Goal: Information Seeking & Learning: Check status

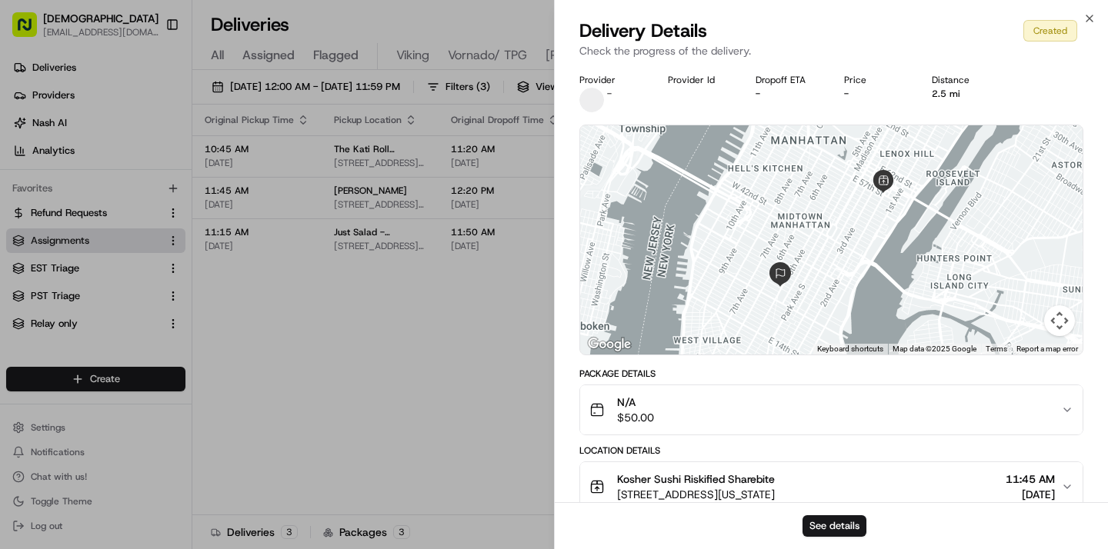
scroll to position [0, 272]
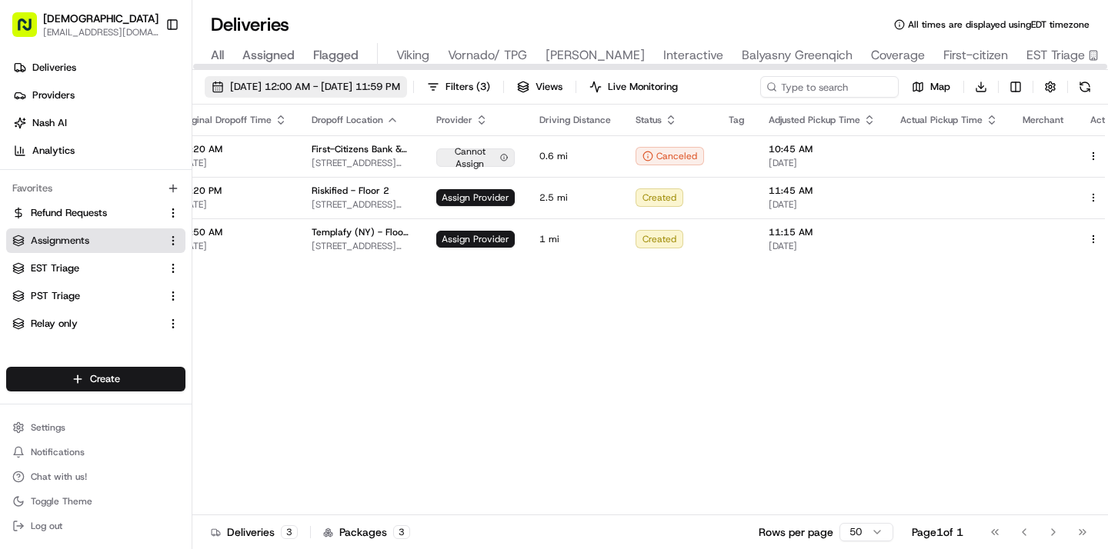
click at [319, 90] on span "[DATE] 12:00 AM - [DATE] 11:59 PM" at bounding box center [315, 87] width 170 height 14
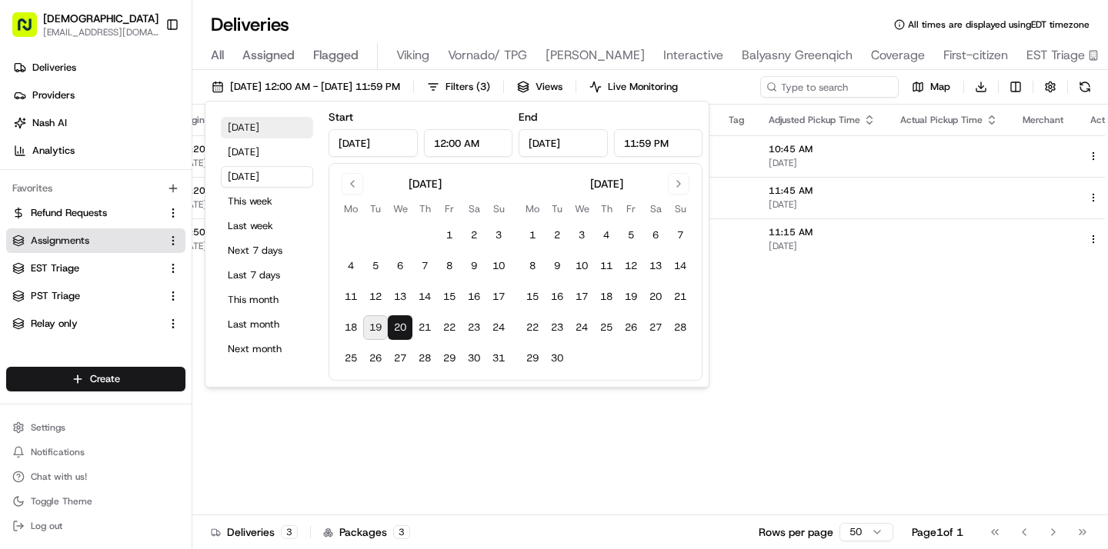
click at [280, 124] on button "Today" at bounding box center [267, 128] width 92 height 22
type input "Aug 19, 2025"
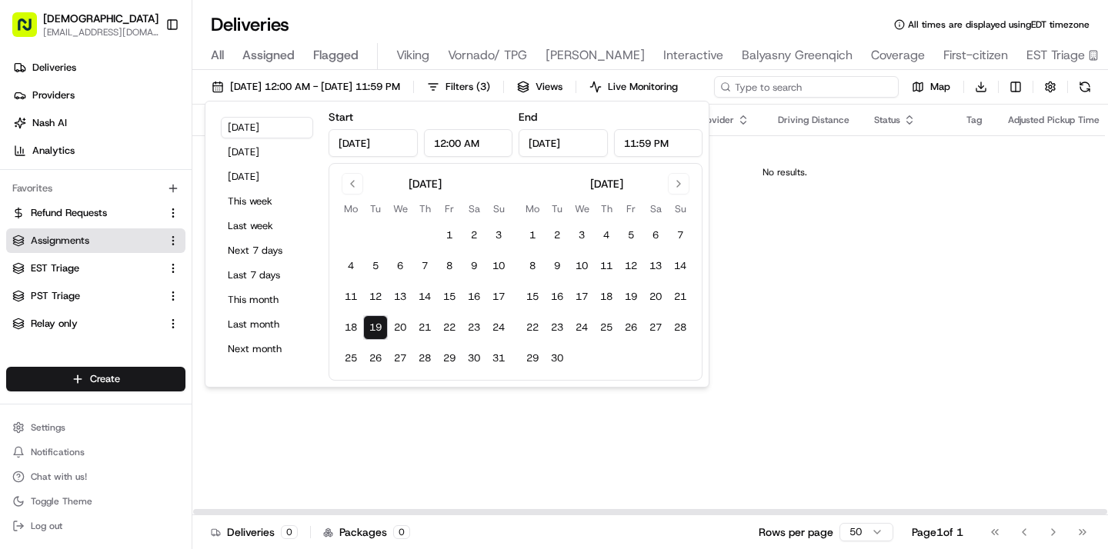
click at [834, 85] on input at bounding box center [806, 87] width 185 height 22
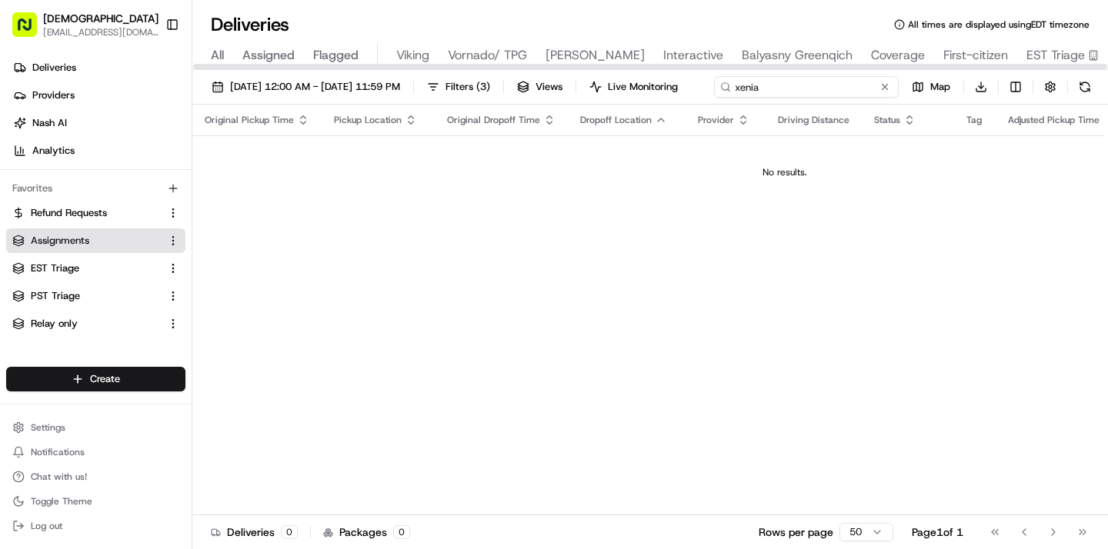
type input "xenia"
click at [232, 62] on div "All Assigned Flagged Viking Vornado/ TPG Russell Reynolds Interactive Balyasny …" at bounding box center [763, 56] width 1142 height 27
click at [220, 57] on span "All" at bounding box center [217, 55] width 13 height 18
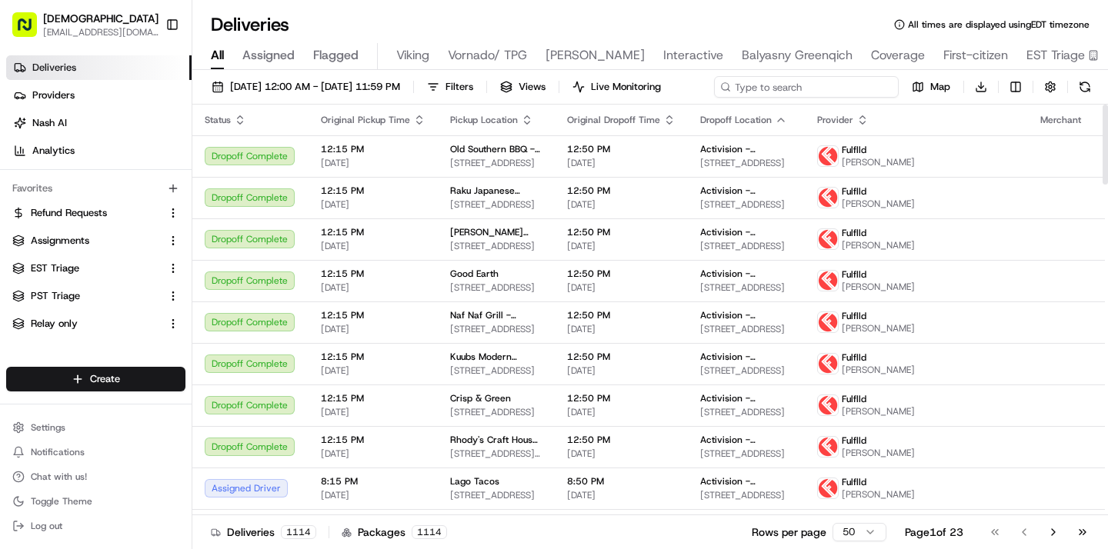
click at [854, 86] on input at bounding box center [806, 87] width 185 height 22
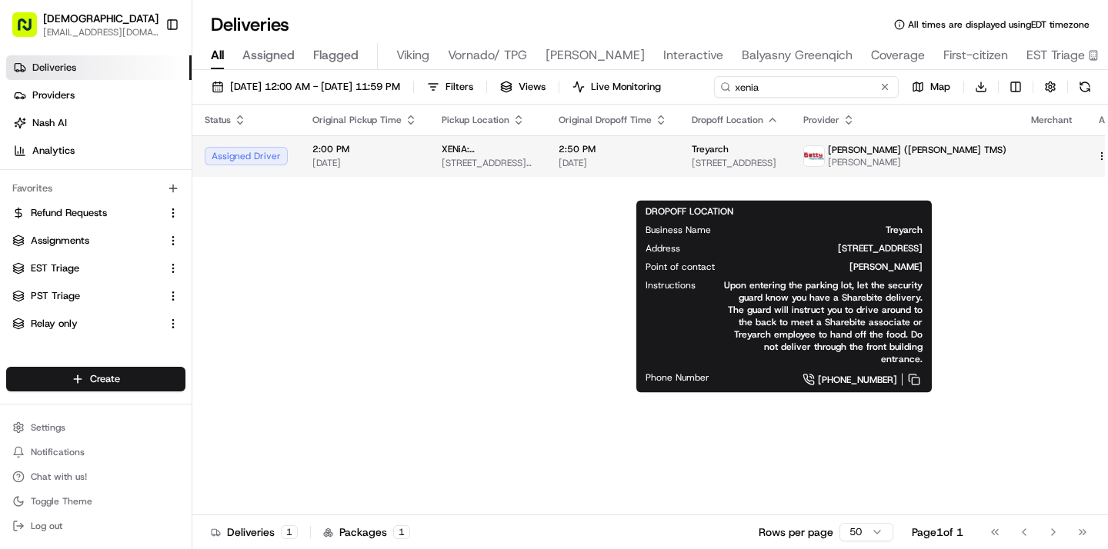
type input "xenia"
click at [779, 169] on span "5454 Beethoven St, Los Angeles, CA 90066, USA" at bounding box center [735, 163] width 87 height 12
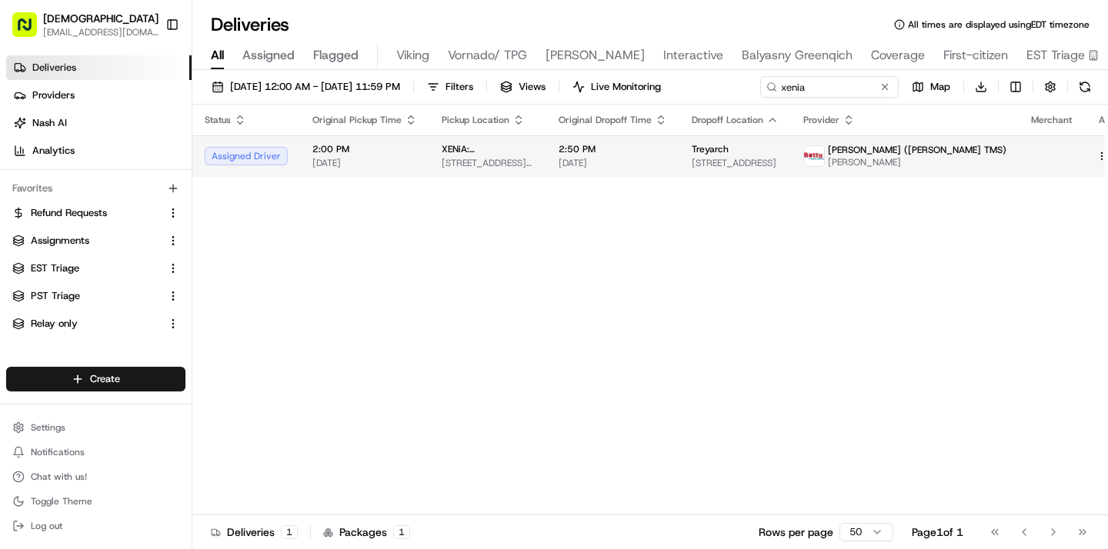
click at [659, 150] on span "2:50 PM" at bounding box center [613, 149] width 108 height 12
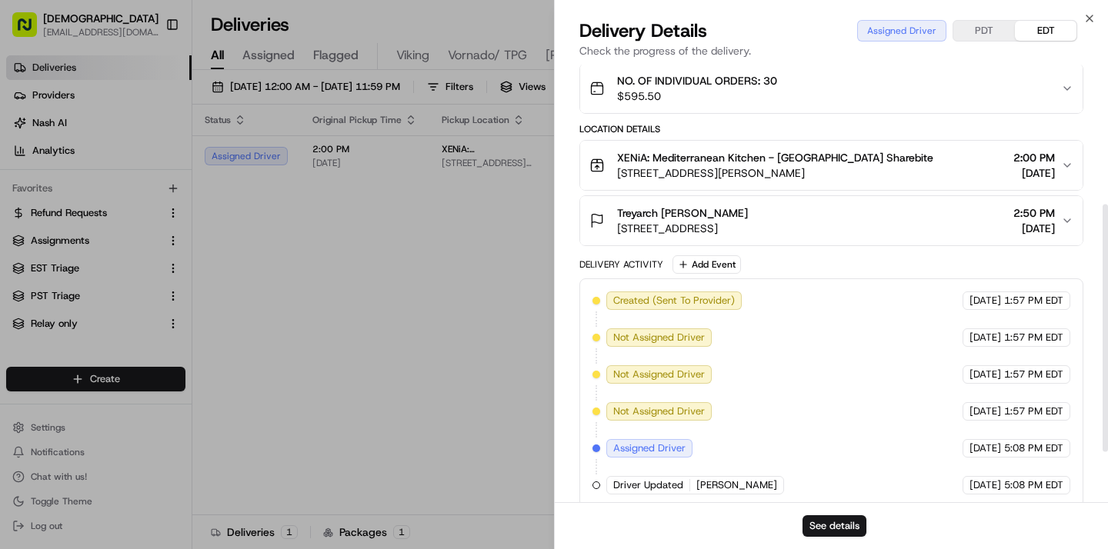
scroll to position [336, 0]
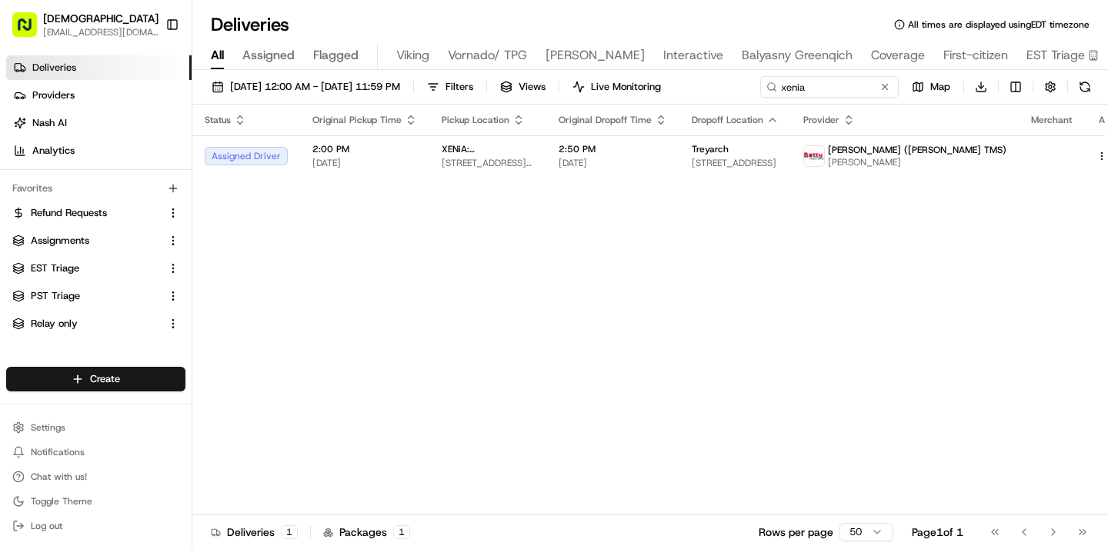
click at [621, 242] on div "Status Original Pickup Time Pickup Location Original Dropoff Time Dropoff Locat…" at bounding box center [666, 310] width 949 height 411
click at [883, 89] on button at bounding box center [884, 86] width 15 height 15
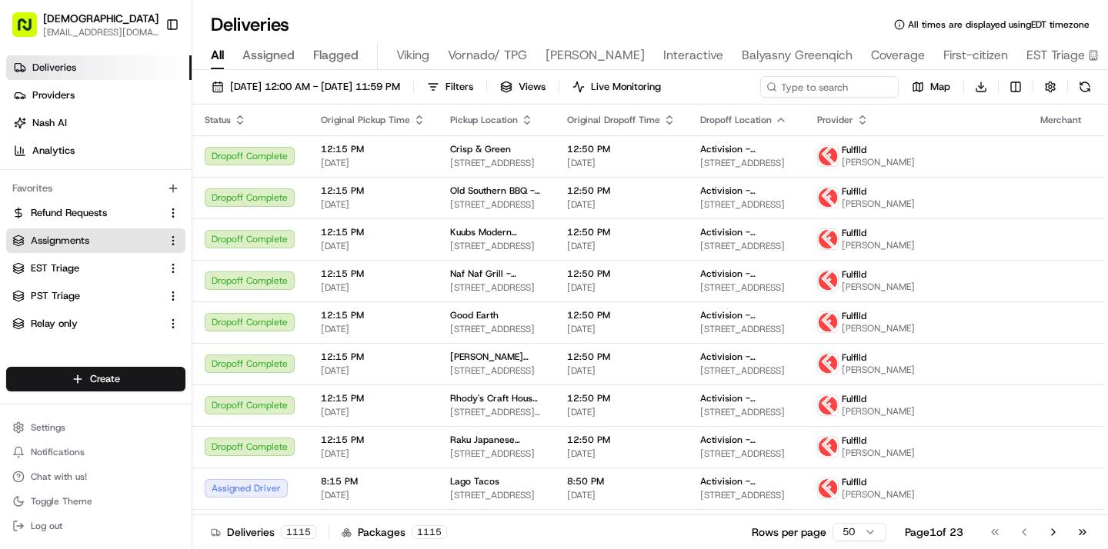
click at [103, 242] on link "Assignments" at bounding box center [86, 241] width 148 height 14
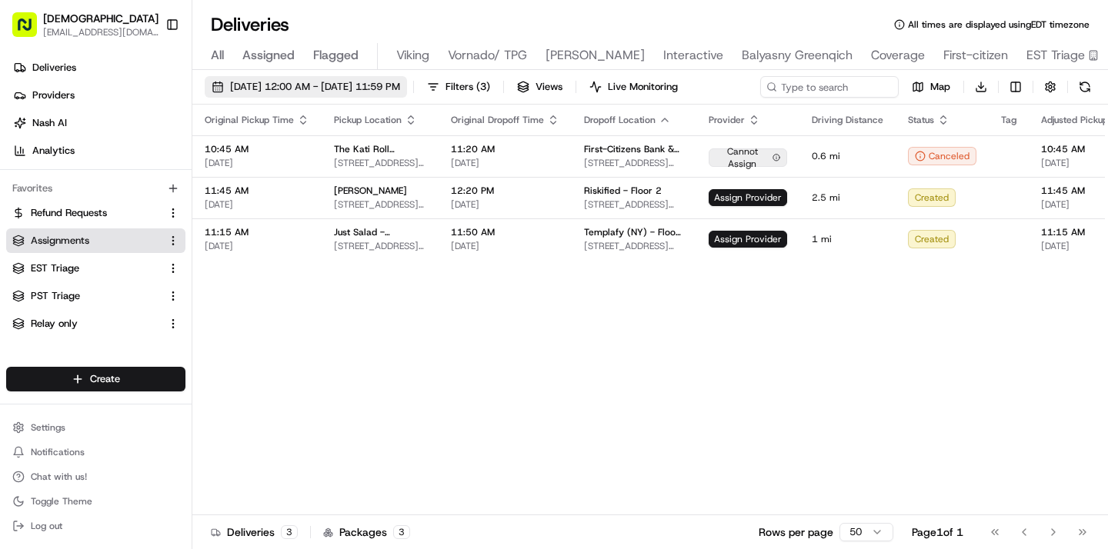
scroll to position [0, 272]
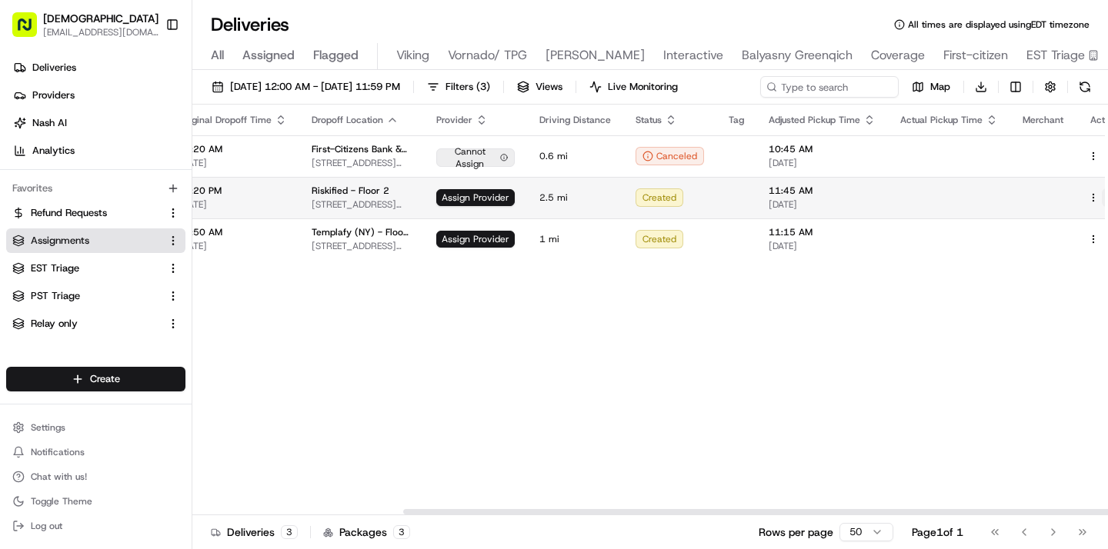
click at [1102, 193] on button at bounding box center [1111, 198] width 18 height 18
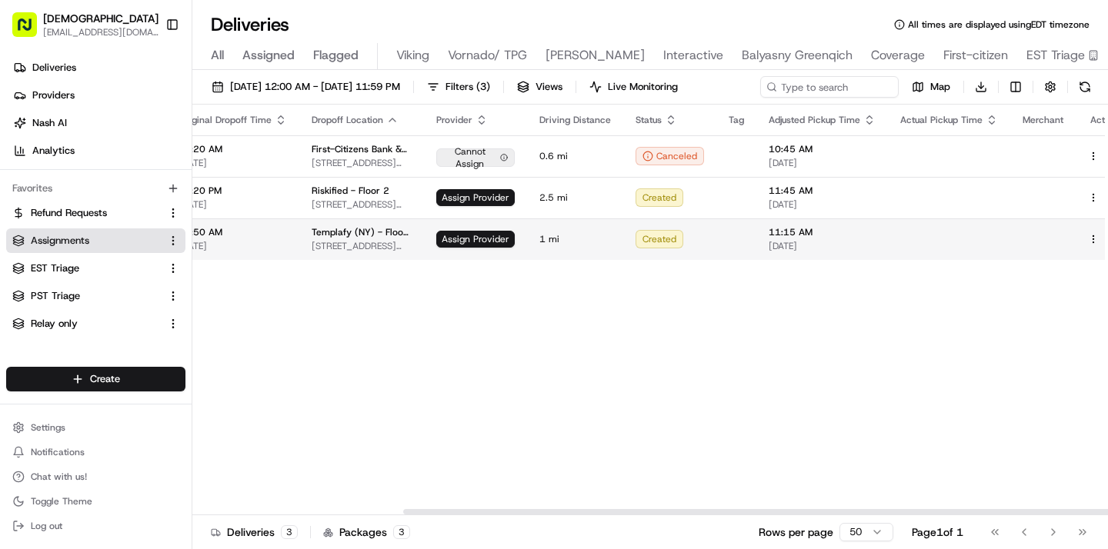
click at [769, 235] on span "11:15 AM" at bounding box center [822, 232] width 107 height 12
click at [1102, 242] on button at bounding box center [1111, 239] width 18 height 18
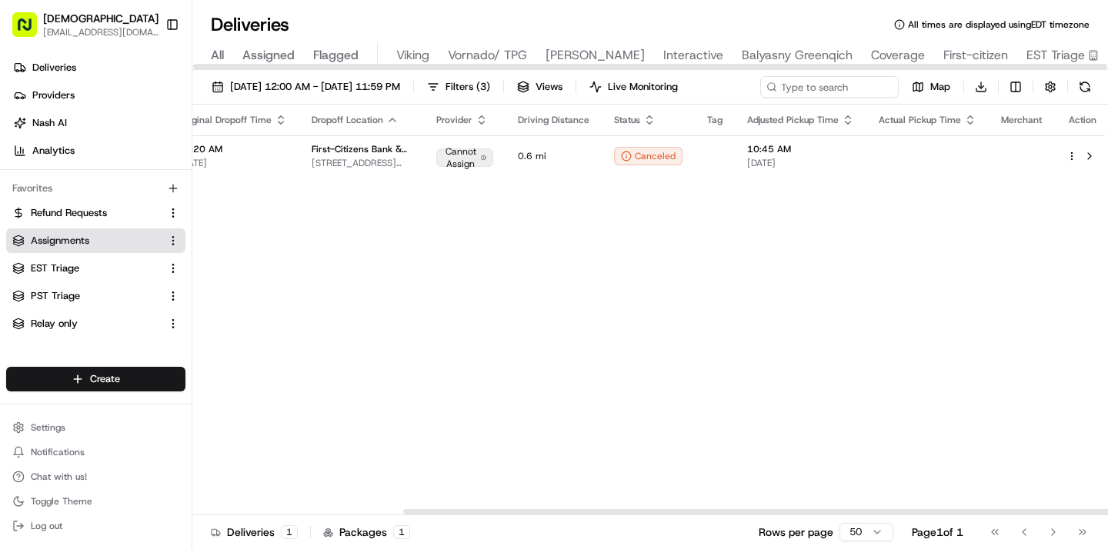
click at [315, 195] on div "Original Pickup Time Pickup Location Original Dropoff Time Dropoff Location Pro…" at bounding box center [515, 310] width 1191 height 411
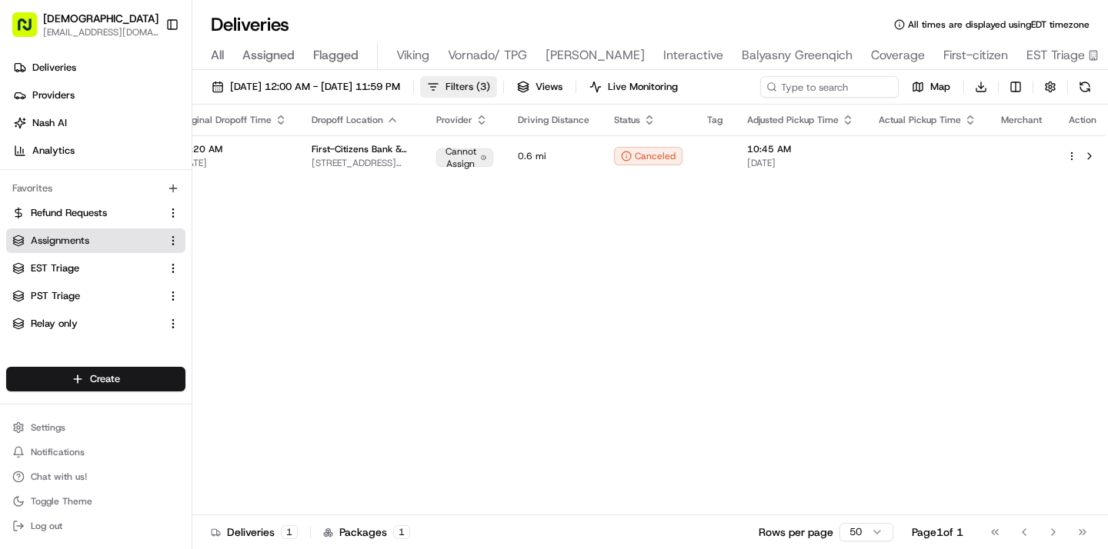
click at [490, 87] on span "Filters ( 3 )" at bounding box center [467, 87] width 45 height 14
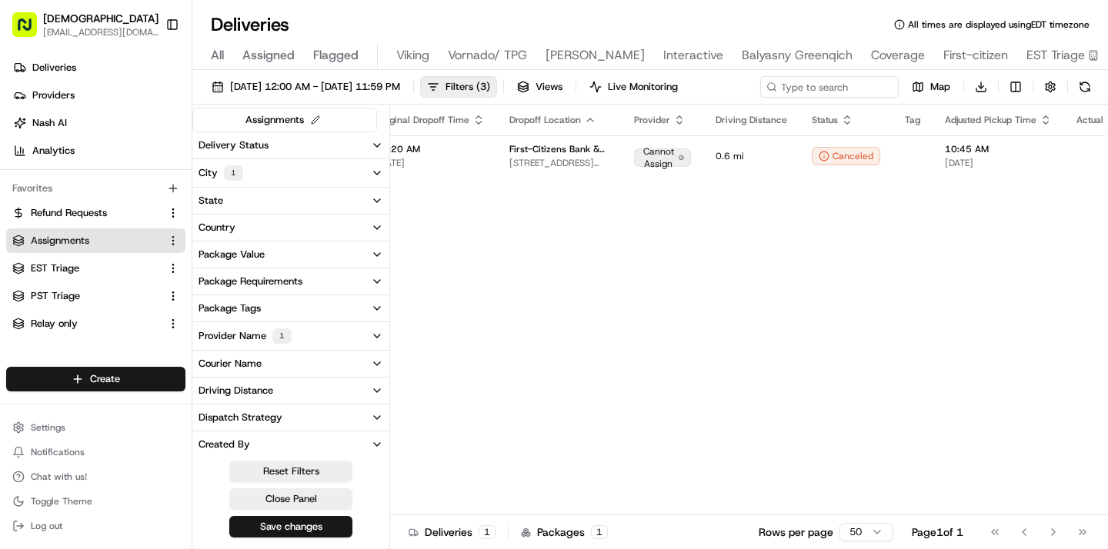
click at [285, 179] on button "City 1" at bounding box center [290, 173] width 197 height 28
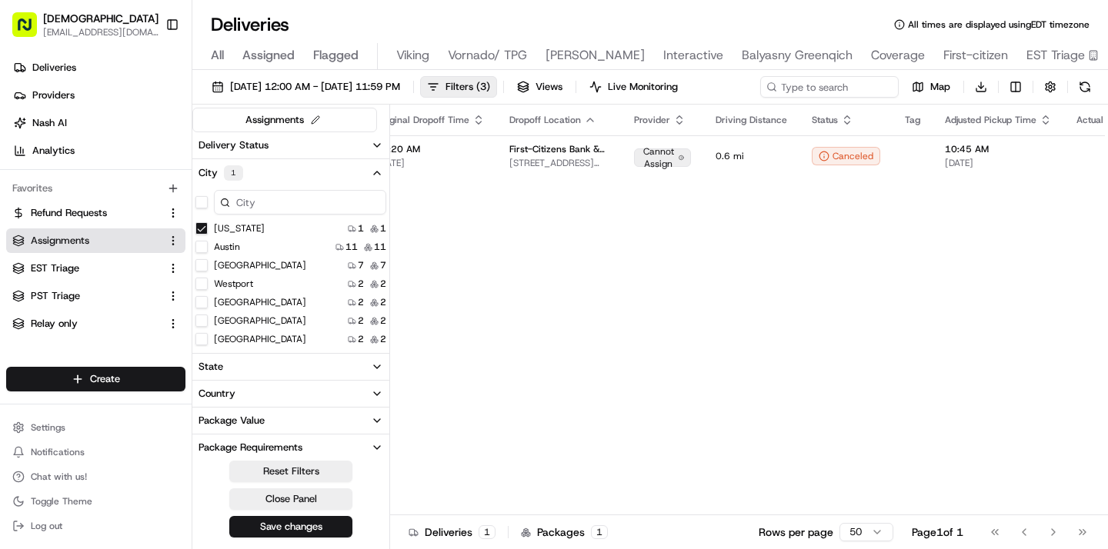
click at [203, 342] on button "Greenwich" at bounding box center [201, 339] width 12 height 12
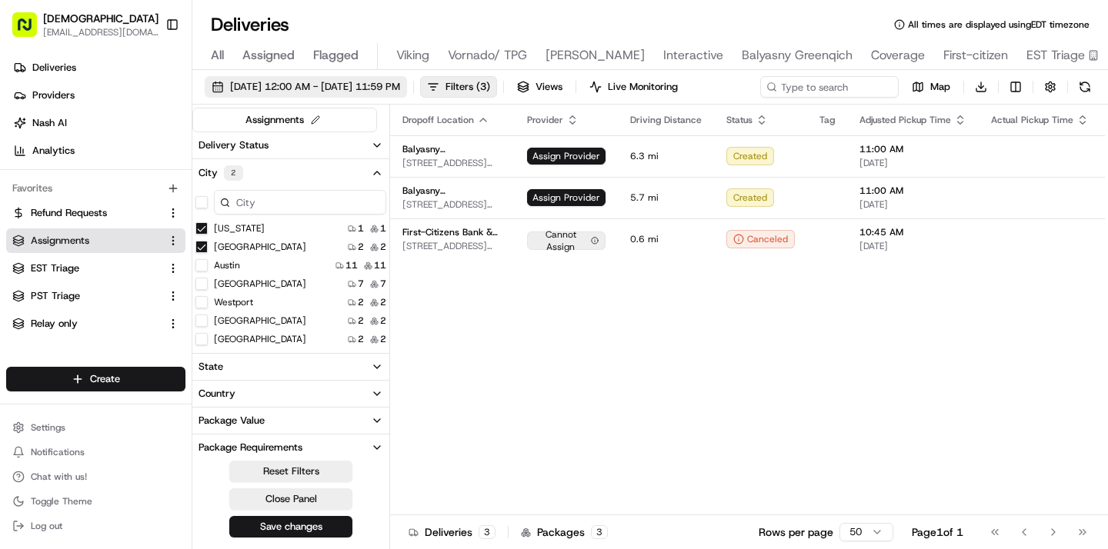
scroll to position [0, 470]
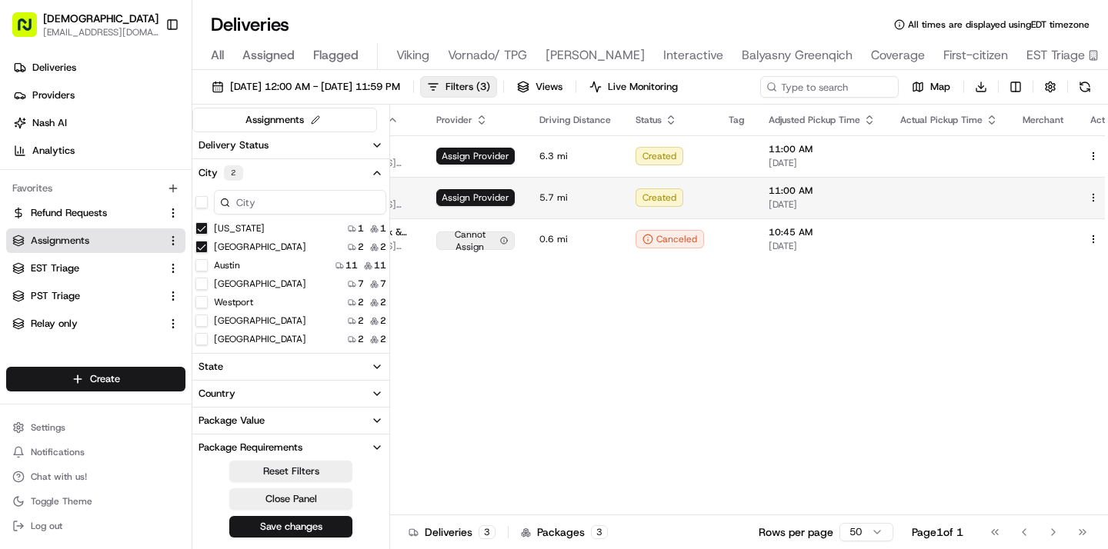
type button "on"
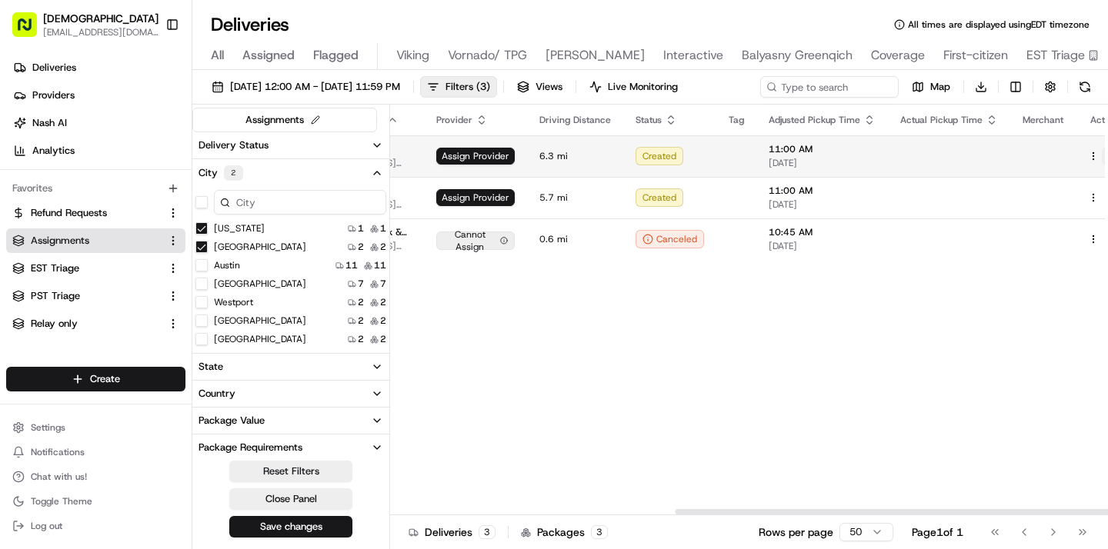
click at [1102, 155] on button at bounding box center [1111, 156] width 18 height 18
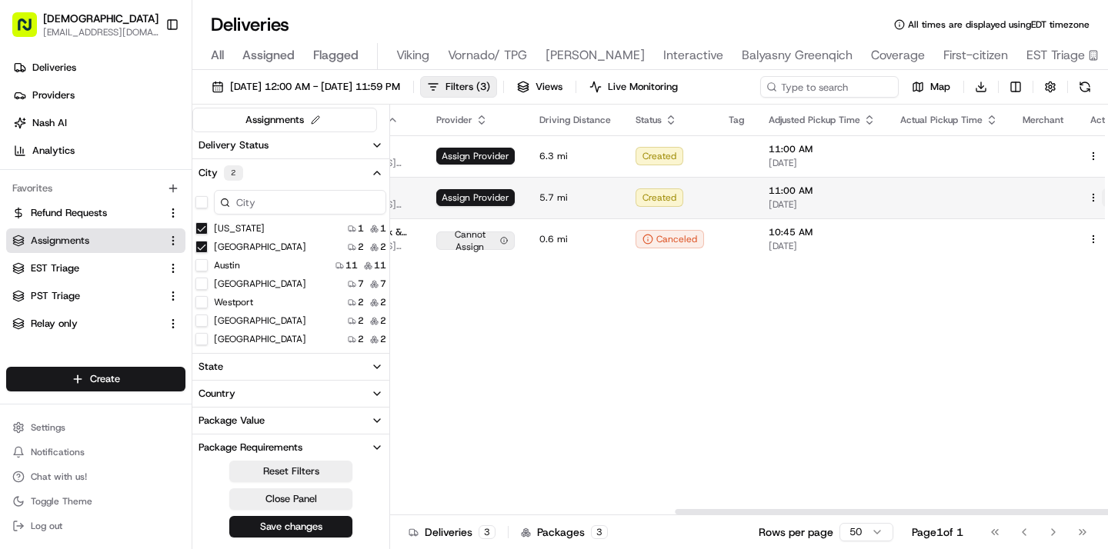
click at [1102, 195] on button at bounding box center [1111, 198] width 18 height 18
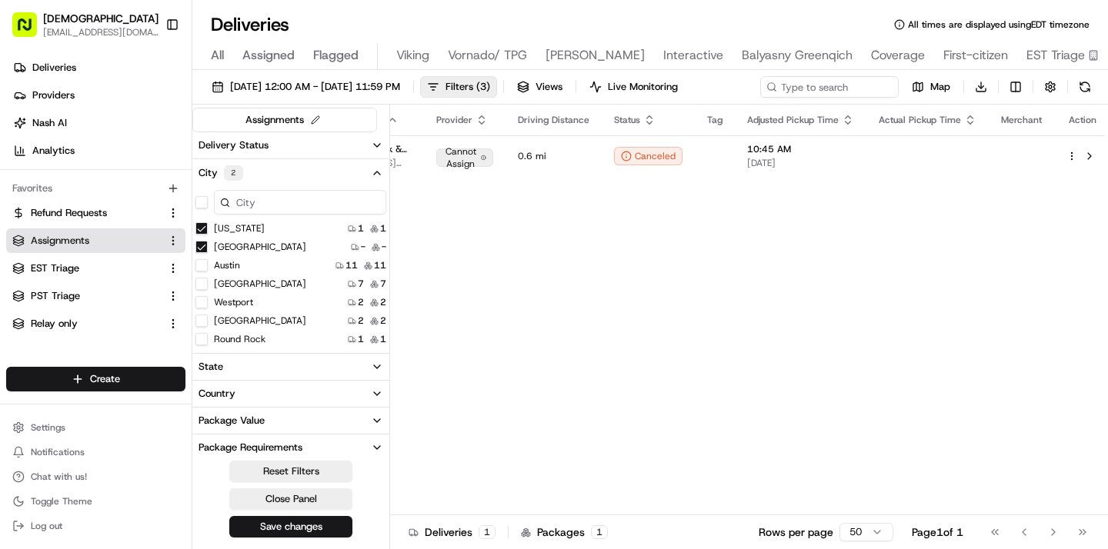
click at [199, 269] on button "Austin" at bounding box center [201, 265] width 12 height 12
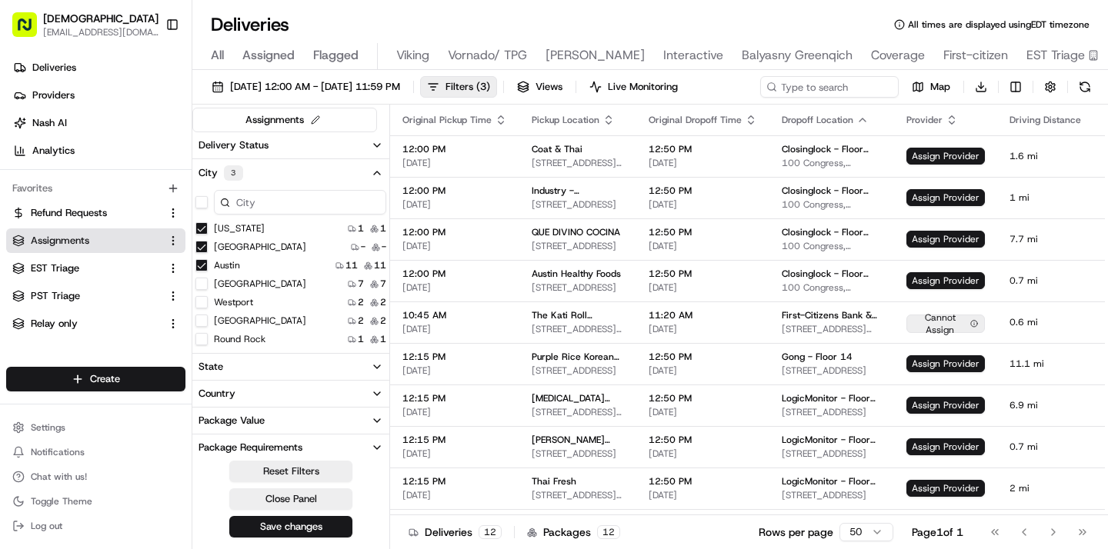
click at [205, 340] on Rock "on" at bounding box center [201, 339] width 12 height 12
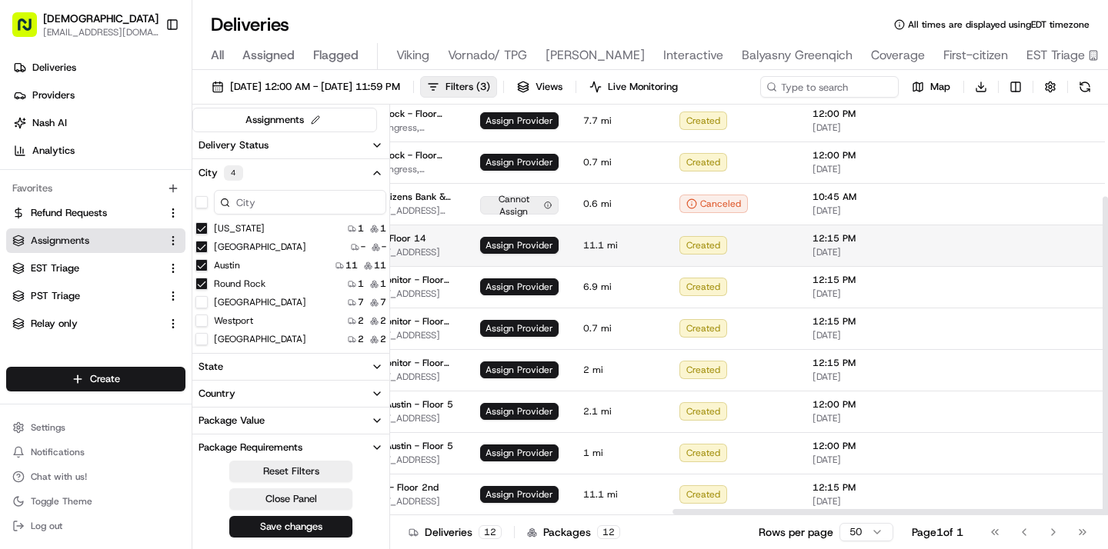
scroll to position [118, 470]
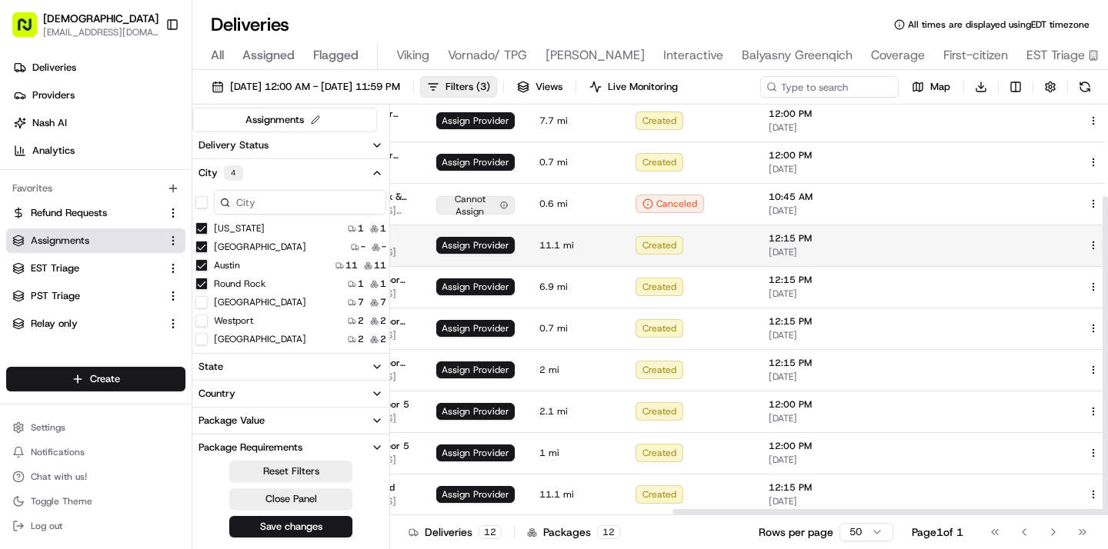
click at [1102, 245] on button at bounding box center [1111, 245] width 18 height 18
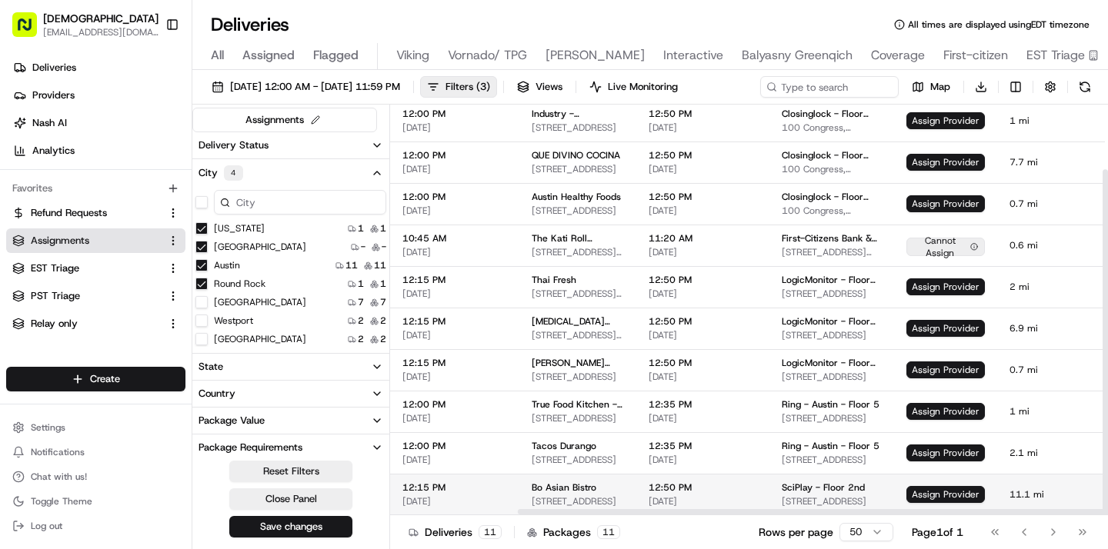
scroll to position [77, 470]
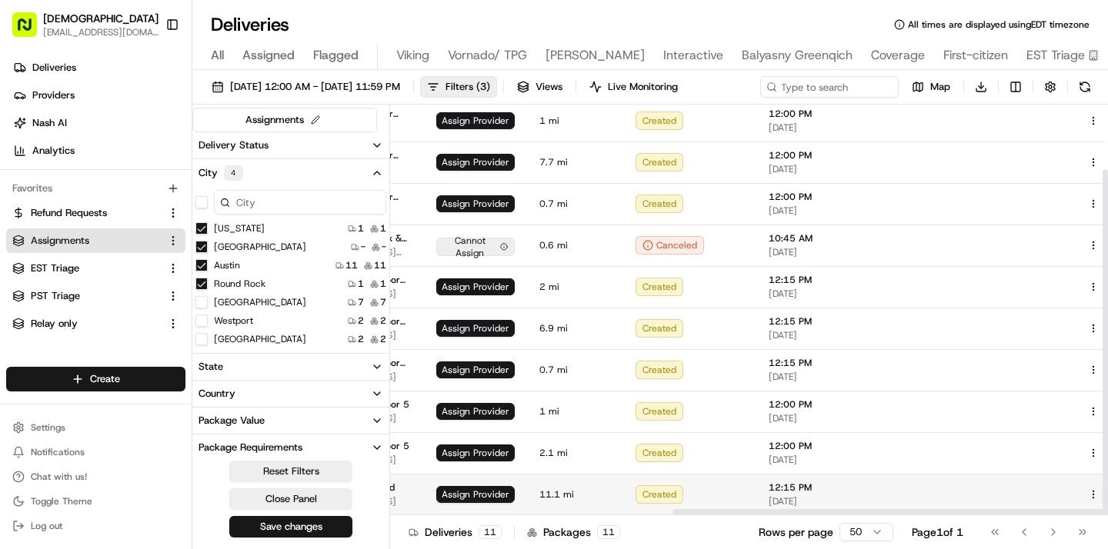
click at [1102, 492] on button at bounding box center [1111, 495] width 18 height 18
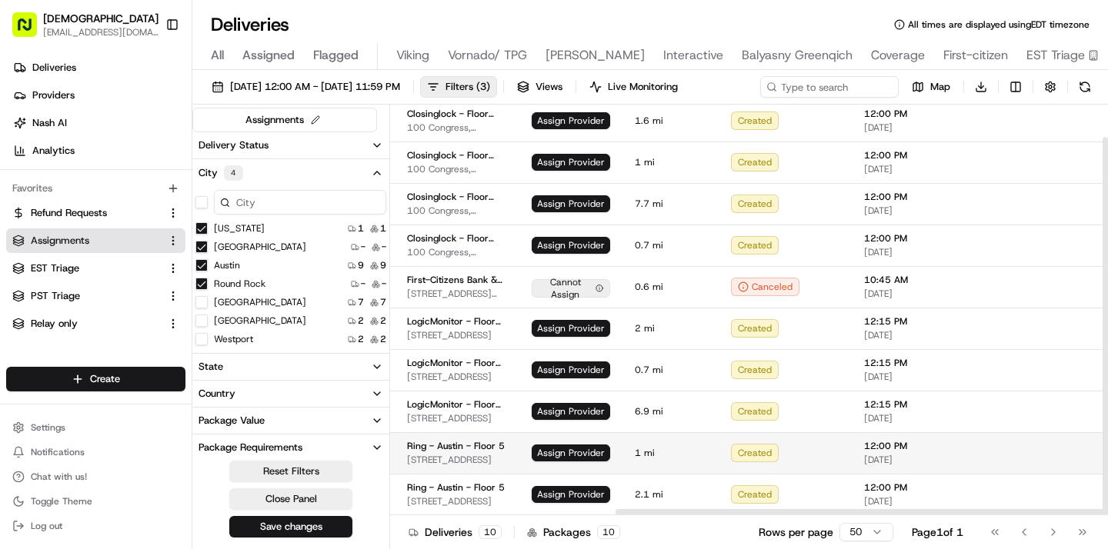
scroll to position [35, 470]
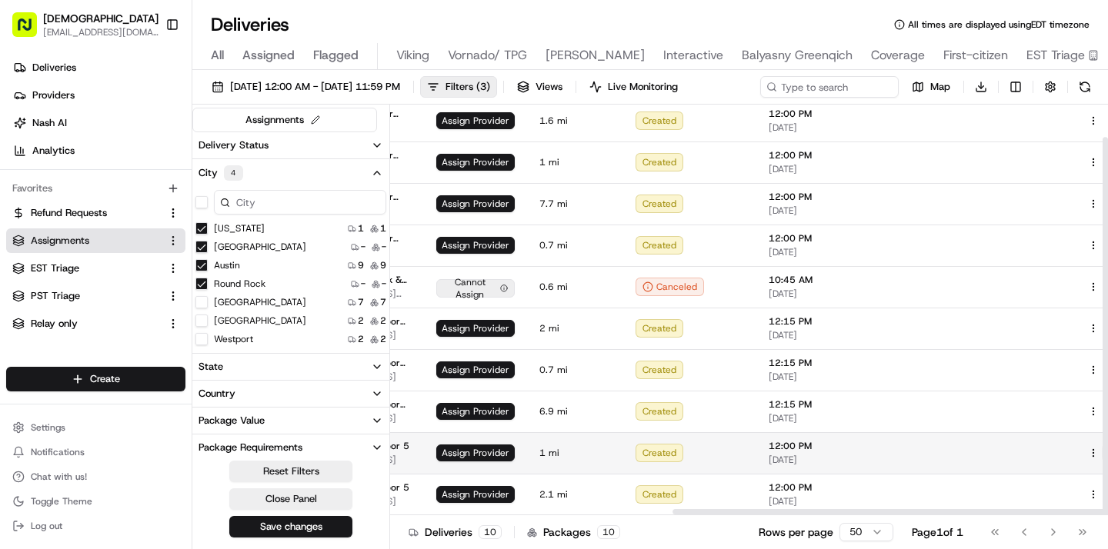
click at [1102, 449] on button at bounding box center [1111, 453] width 18 height 18
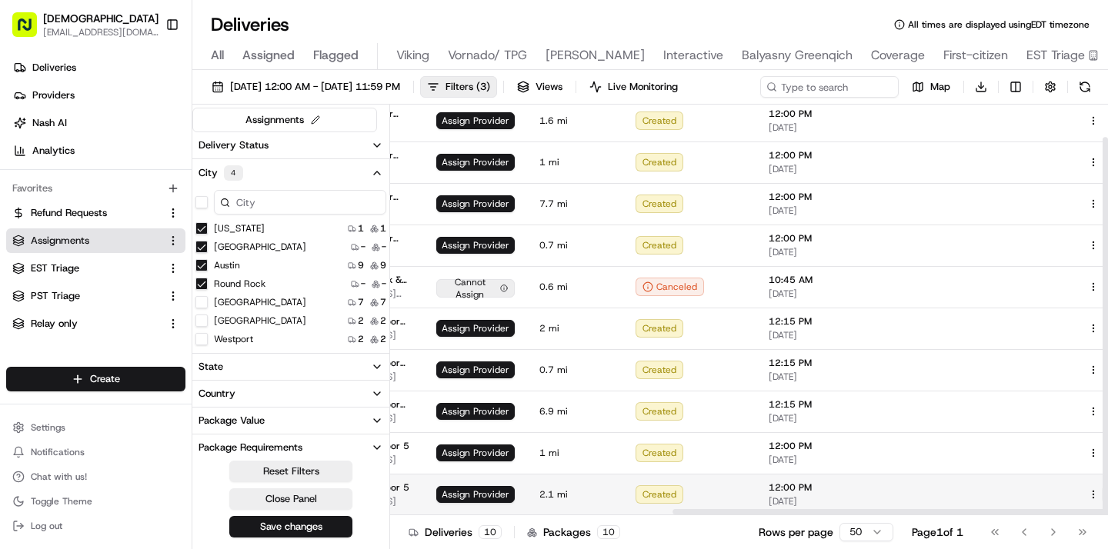
click at [1102, 497] on button at bounding box center [1111, 495] width 18 height 18
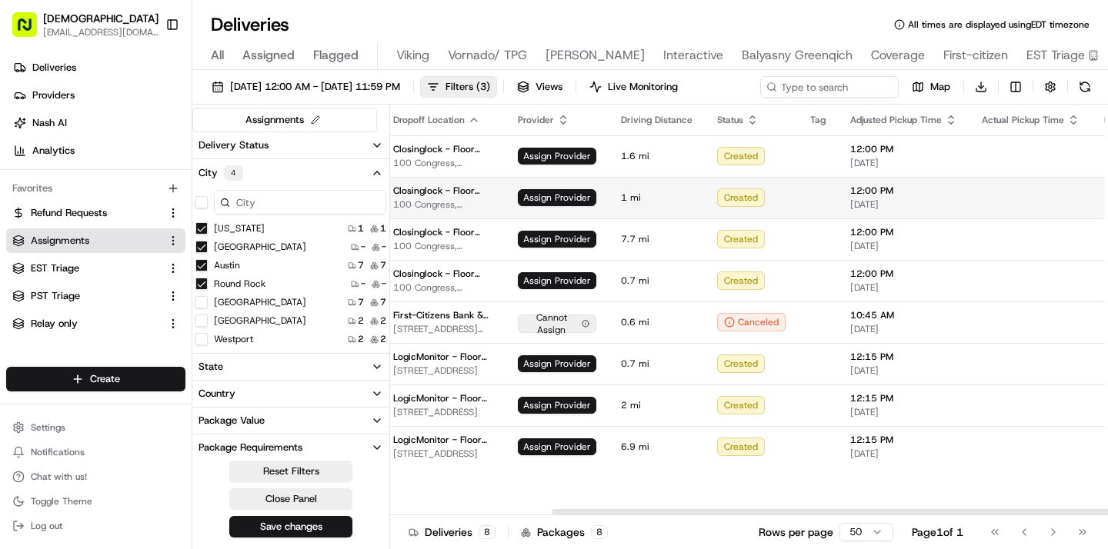
scroll to position [0, 470]
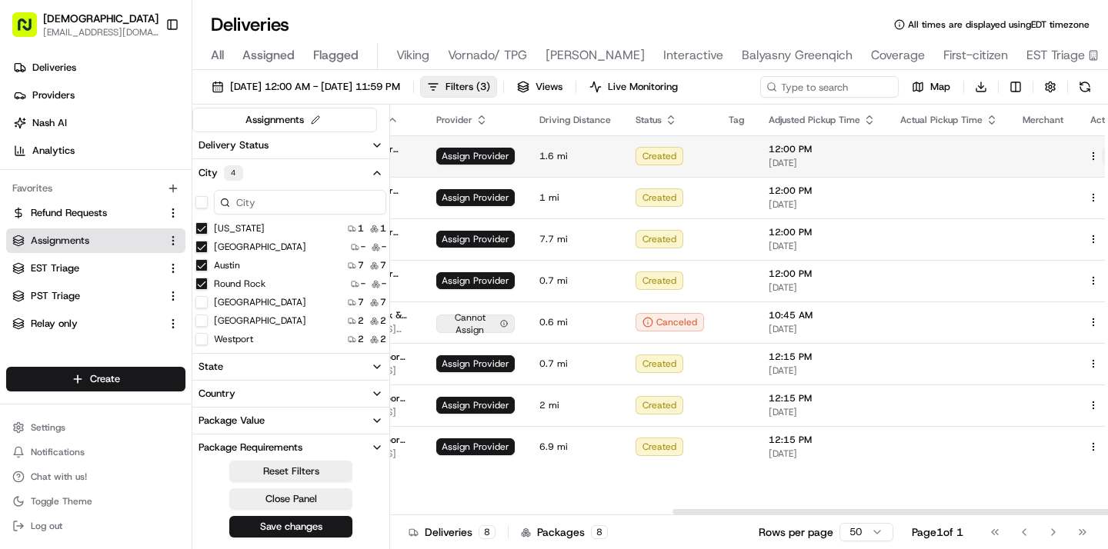
click at [1102, 156] on button at bounding box center [1111, 156] width 18 height 18
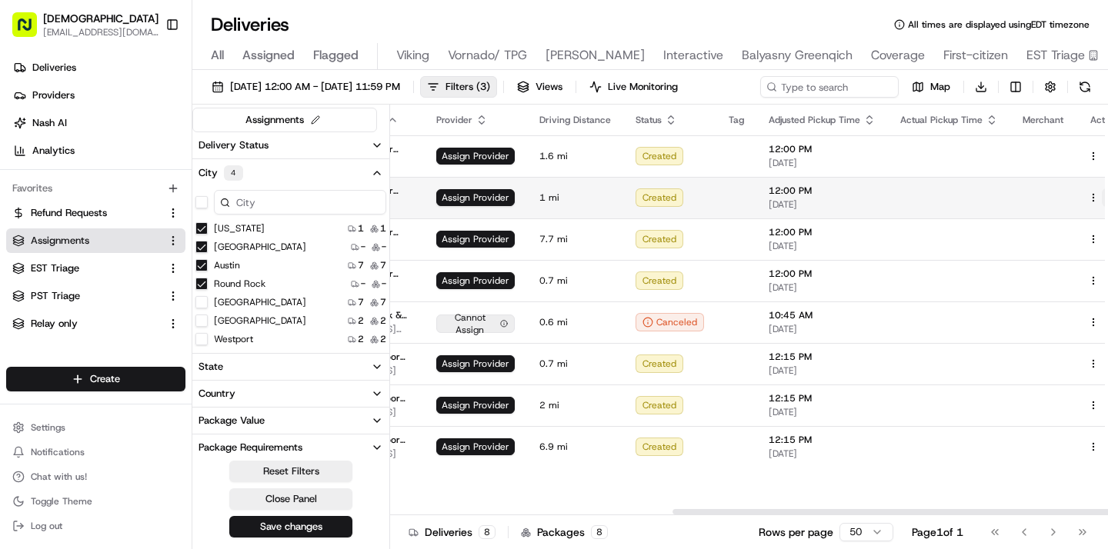
click at [1102, 190] on button at bounding box center [1111, 198] width 18 height 18
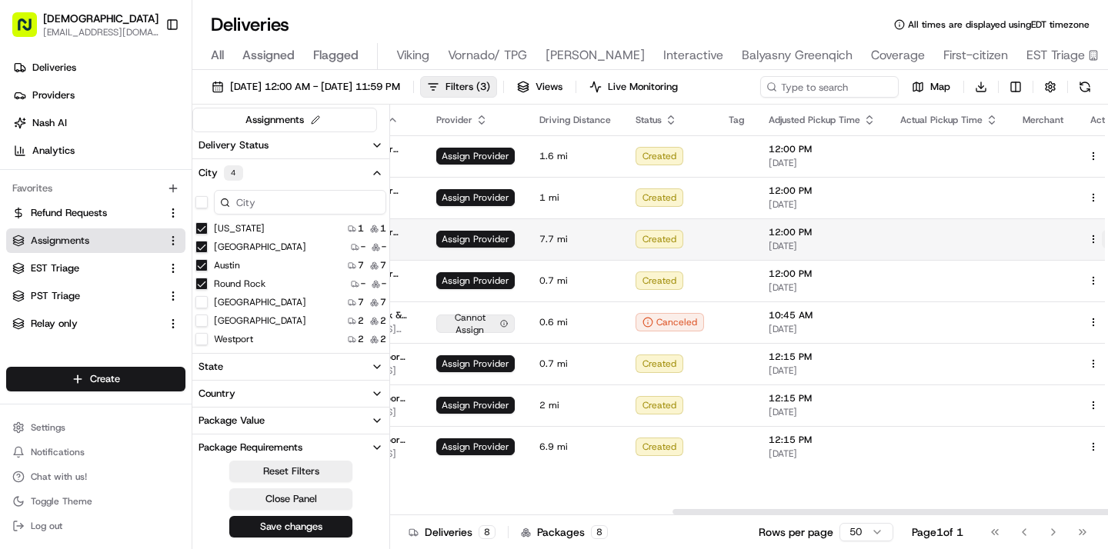
click at [1102, 234] on button at bounding box center [1111, 239] width 18 height 18
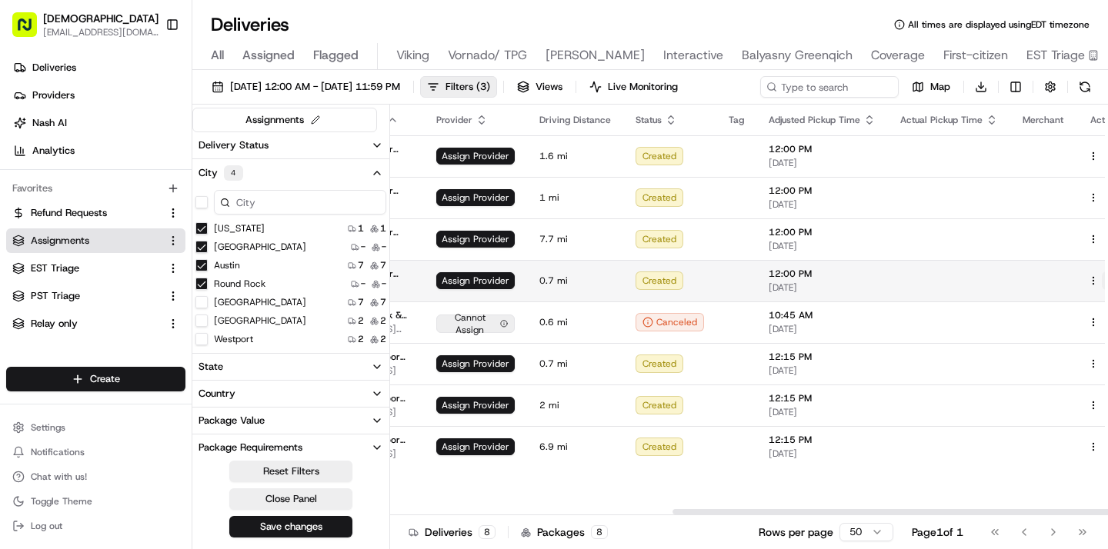
click at [1102, 276] on button at bounding box center [1111, 281] width 18 height 18
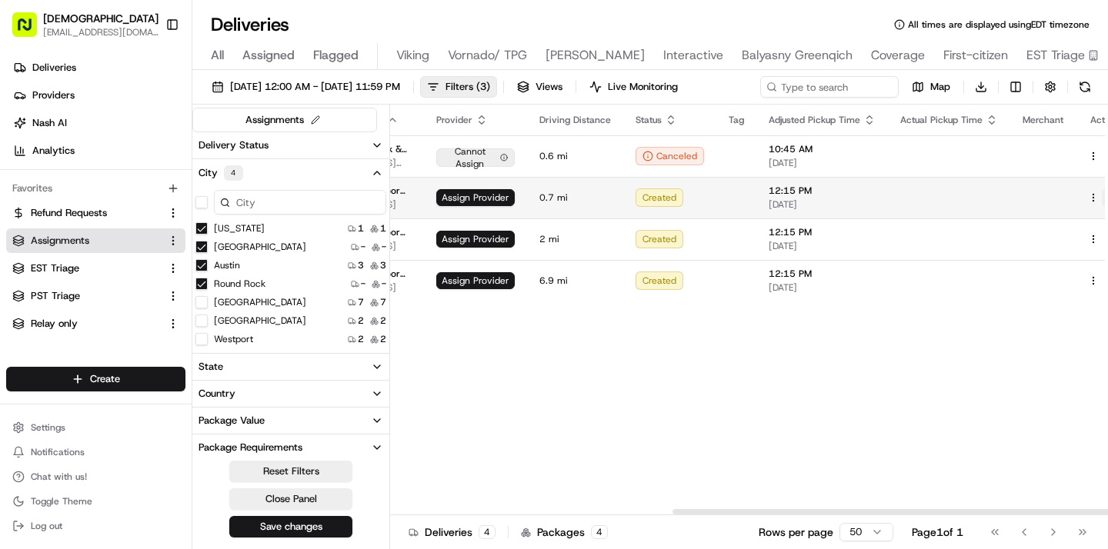
click at [1102, 199] on button at bounding box center [1111, 198] width 18 height 18
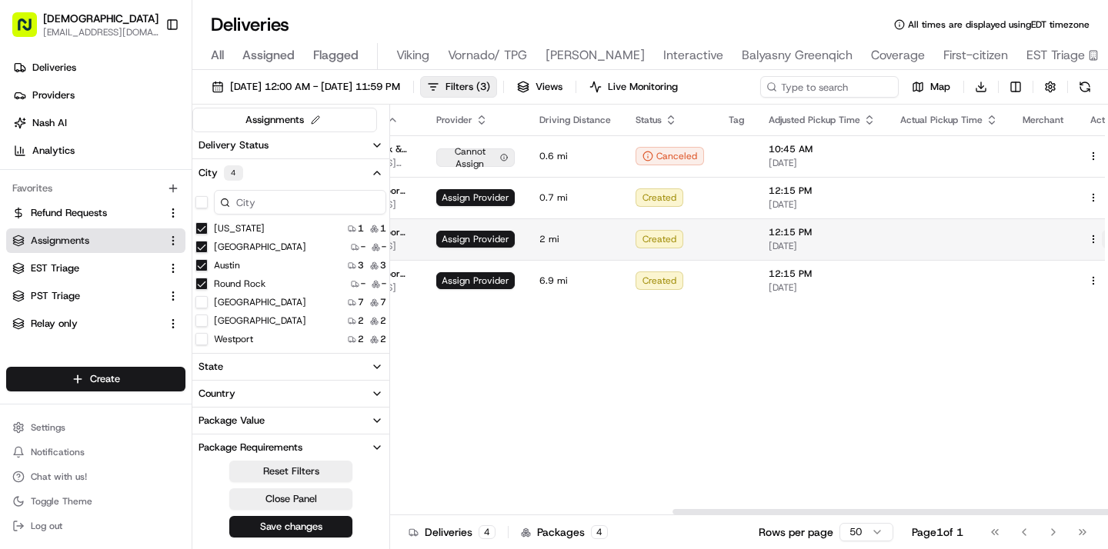
click at [1102, 235] on button at bounding box center [1111, 239] width 18 height 18
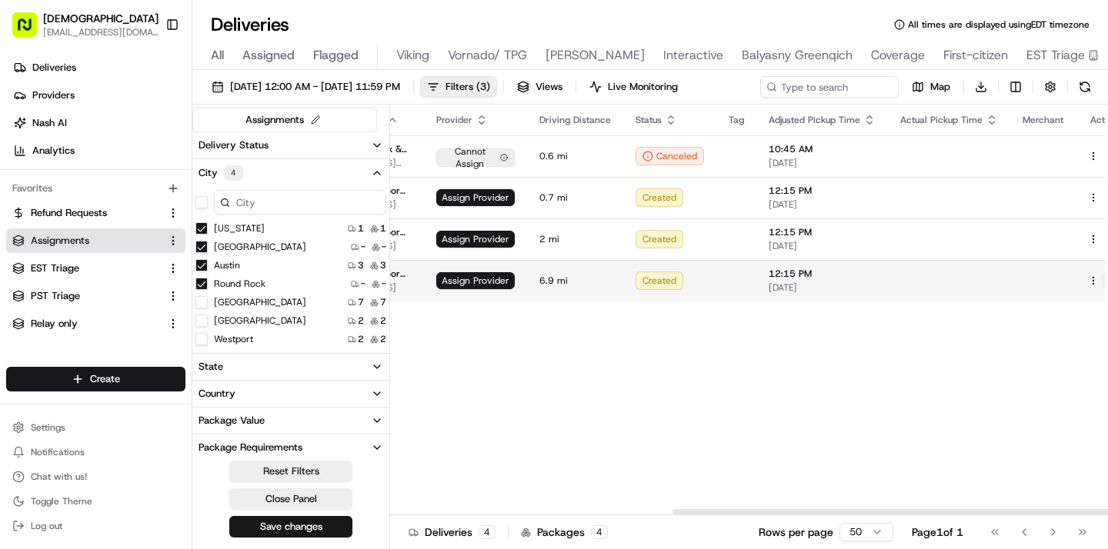
click at [1102, 282] on button at bounding box center [1111, 281] width 18 height 18
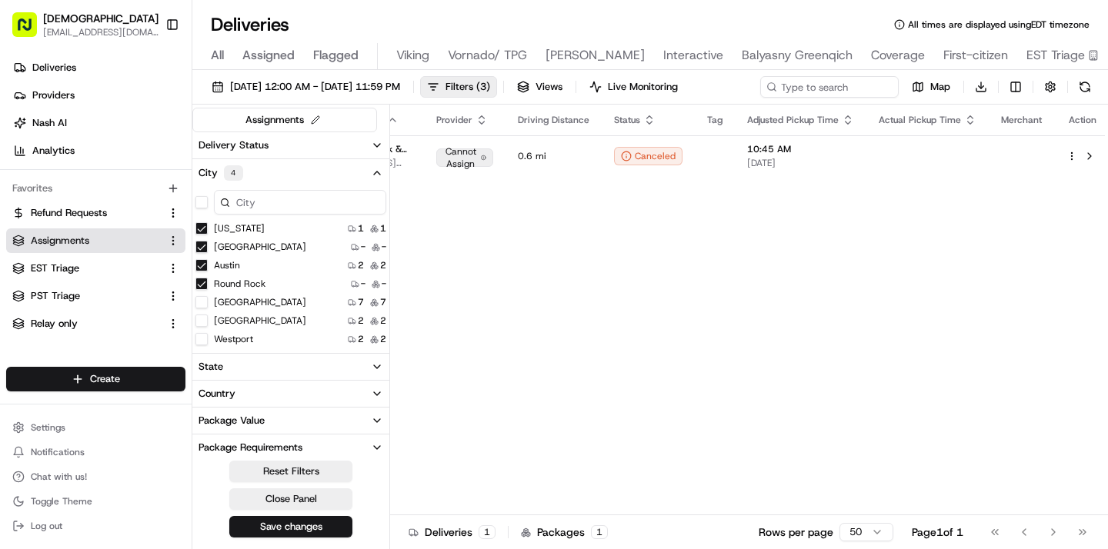
click at [205, 341] on button "on" at bounding box center [201, 339] width 12 height 12
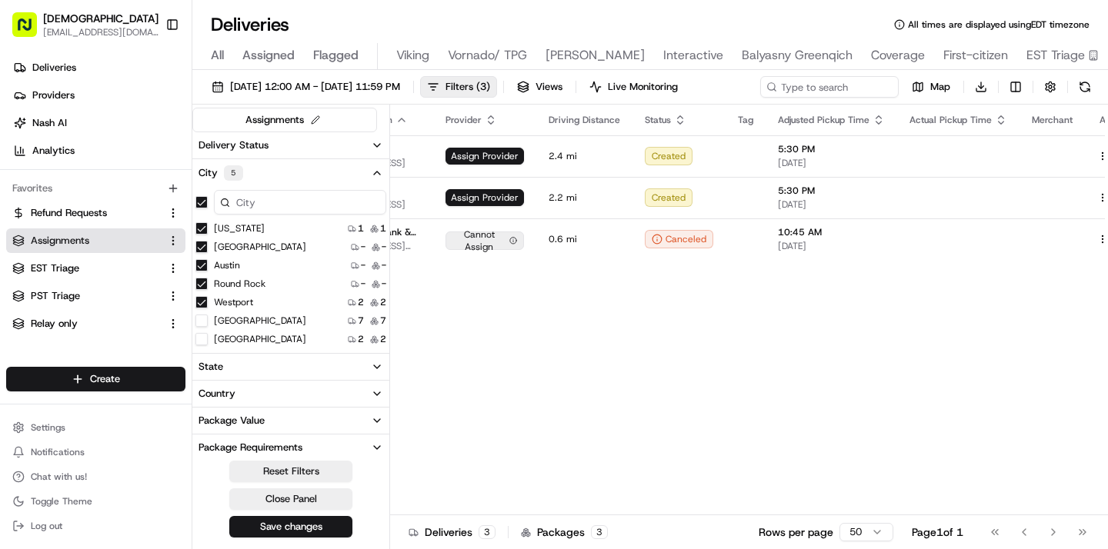
scroll to position [0, 470]
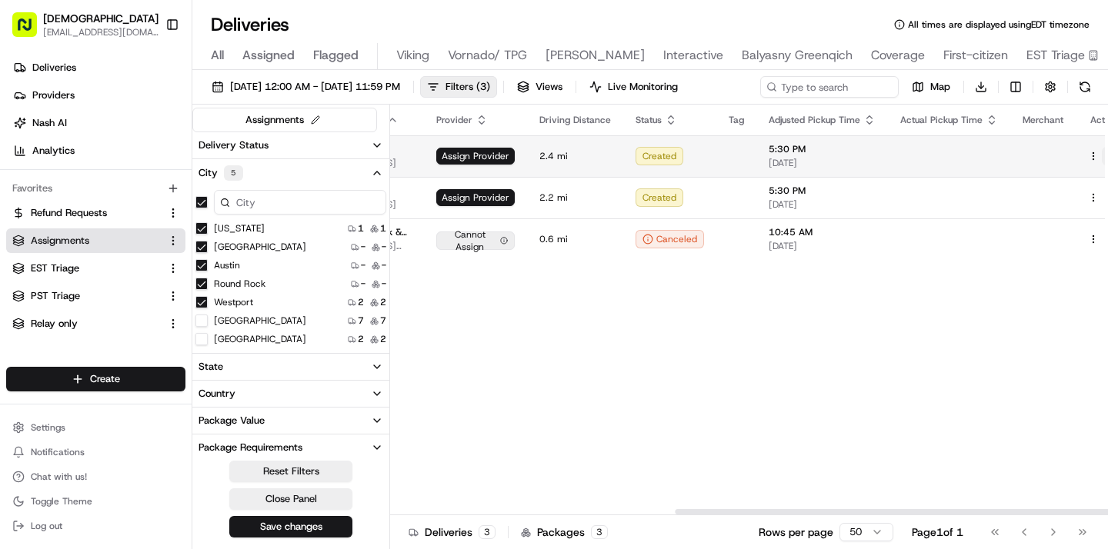
click at [1102, 156] on button at bounding box center [1111, 156] width 18 height 18
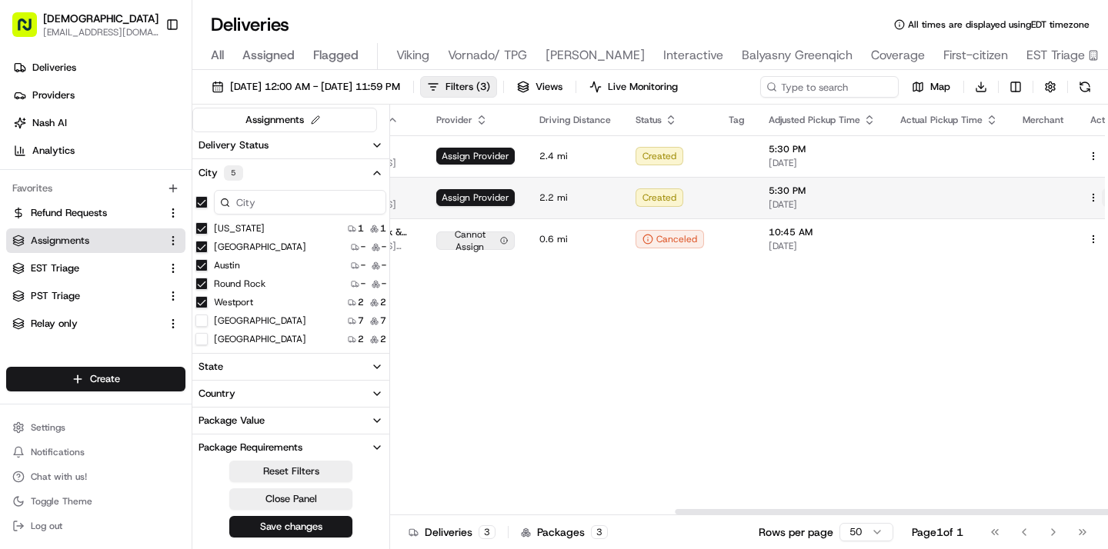
click at [1102, 196] on button at bounding box center [1111, 198] width 18 height 18
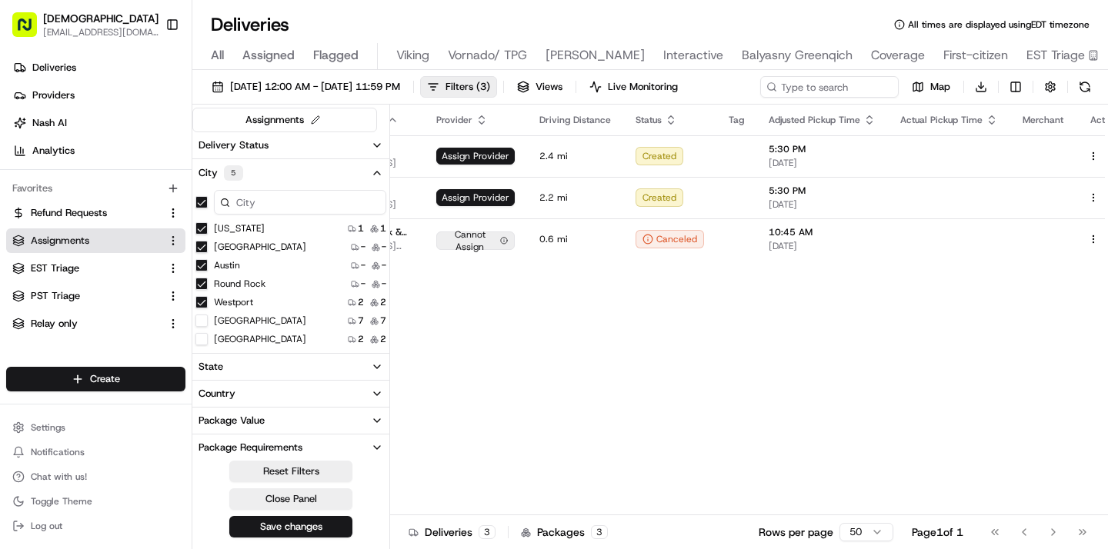
click at [202, 319] on button "Chicago" at bounding box center [201, 321] width 12 height 12
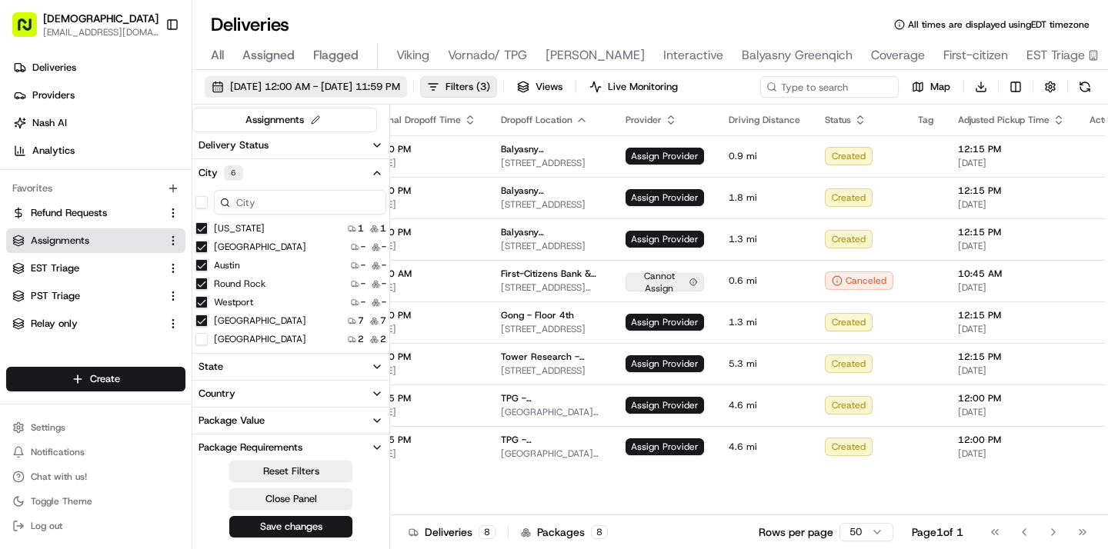
scroll to position [0, 470]
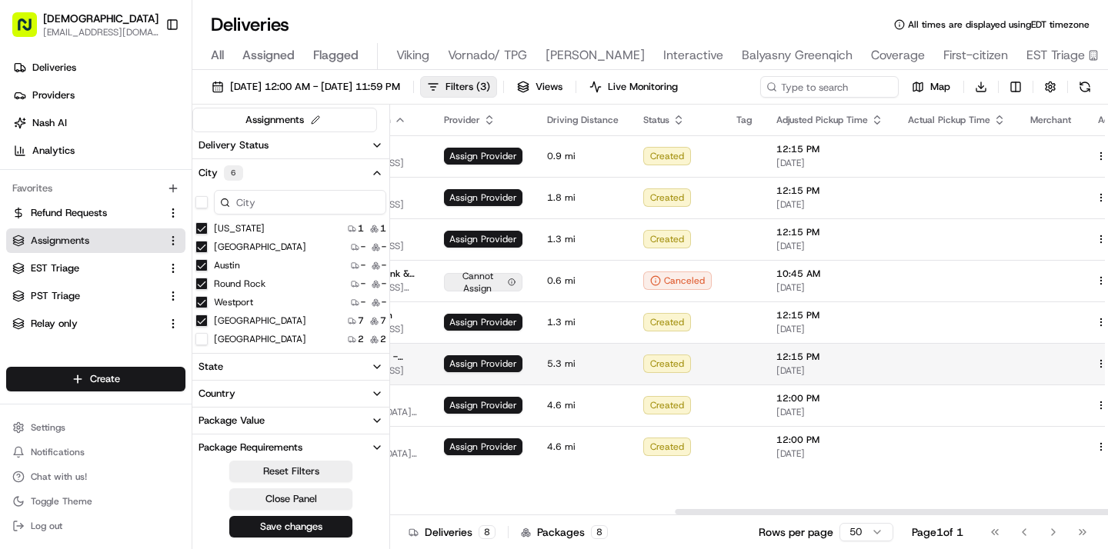
type button "on"
click at [1107, 366] on button at bounding box center [1119, 364] width 18 height 18
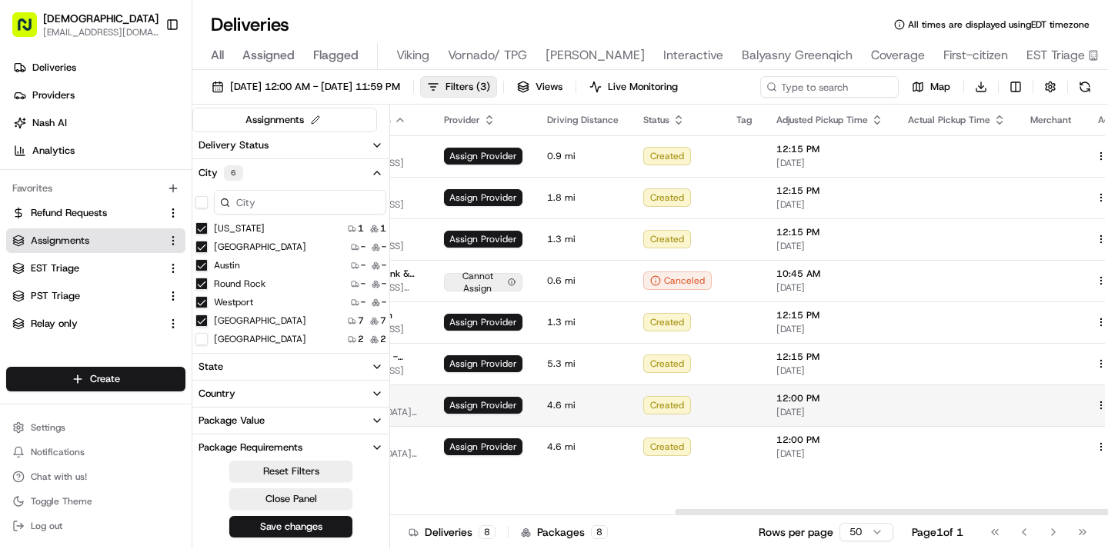
click at [1107, 401] on button at bounding box center [1119, 405] width 18 height 18
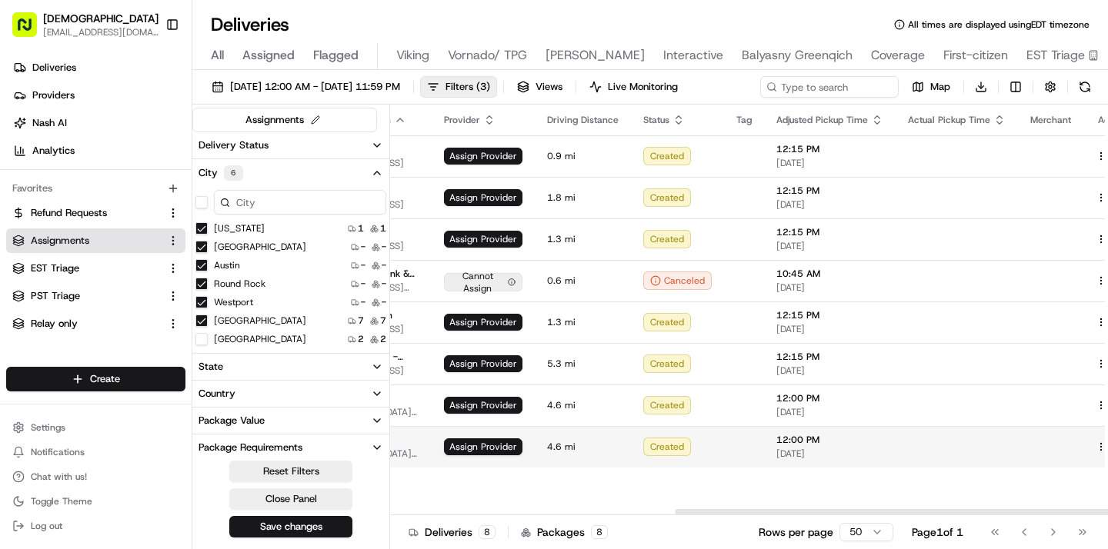
click at [1107, 439] on button at bounding box center [1119, 447] width 18 height 18
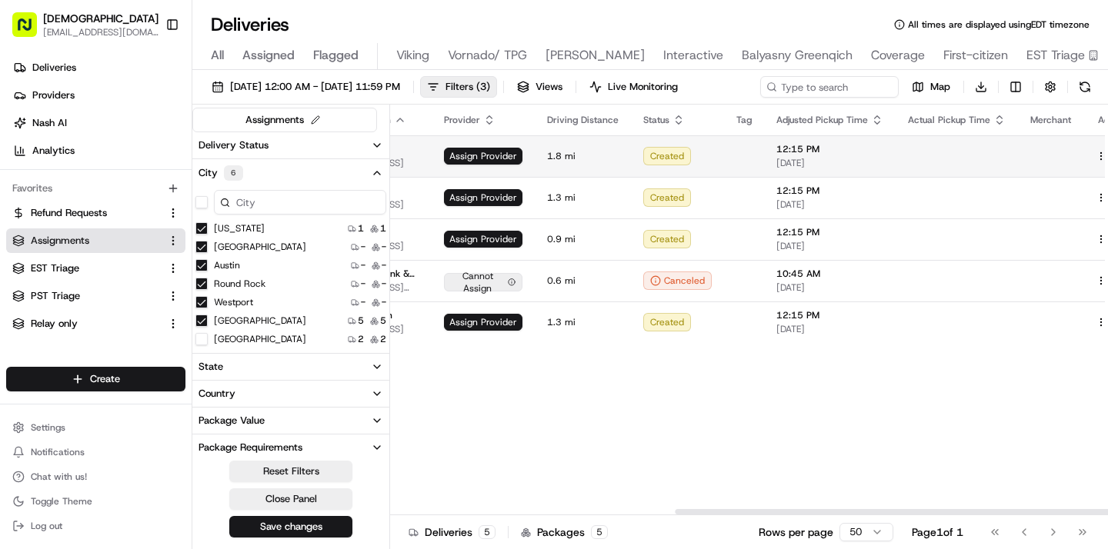
click at [1107, 159] on button at bounding box center [1119, 156] width 18 height 18
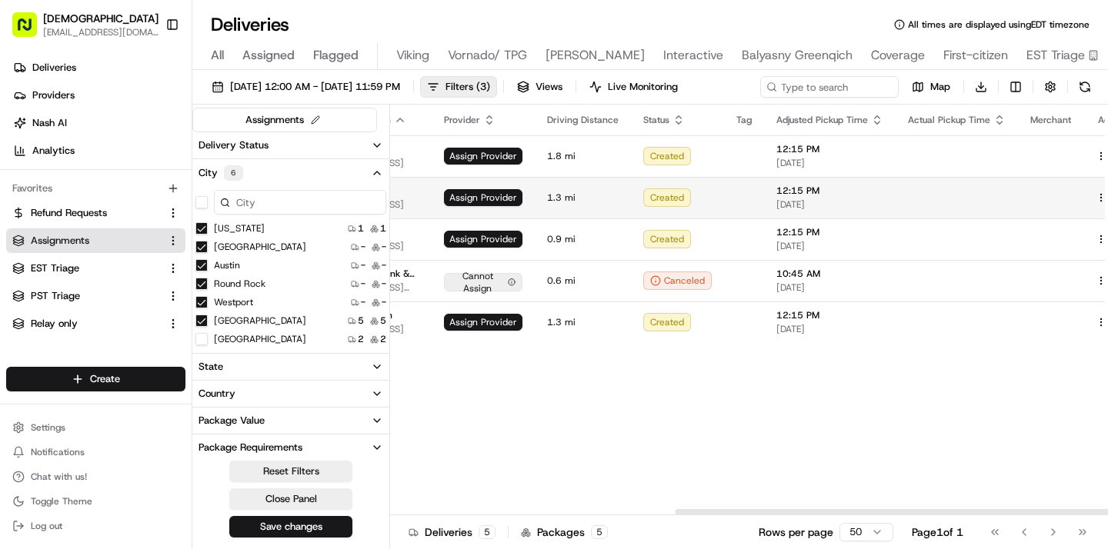
click at [1107, 189] on button at bounding box center [1119, 198] width 18 height 18
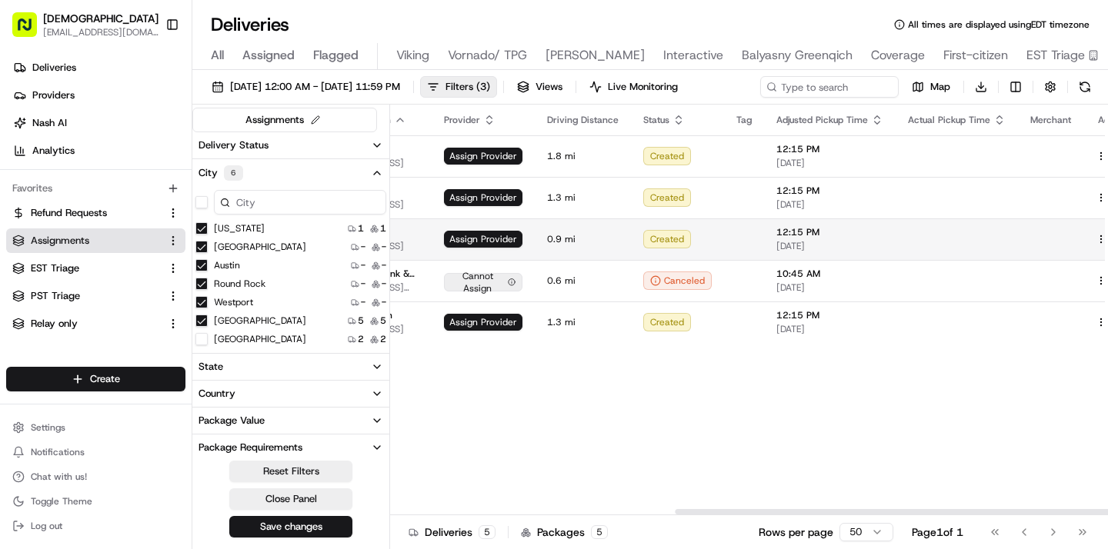
click at [1107, 236] on button at bounding box center [1119, 239] width 18 height 18
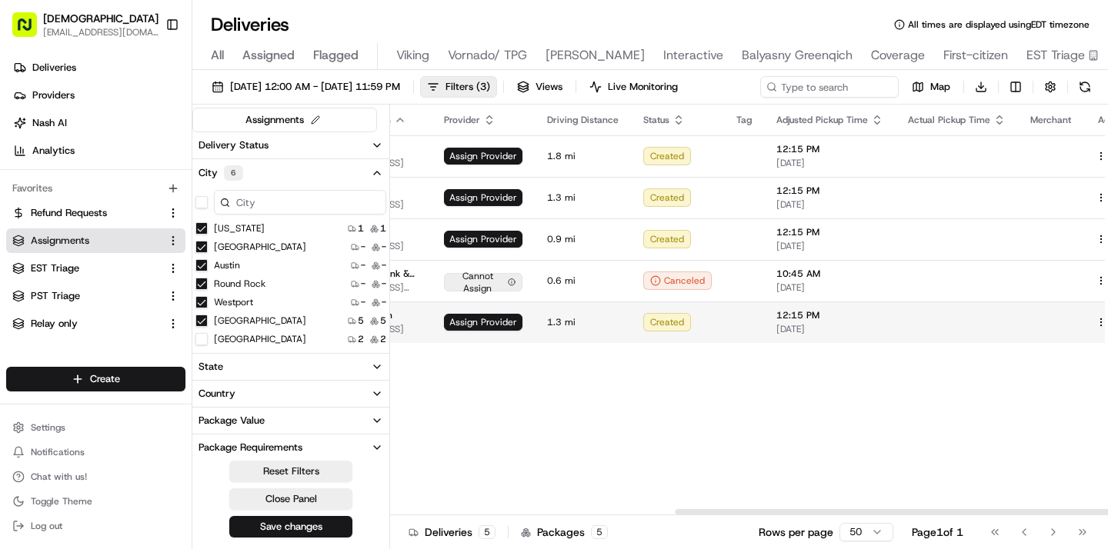
click at [1107, 319] on button at bounding box center [1119, 322] width 18 height 18
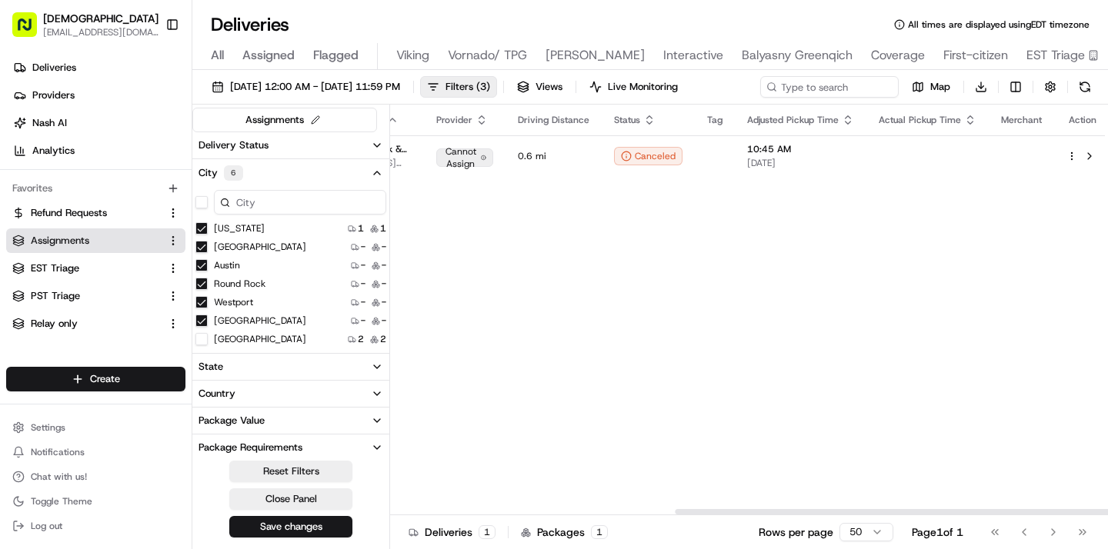
click at [726, 239] on div "Original Pickup Time Pickup Location Original Dropoff Time Dropoff Location Pro…" at bounding box center [515, 310] width 1191 height 411
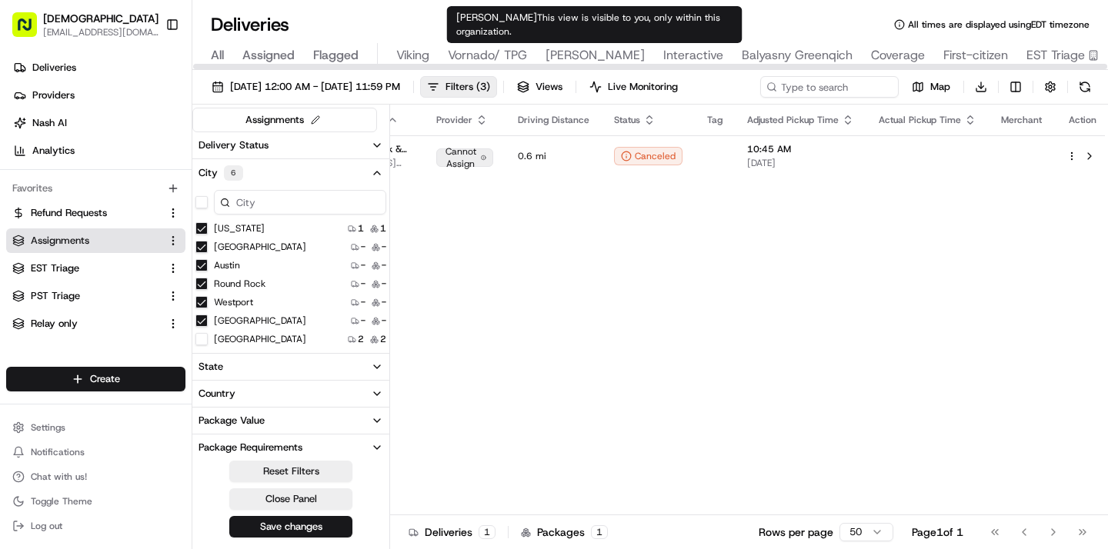
click at [686, 36] on div "Russell Reynolds This view is visible to you, only within this organization. Ru…" at bounding box center [594, 24] width 295 height 37
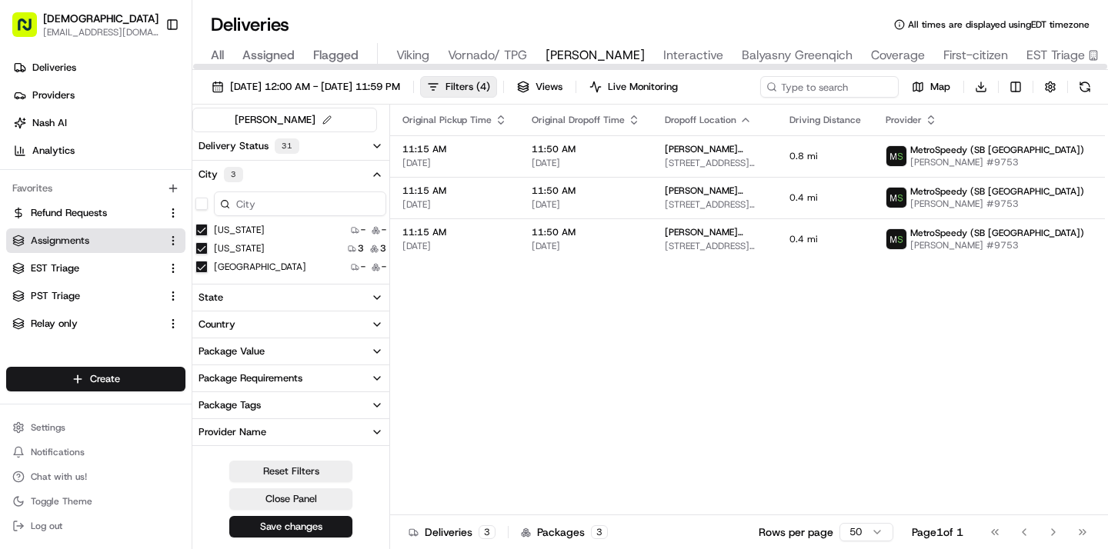
click at [214, 55] on span "All" at bounding box center [217, 55] width 13 height 18
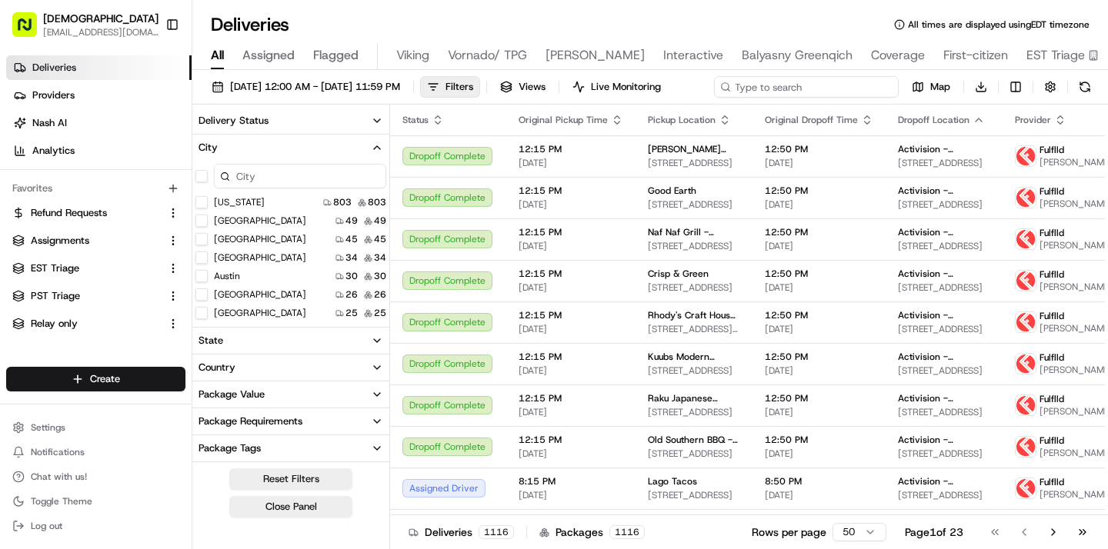
click at [823, 84] on input at bounding box center [806, 87] width 185 height 22
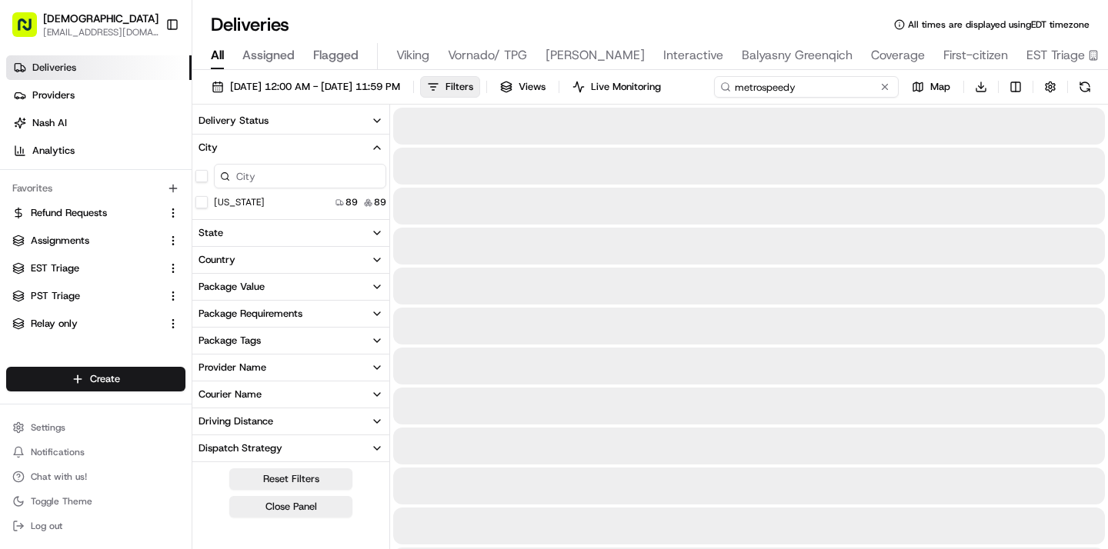
type input "metrospeedy"
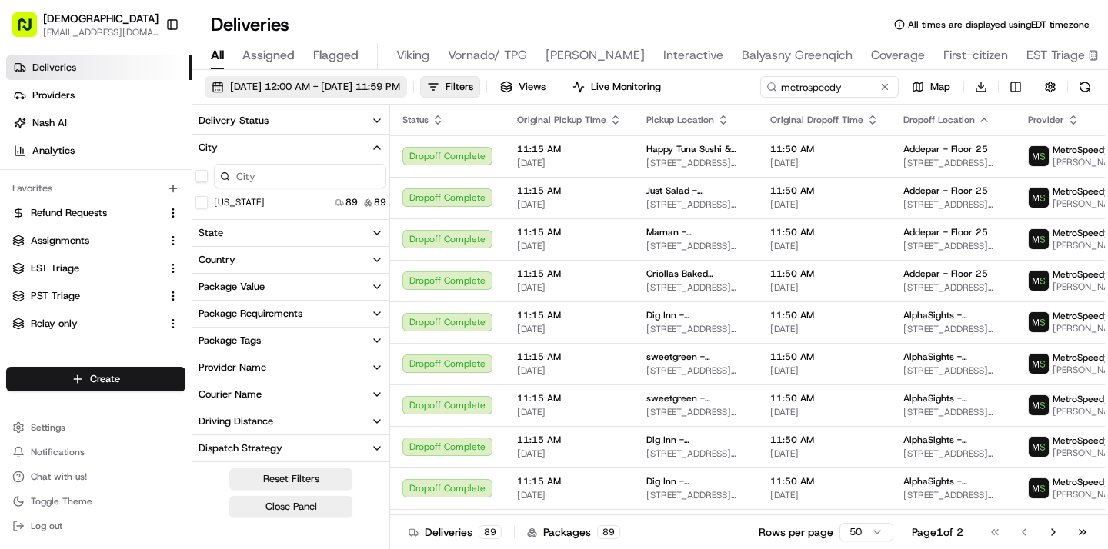
click at [385, 87] on span "08/19/2025 12:00 AM - 08/19/2025 11:59 PM" at bounding box center [315, 87] width 170 height 14
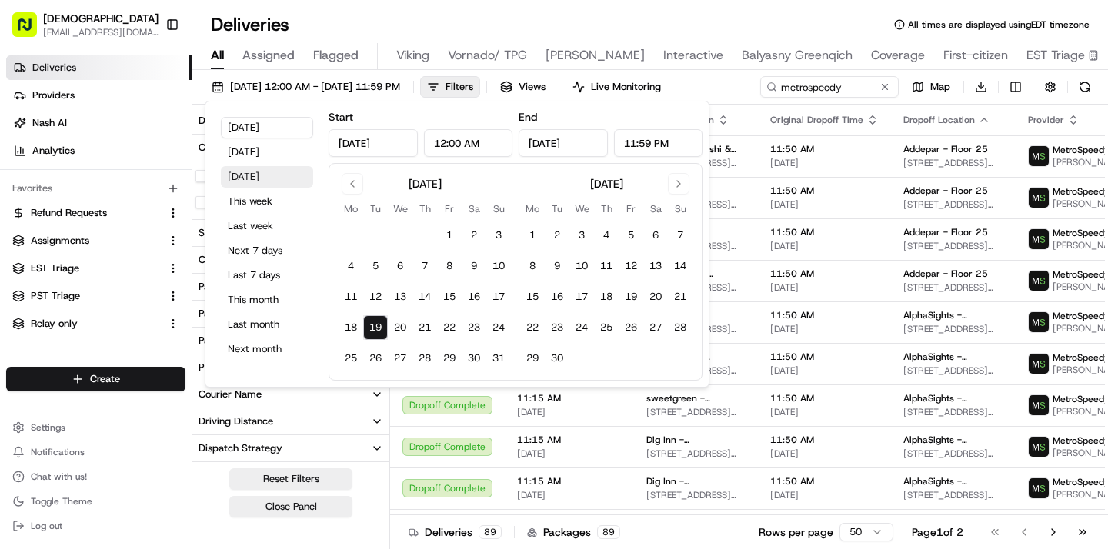
click at [267, 175] on button "Tomorrow" at bounding box center [267, 177] width 92 height 22
type input "Aug 20, 2025"
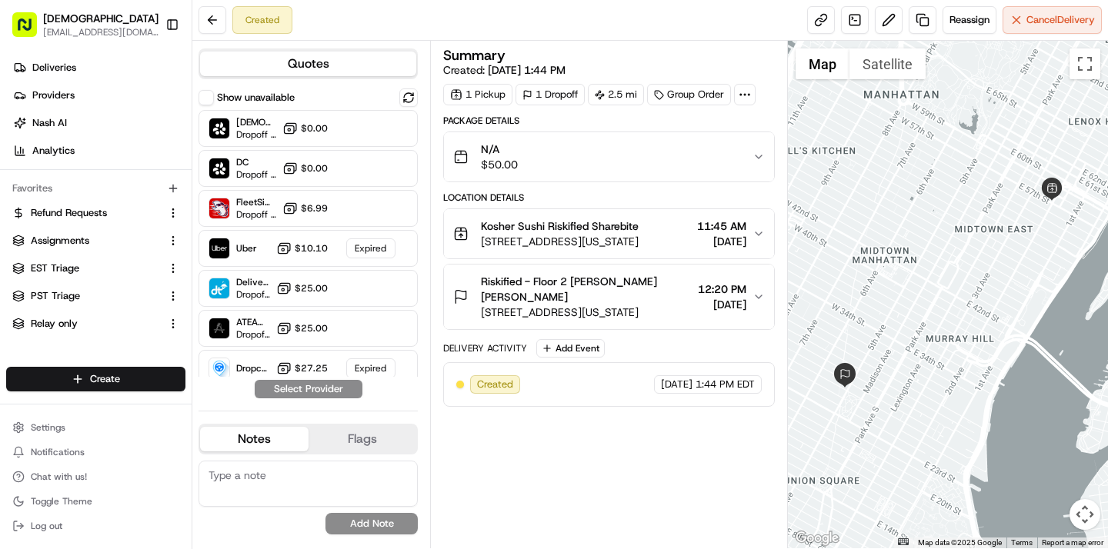
click at [208, 95] on button "Show unavailable" at bounding box center [206, 97] width 15 height 15
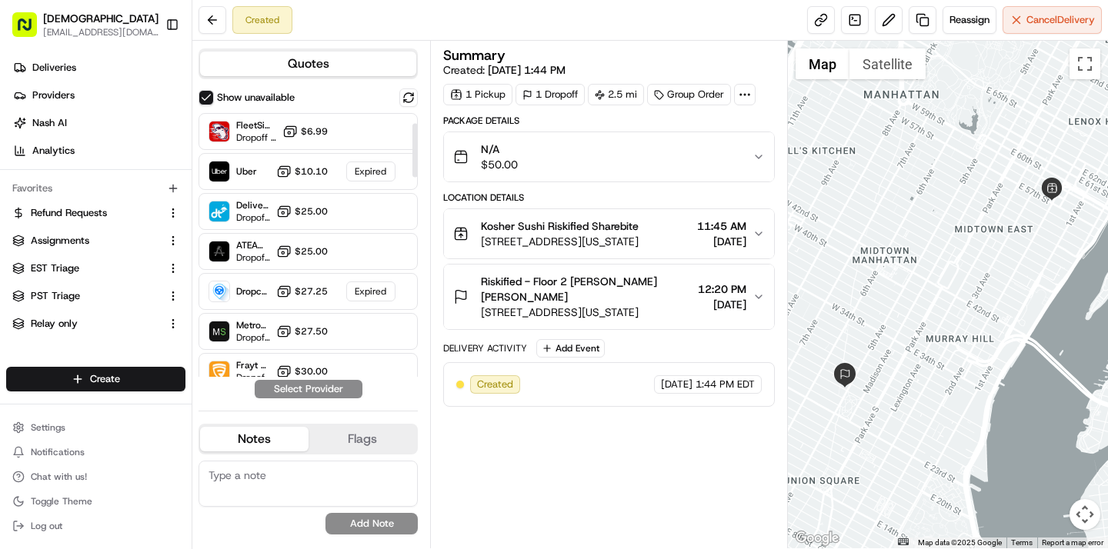
scroll to position [42, 0]
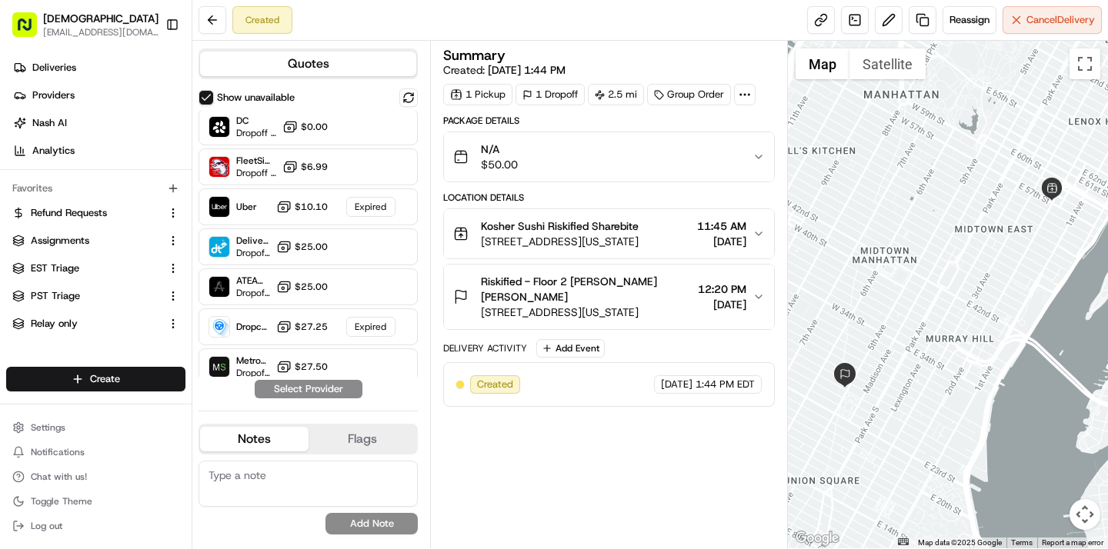
click at [204, 93] on button "Show unavailable" at bounding box center [206, 97] width 15 height 15
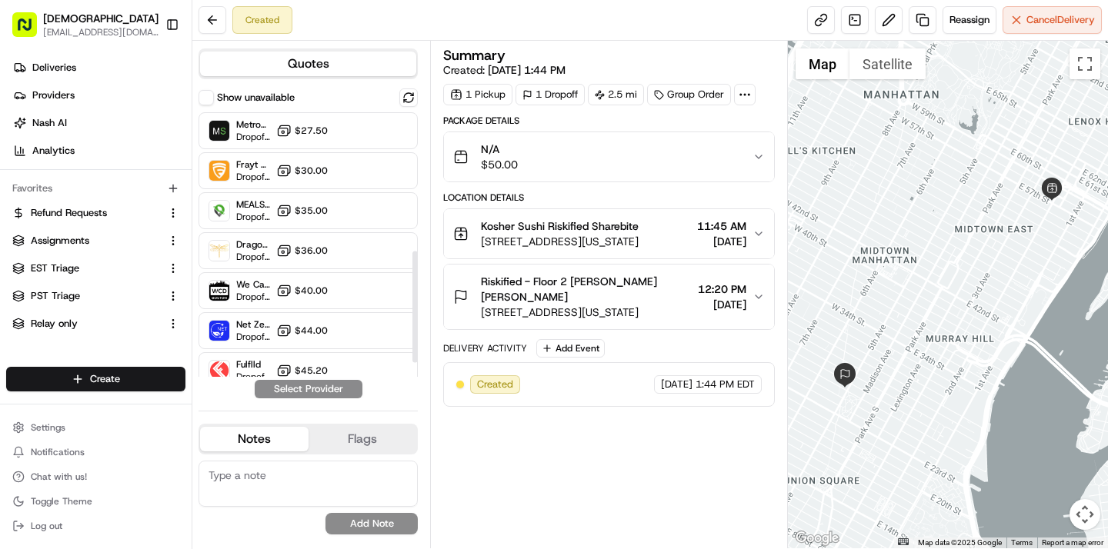
scroll to position [264, 0]
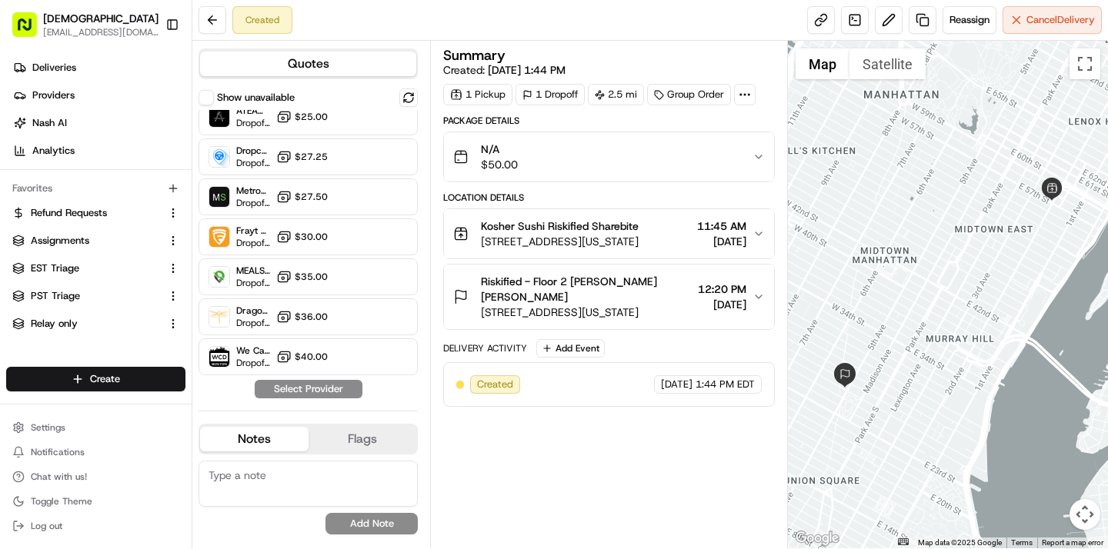
scroll to position [219, 0]
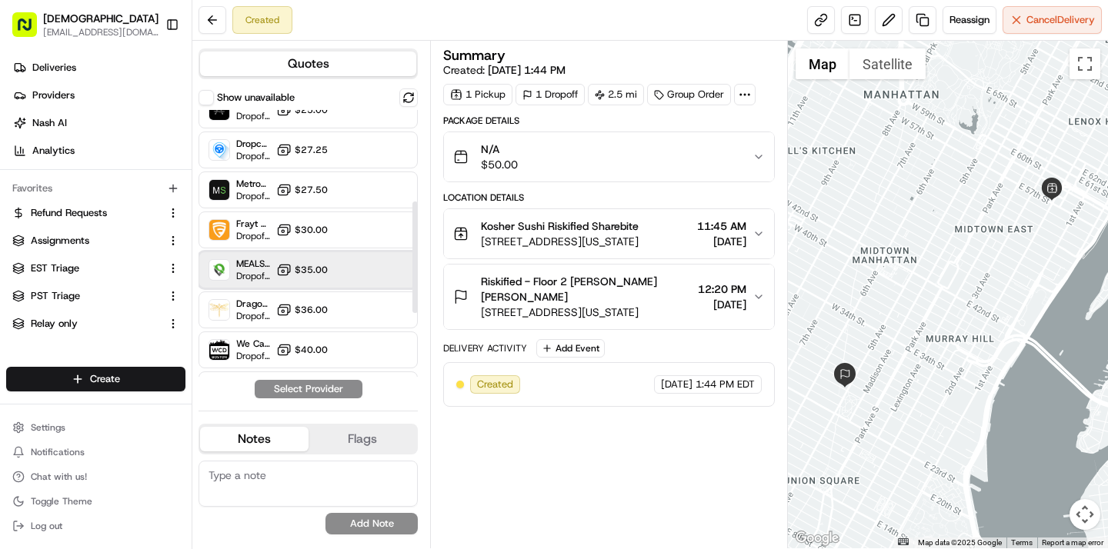
click at [273, 264] on div "MEALS NOW Dropoff ETA - $35.00" at bounding box center [308, 270] width 219 height 37
click at [292, 391] on button "Assign Provider" at bounding box center [308, 389] width 109 height 18
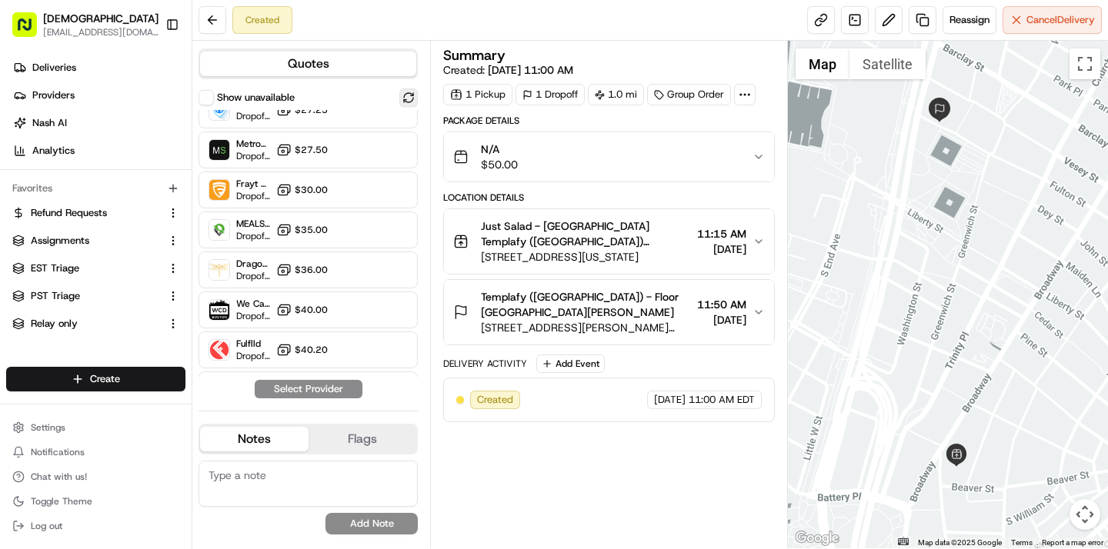
scroll to position [253, 0]
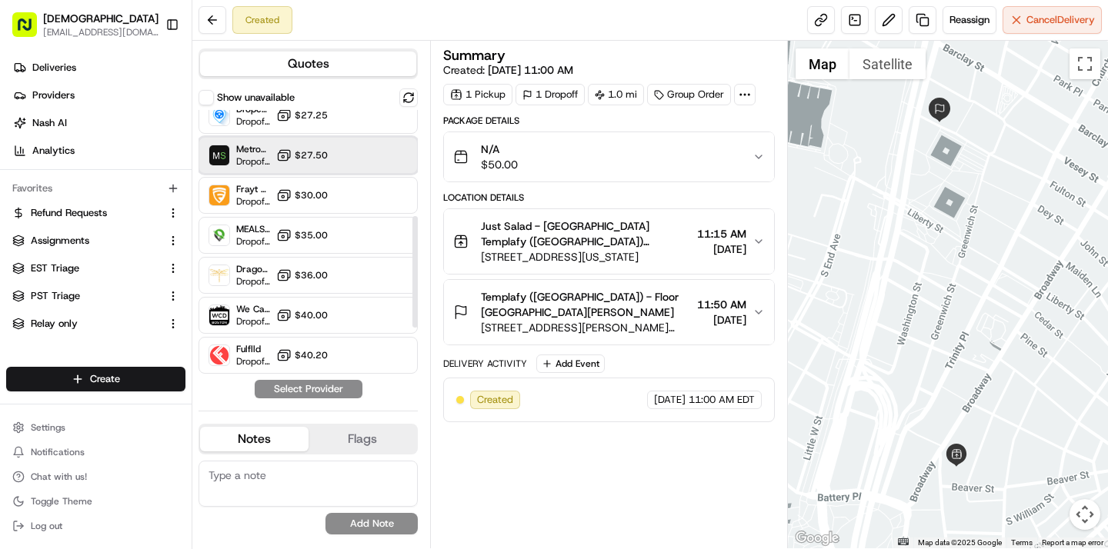
click at [348, 157] on div "MetroSpeedy (SB NYC) Dropoff ETA - $27.50" at bounding box center [308, 155] width 219 height 37
click at [301, 390] on button "Assign Provider" at bounding box center [308, 389] width 109 height 18
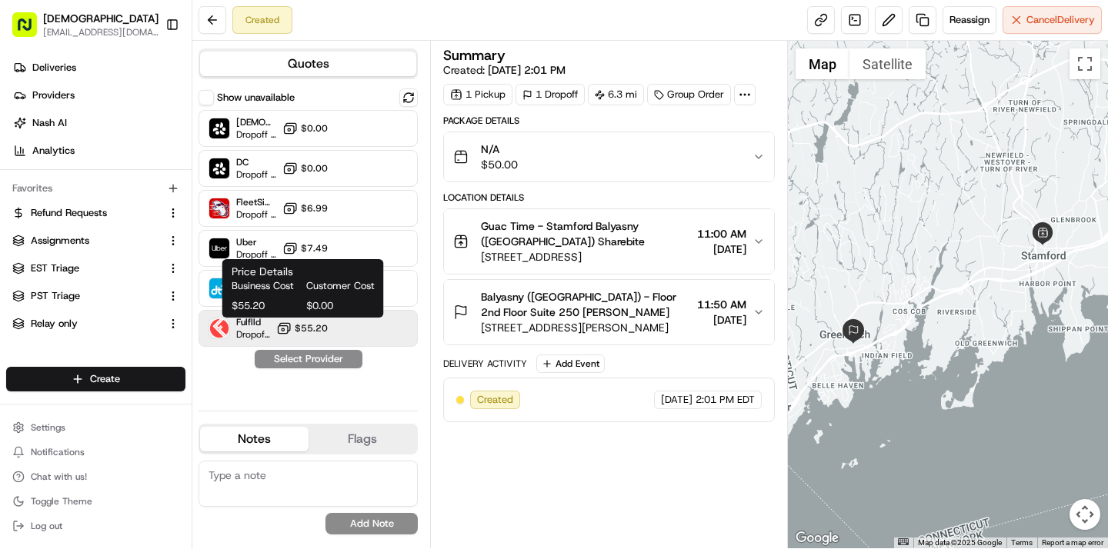
click at [295, 330] on button "$55.20" at bounding box center [302, 328] width 52 height 15
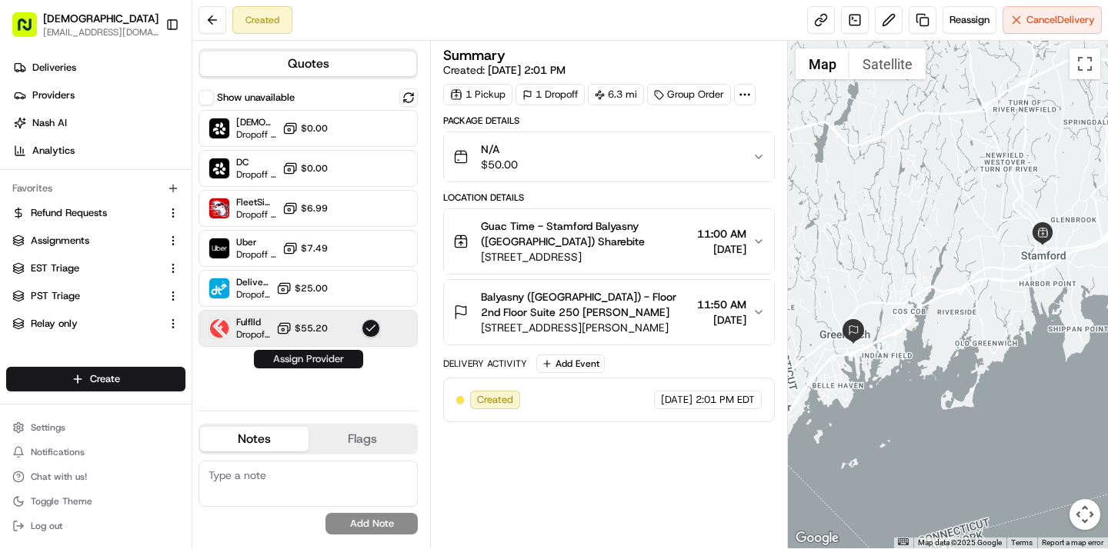
click at [299, 359] on button "Assign Provider" at bounding box center [308, 359] width 109 height 18
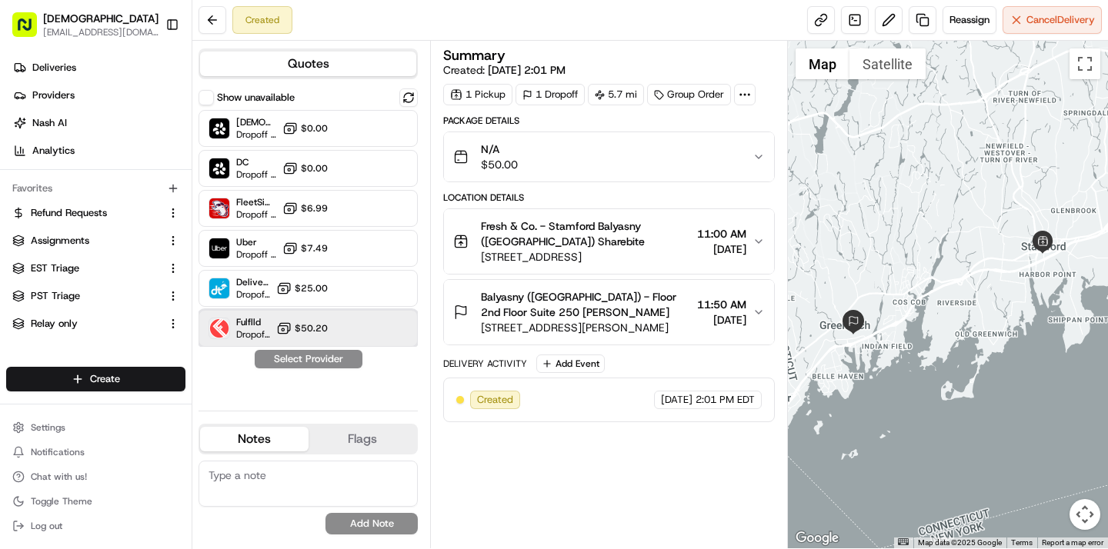
click at [255, 322] on span "Fulflld" at bounding box center [253, 322] width 34 height 12
click at [298, 359] on button "Assign Provider" at bounding box center [308, 359] width 109 height 18
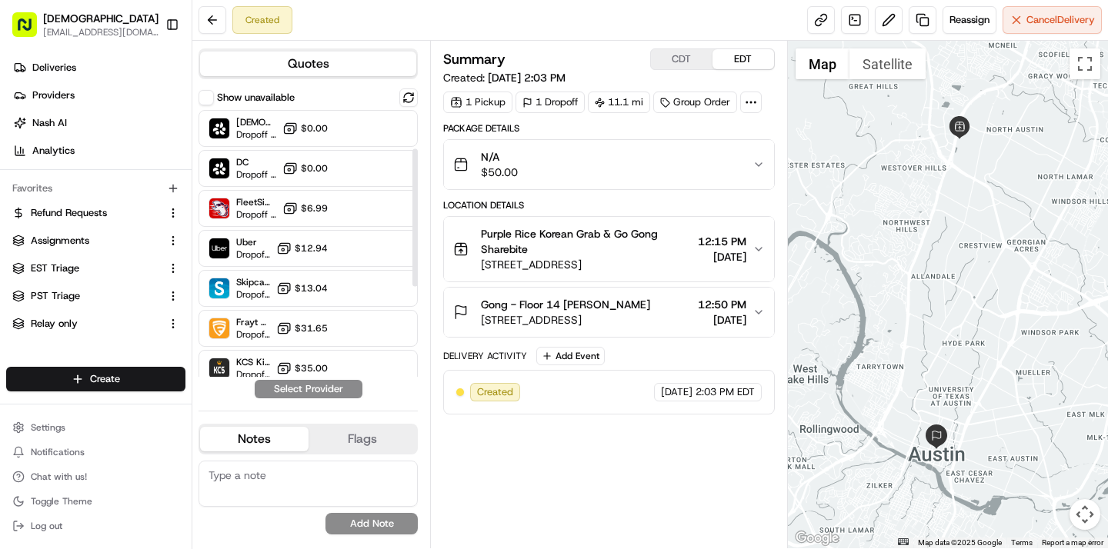
scroll to position [250, 0]
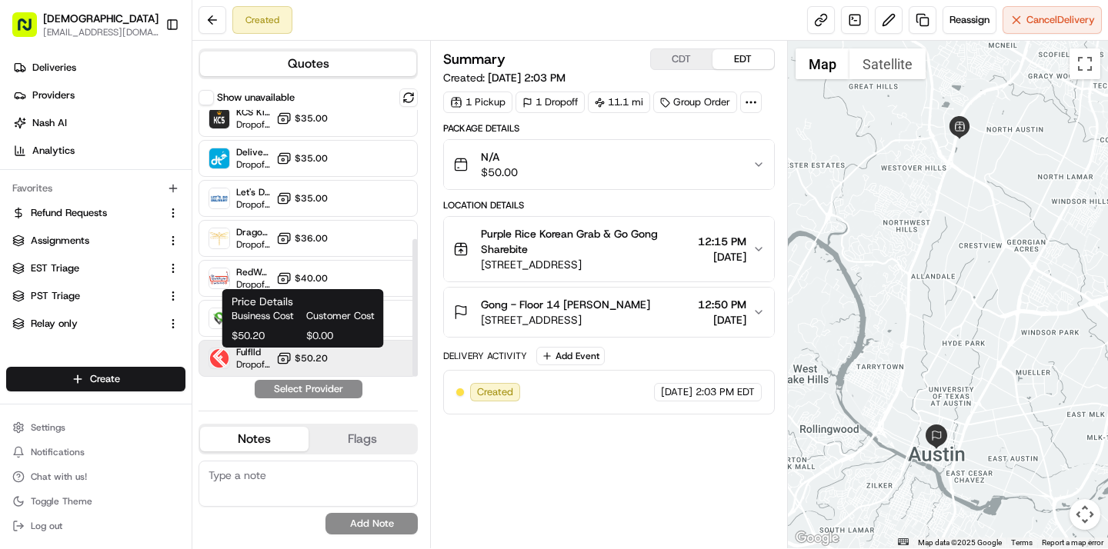
click at [315, 359] on span "$50.20" at bounding box center [311, 358] width 33 height 12
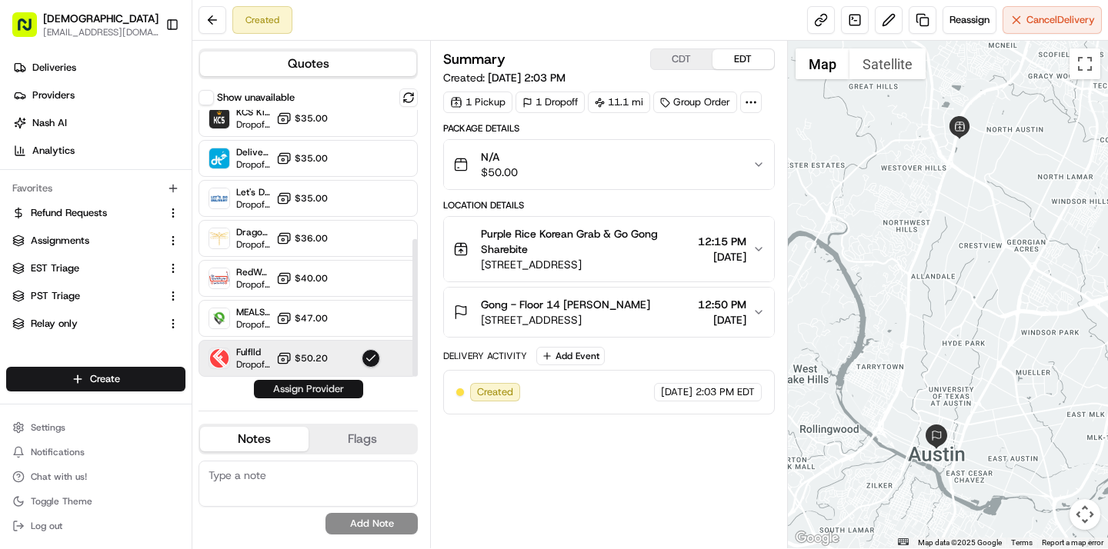
click at [309, 392] on button "Assign Provider" at bounding box center [308, 389] width 109 height 18
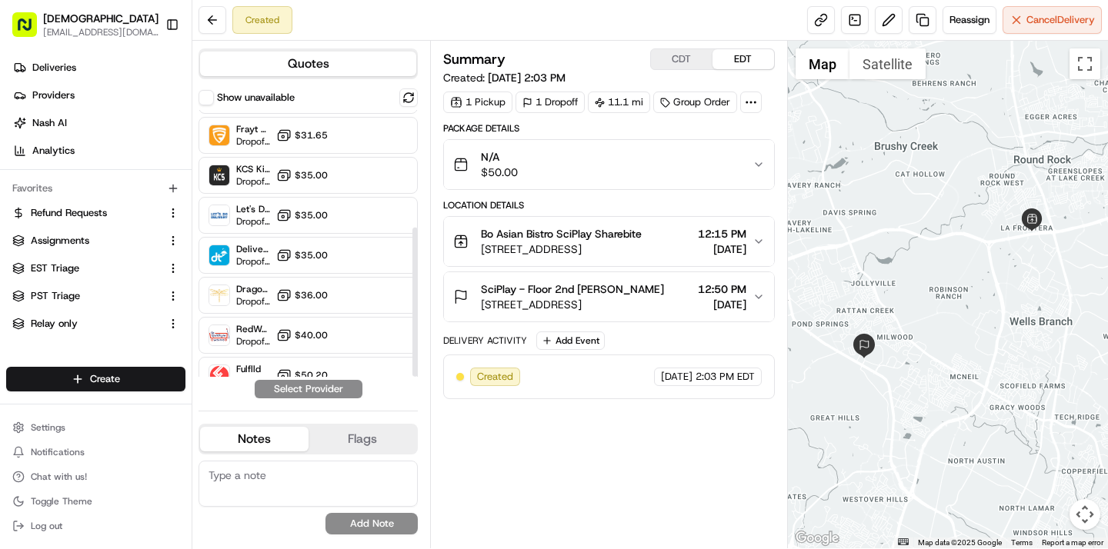
scroll to position [210, 0]
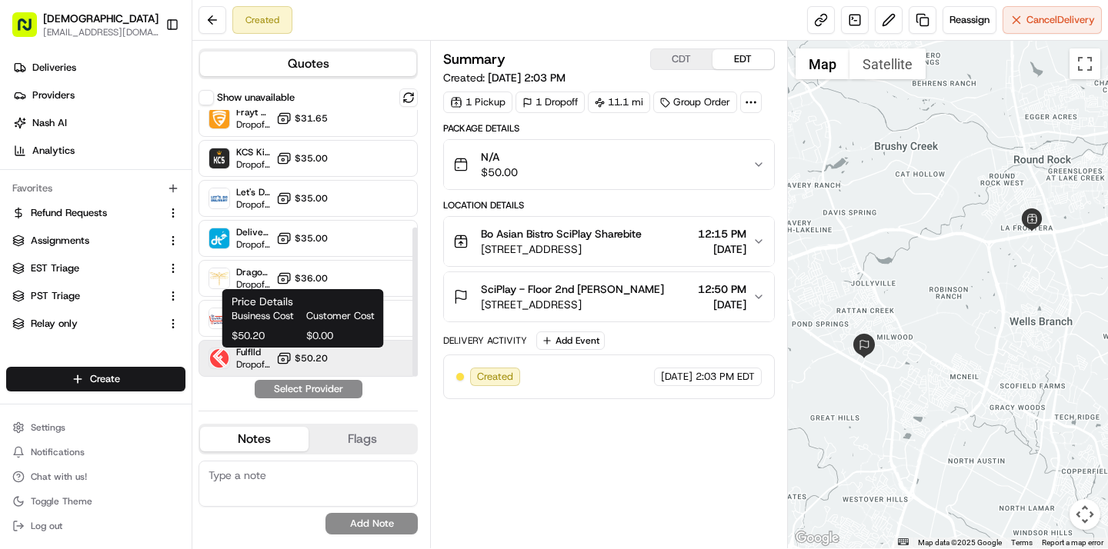
click at [299, 351] on button "$50.20" at bounding box center [302, 358] width 52 height 15
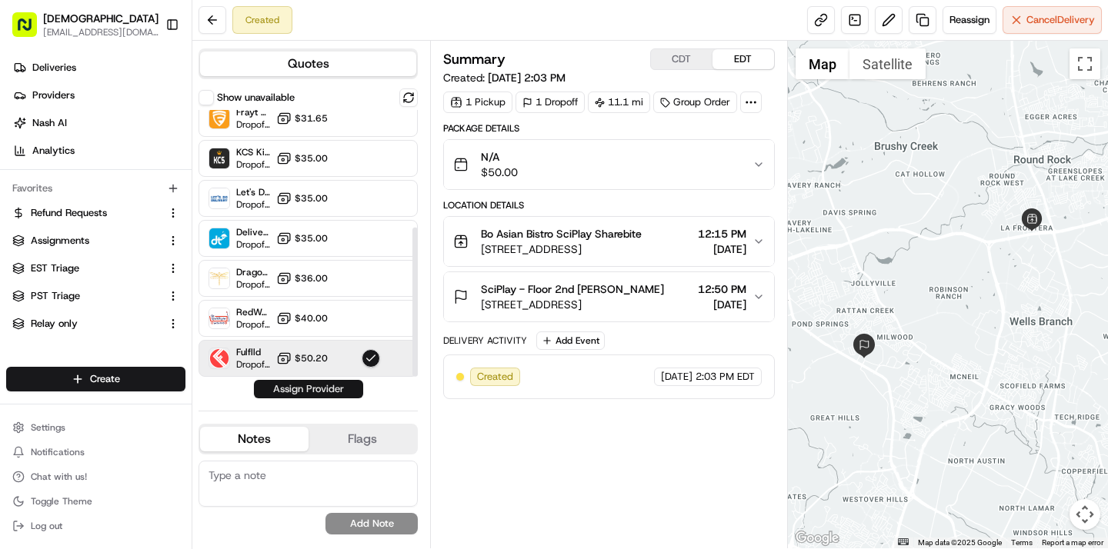
click at [305, 382] on button "Assign Provider" at bounding box center [308, 389] width 109 height 18
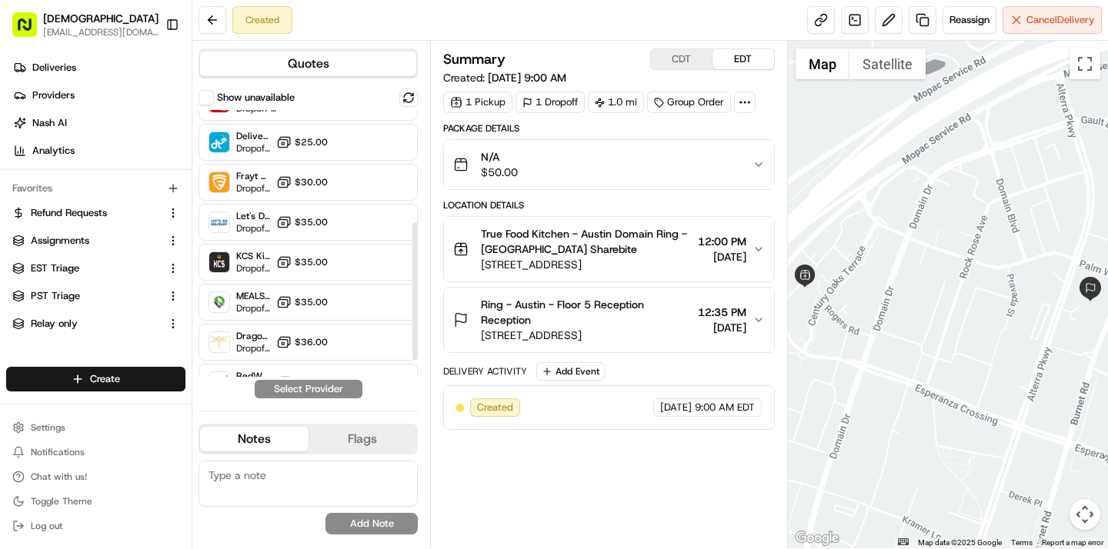
scroll to position [250, 0]
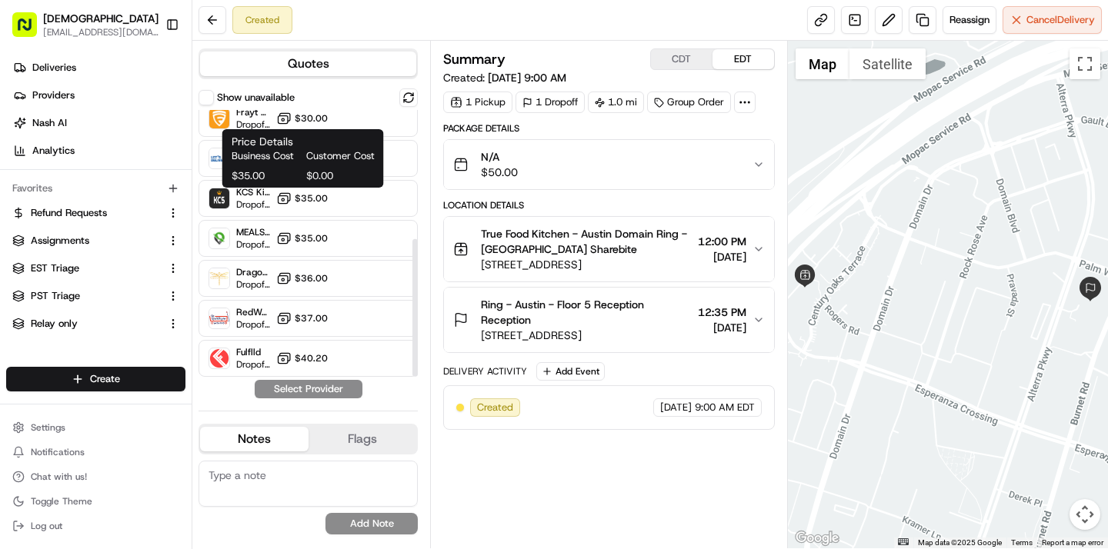
click at [335, 165] on div "Business Cost Customer Cost $35.00 $0.00" at bounding box center [303, 166] width 143 height 34
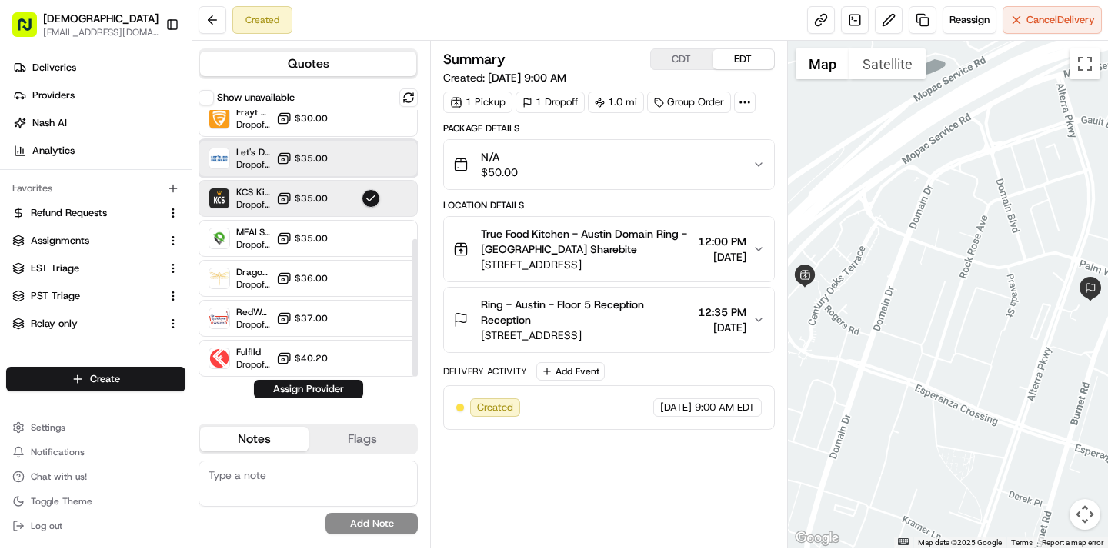
click at [397, 148] on div "Let's Do Delivery Dropoff ETA - $35.00" at bounding box center [308, 158] width 219 height 37
click at [322, 384] on button "Assign Provider" at bounding box center [308, 389] width 109 height 18
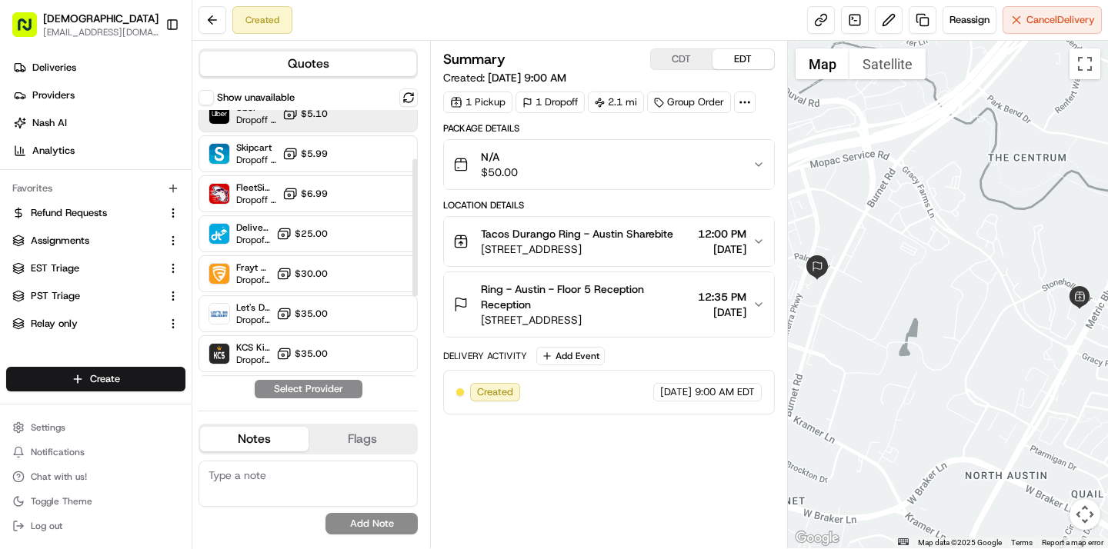
scroll to position [107, 0]
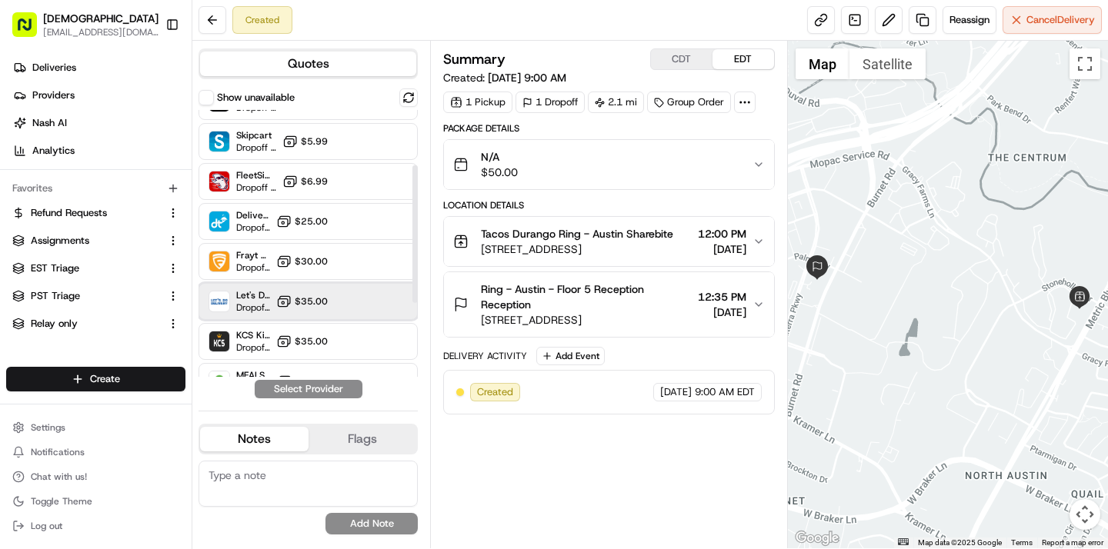
click at [337, 300] on div "Let's Do Delivery Dropoff ETA - $35.00" at bounding box center [308, 301] width 219 height 37
click at [325, 390] on button "Assign Provider" at bounding box center [308, 389] width 109 height 18
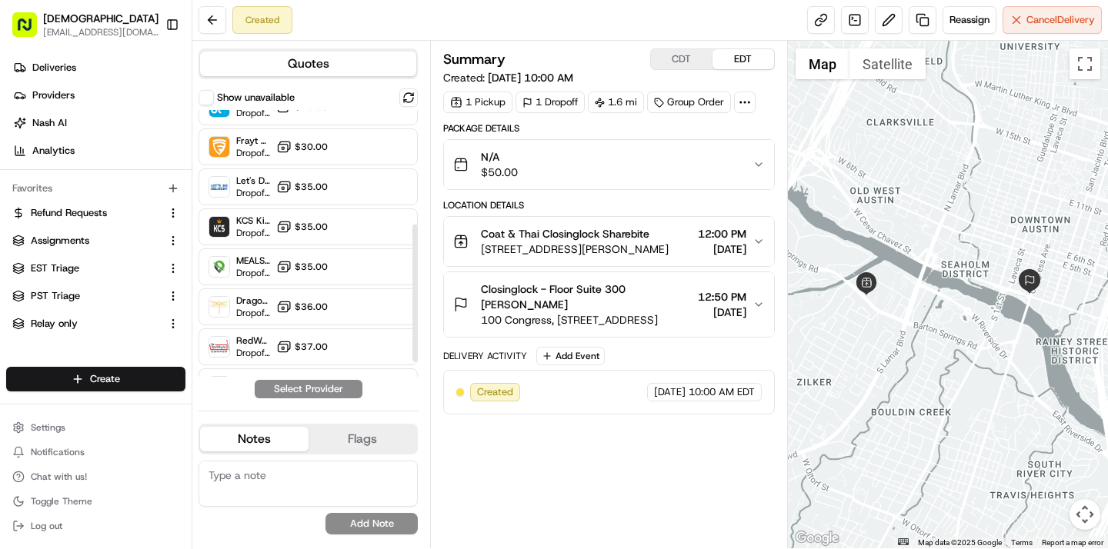
scroll to position [250, 0]
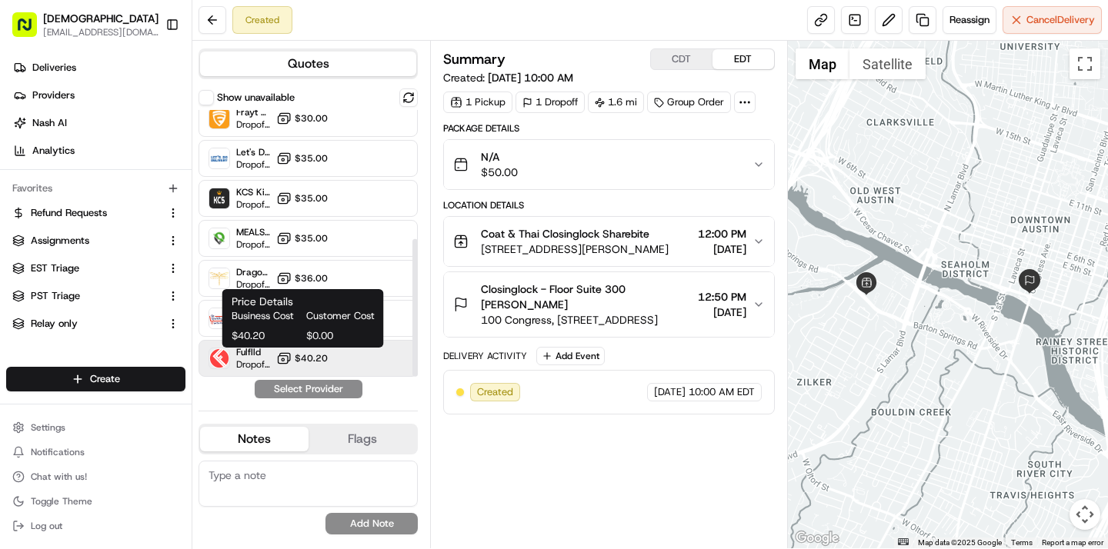
click at [279, 365] on icon at bounding box center [283, 358] width 15 height 15
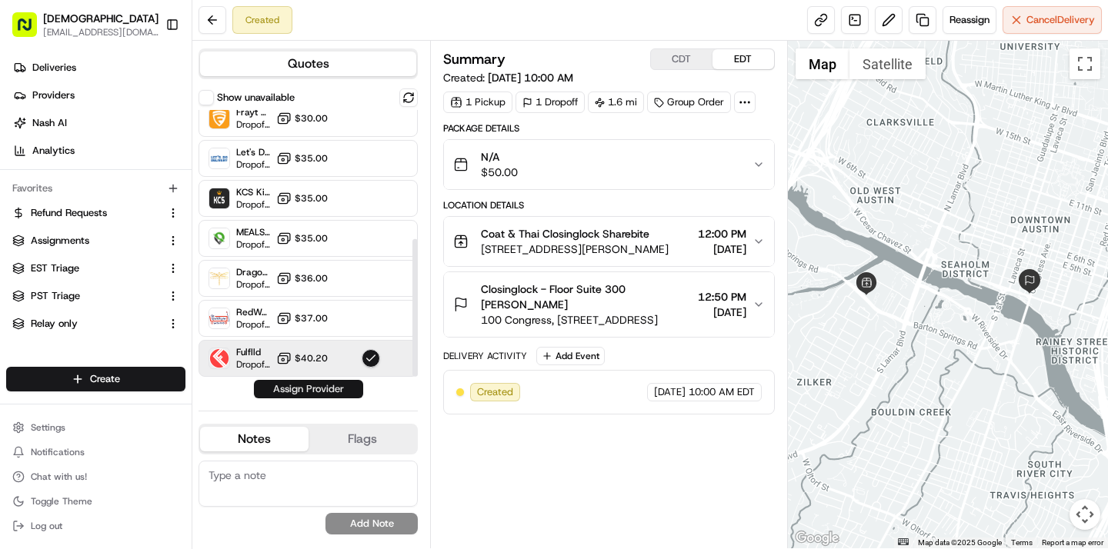
click at [294, 387] on button "Assign Provider" at bounding box center [308, 389] width 109 height 18
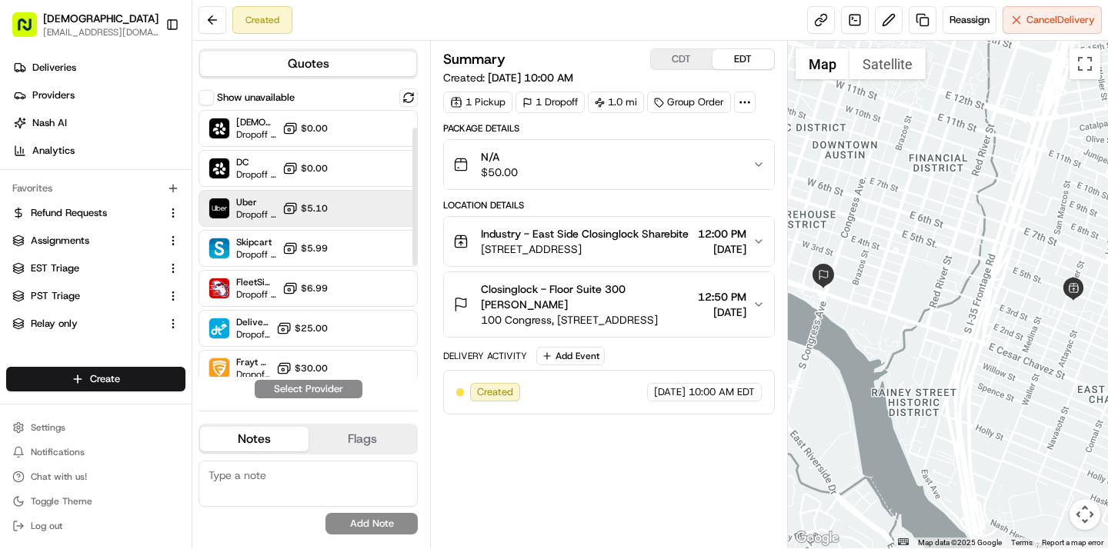
scroll to position [250, 0]
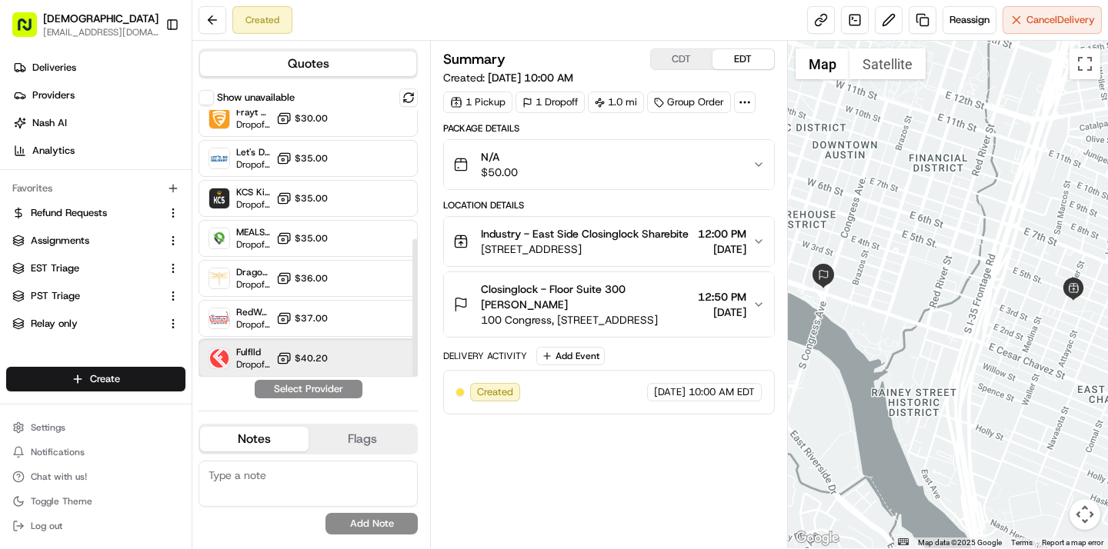
click at [275, 350] on div "Fulflld Dropoff ETA - $40.20" at bounding box center [308, 358] width 219 height 37
click at [282, 389] on button "Assign Provider" at bounding box center [308, 389] width 109 height 18
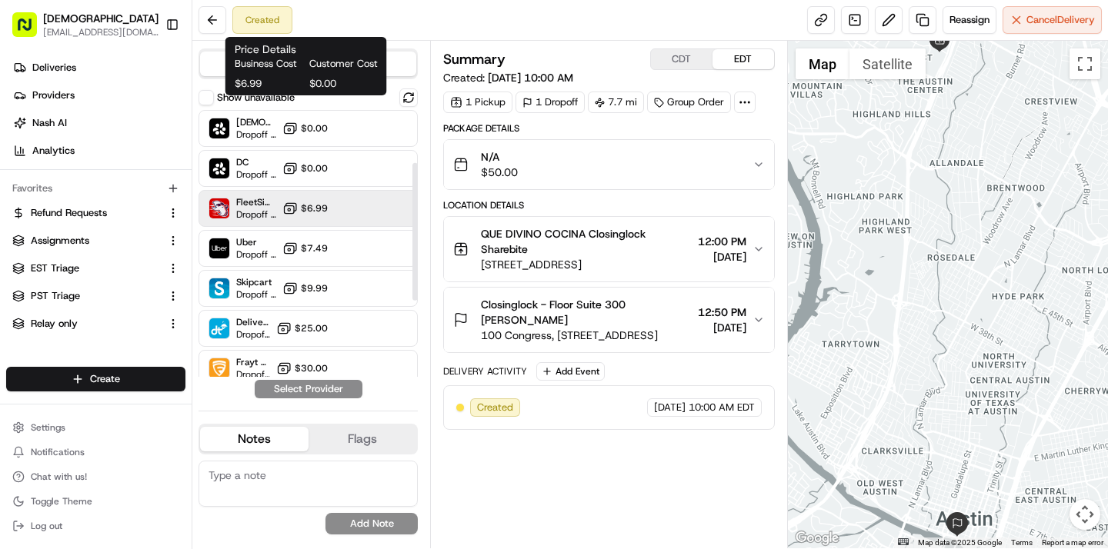
scroll to position [250, 0]
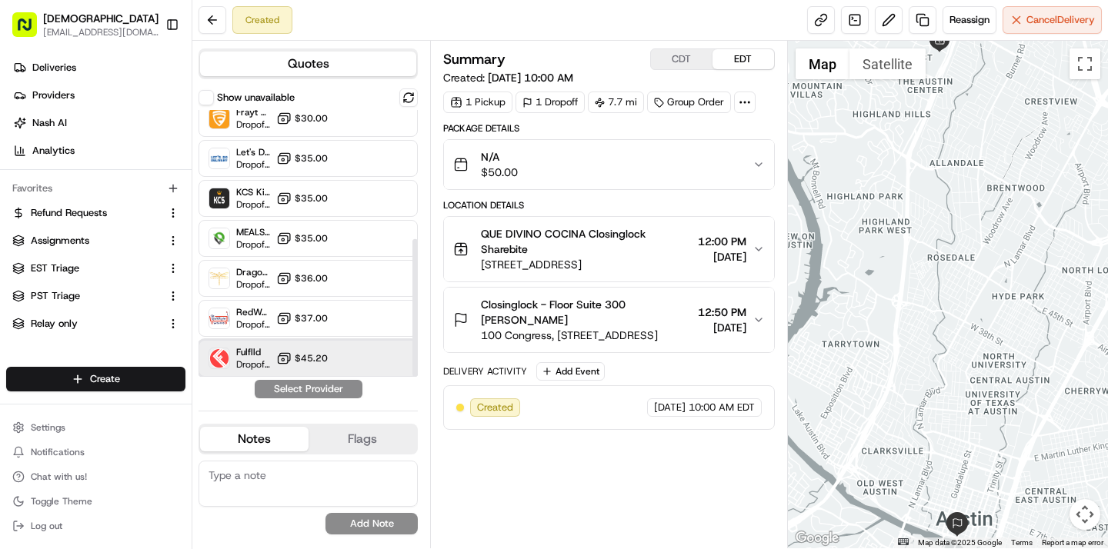
click at [289, 349] on div "Fulflld Dropoff ETA - $45.20" at bounding box center [308, 358] width 219 height 37
click at [293, 395] on button "Assign Provider" at bounding box center [308, 389] width 109 height 18
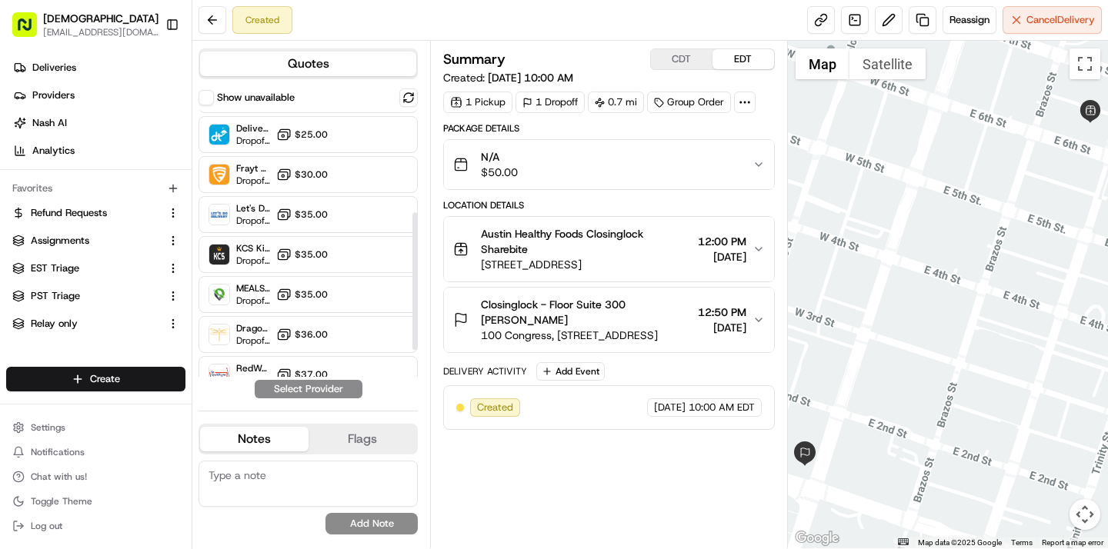
scroll to position [250, 0]
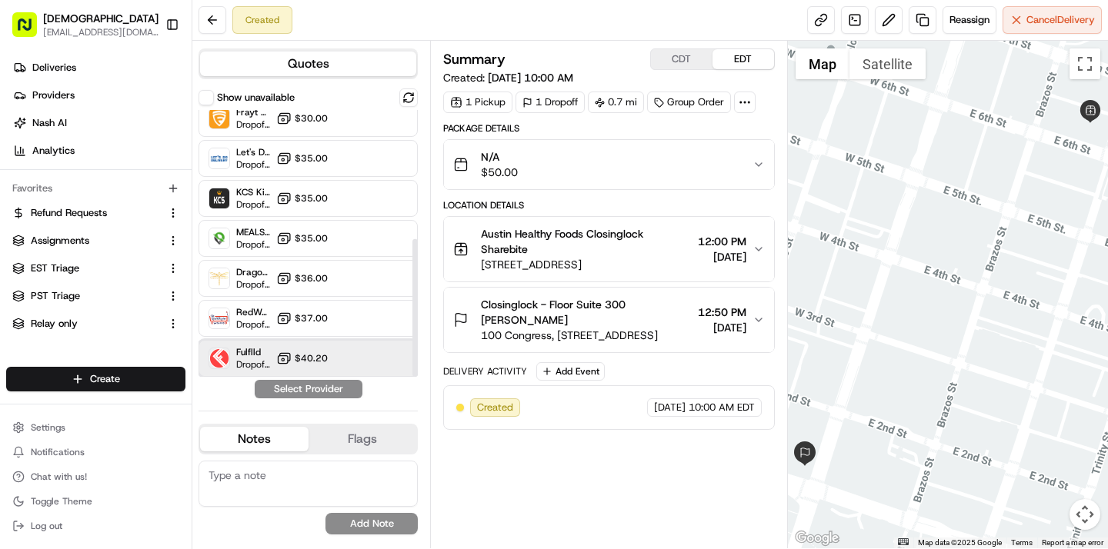
click at [303, 348] on div "Fulflld Dropoff ETA - $40.20" at bounding box center [308, 358] width 219 height 37
click at [302, 392] on button "Assign Provider" at bounding box center [308, 389] width 109 height 18
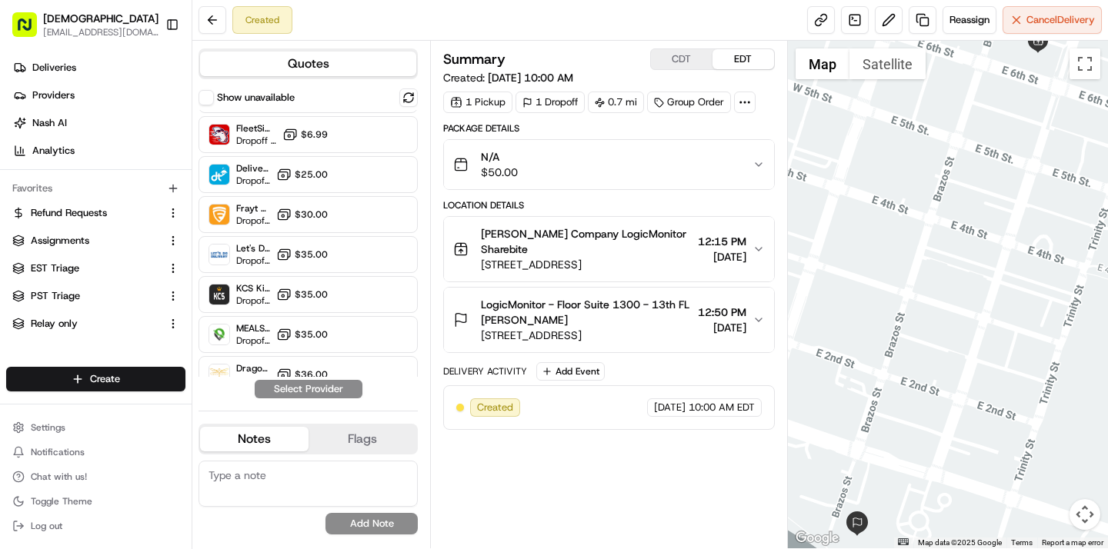
scroll to position [250, 0]
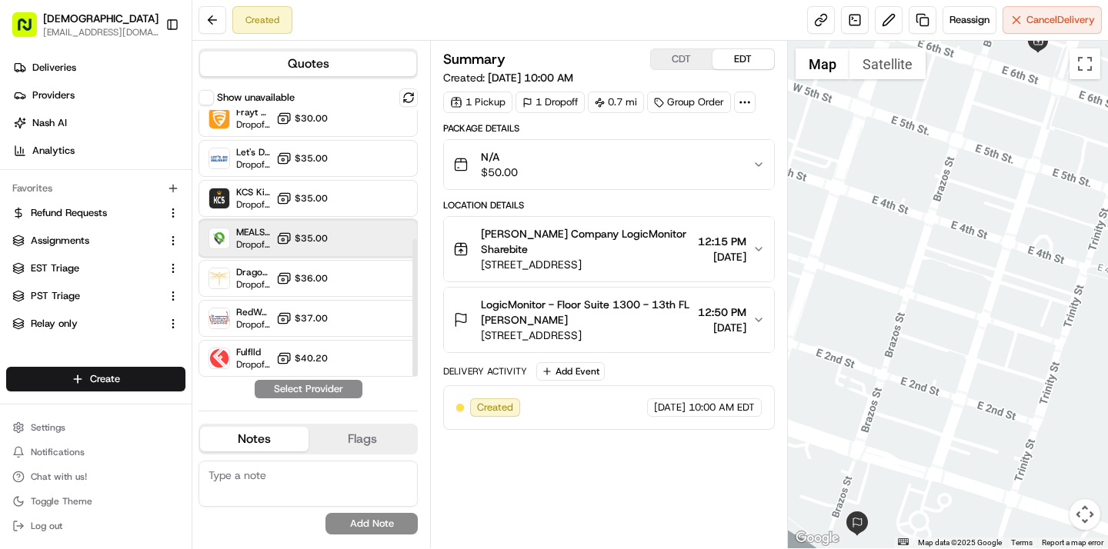
click at [329, 244] on div "MEALS NOW Dropoff ETA - $35.00" at bounding box center [308, 238] width 219 height 37
click at [324, 391] on button "Assign Provider" at bounding box center [308, 389] width 109 height 18
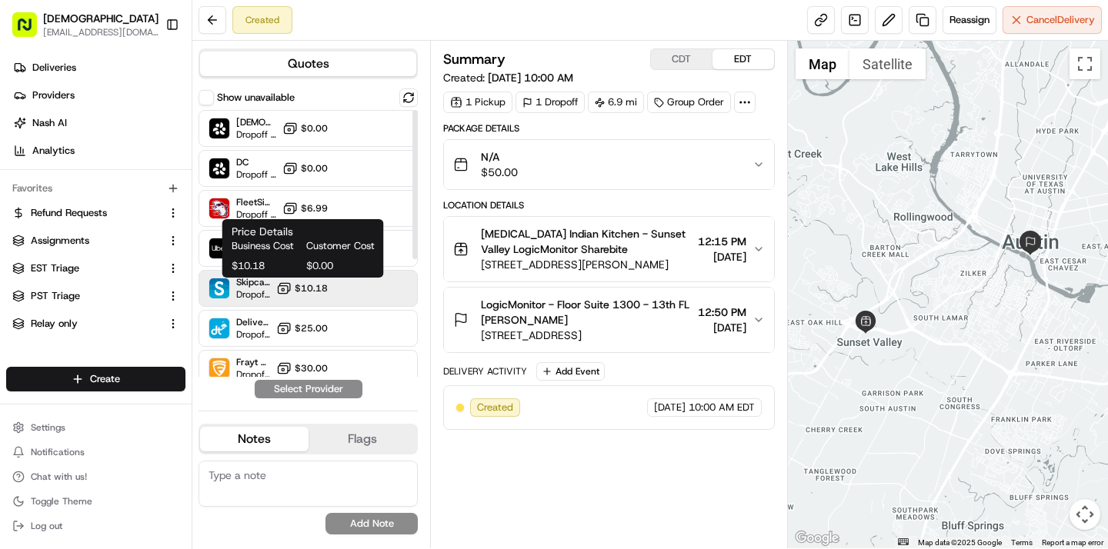
scroll to position [210, 0]
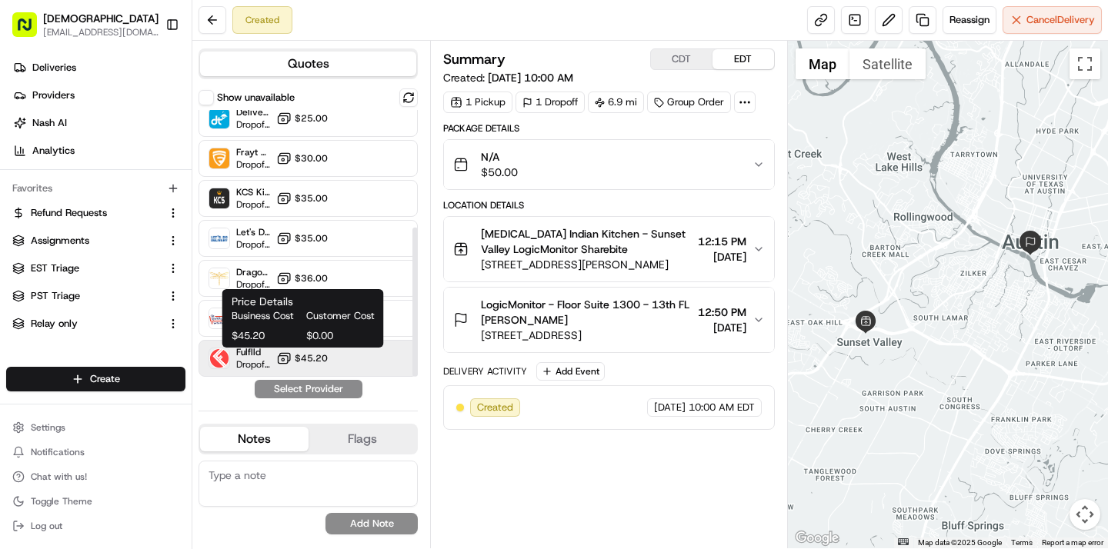
click at [285, 353] on icon at bounding box center [285, 357] width 10 height 8
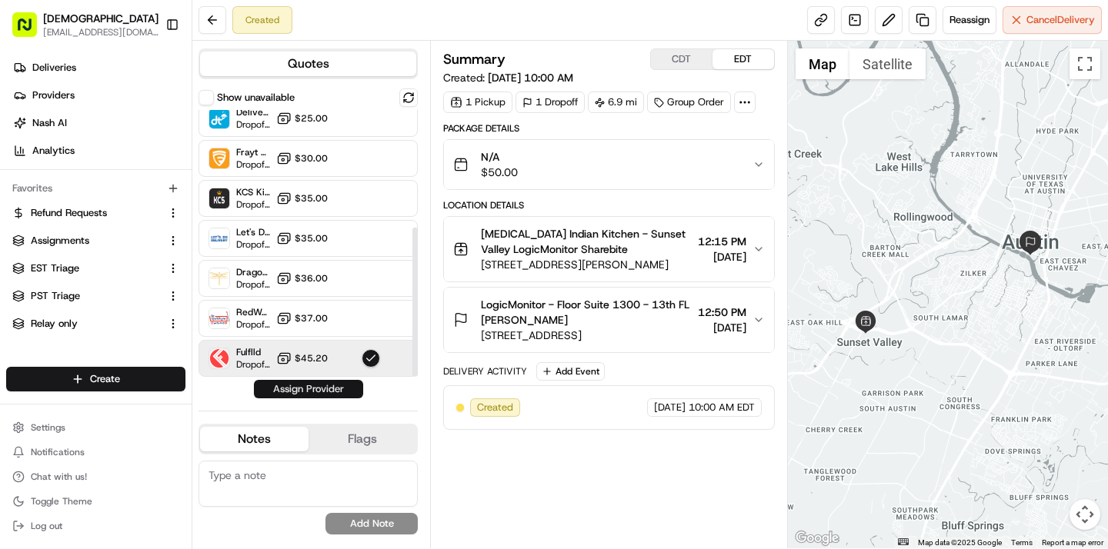
click at [302, 388] on button "Assign Provider" at bounding box center [308, 389] width 109 height 18
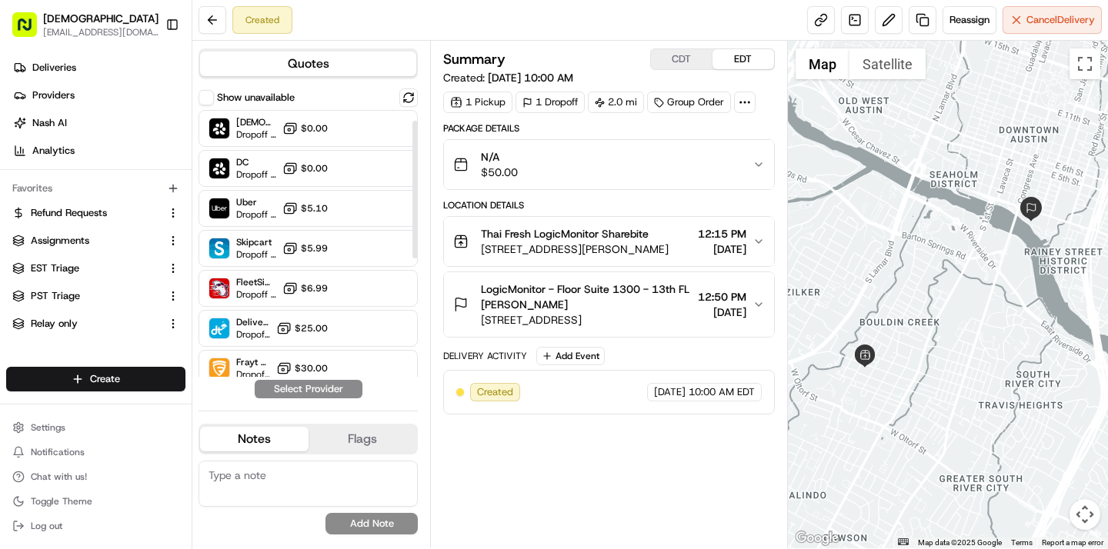
scroll to position [250, 0]
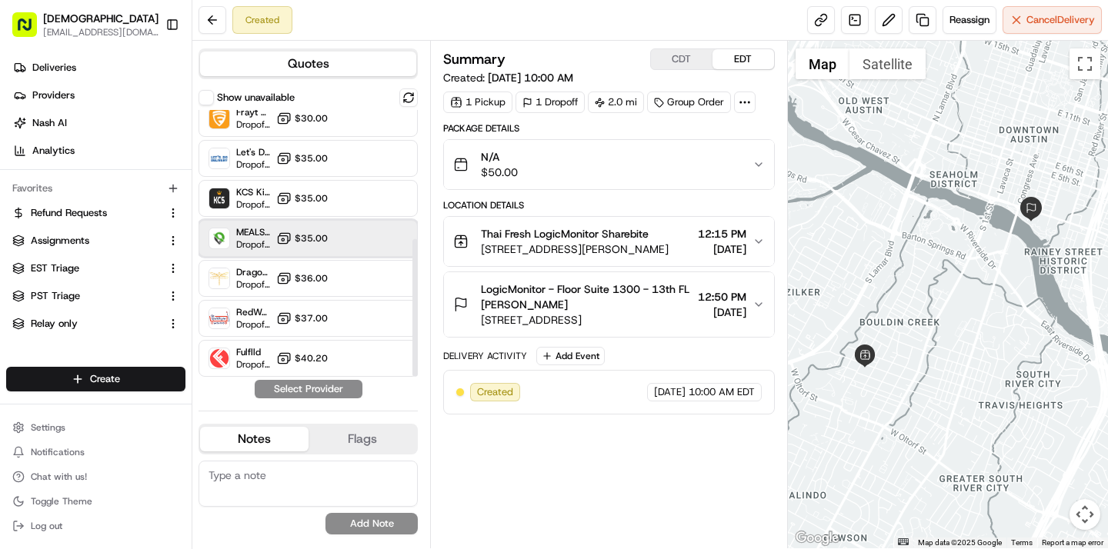
click at [333, 239] on div "MEALS NOW Dropoff ETA - $35.00" at bounding box center [308, 238] width 219 height 37
click at [323, 389] on button "Assign Provider" at bounding box center [308, 389] width 109 height 18
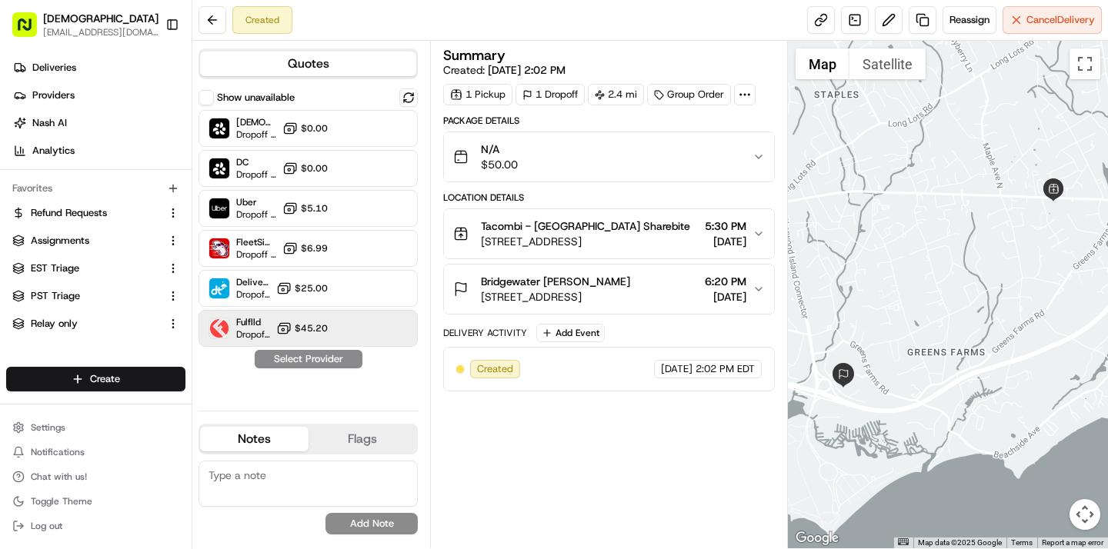
click at [311, 330] on span "$45.20" at bounding box center [311, 328] width 33 height 12
click at [310, 356] on button "Assign Provider" at bounding box center [308, 359] width 109 height 18
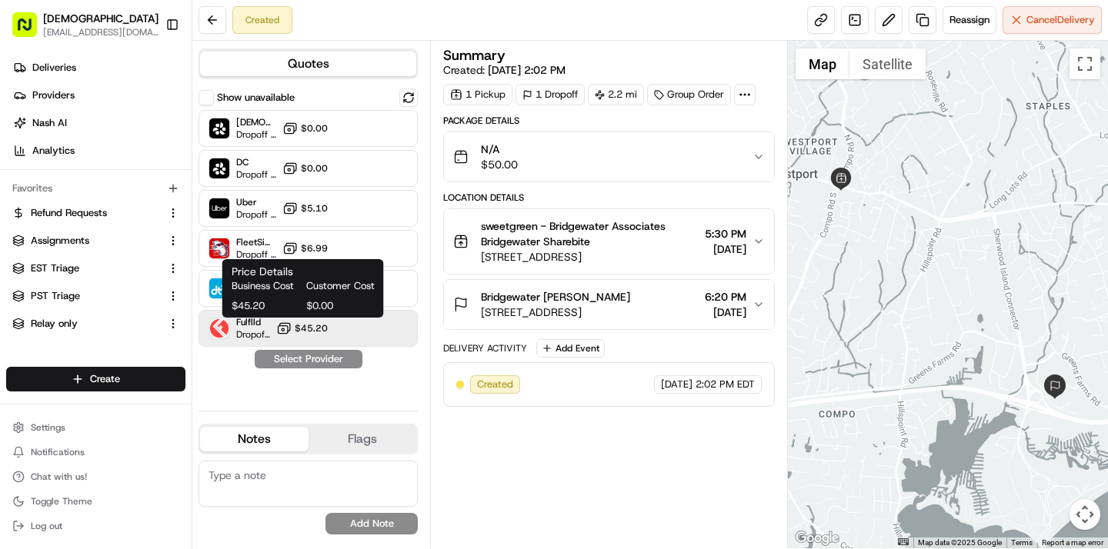
click at [295, 332] on button "$45.20" at bounding box center [302, 328] width 52 height 15
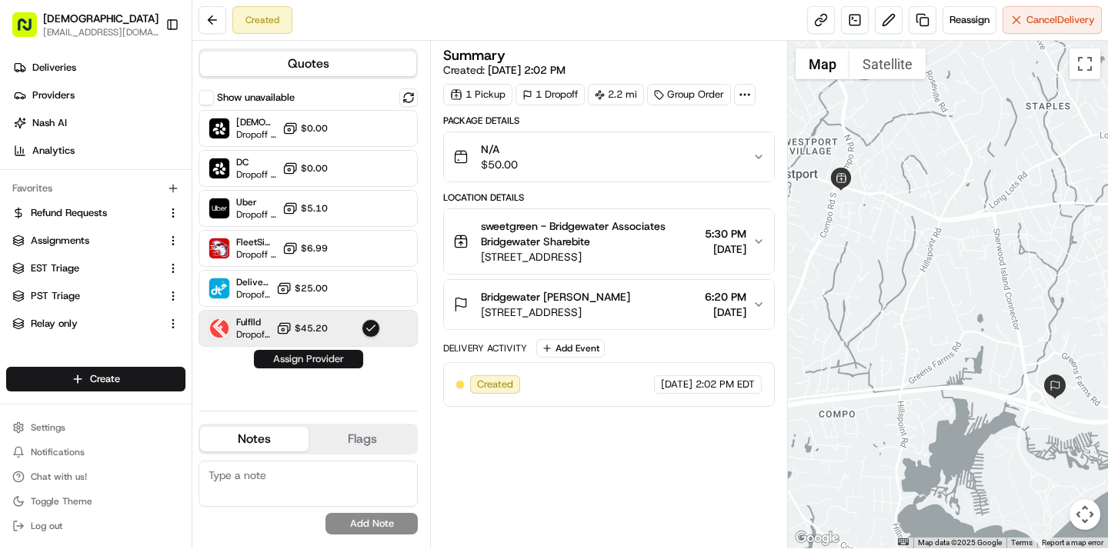
click at [303, 351] on button "Assign Provider" at bounding box center [308, 359] width 109 height 18
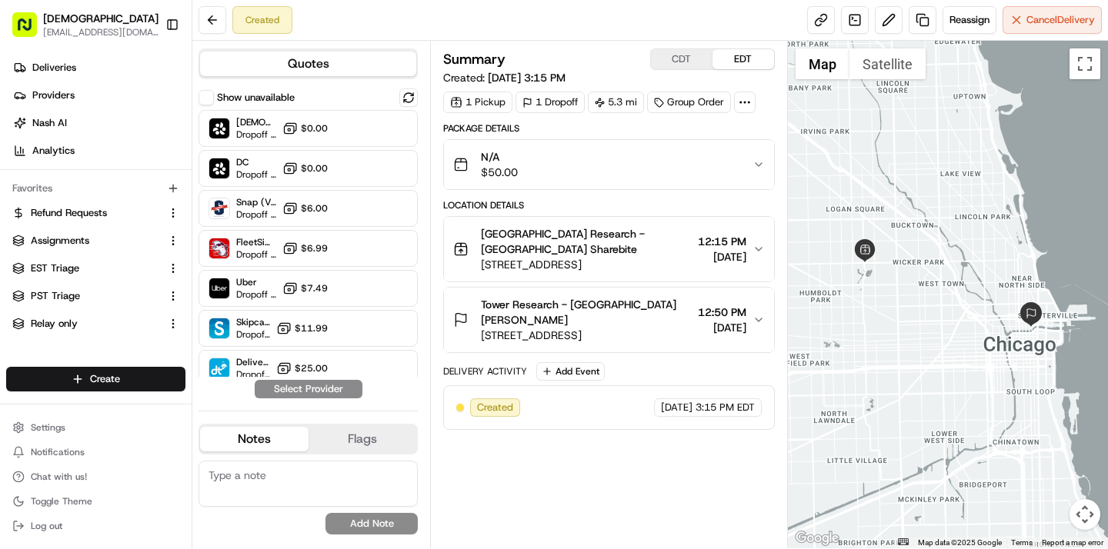
scroll to position [290, 0]
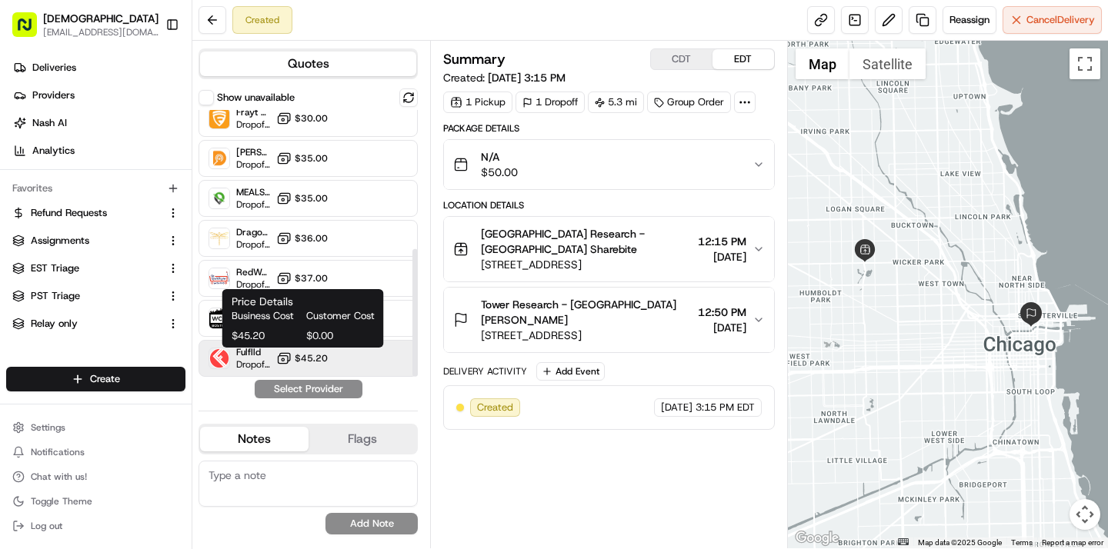
click at [282, 358] on icon at bounding box center [283, 358] width 15 height 15
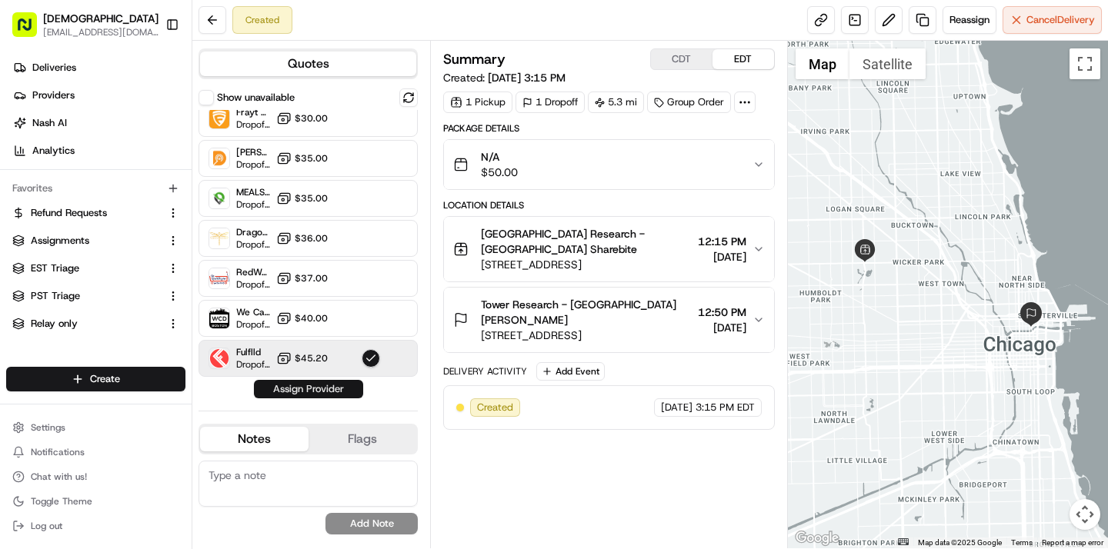
click at [299, 390] on button "Assign Provider" at bounding box center [308, 389] width 109 height 18
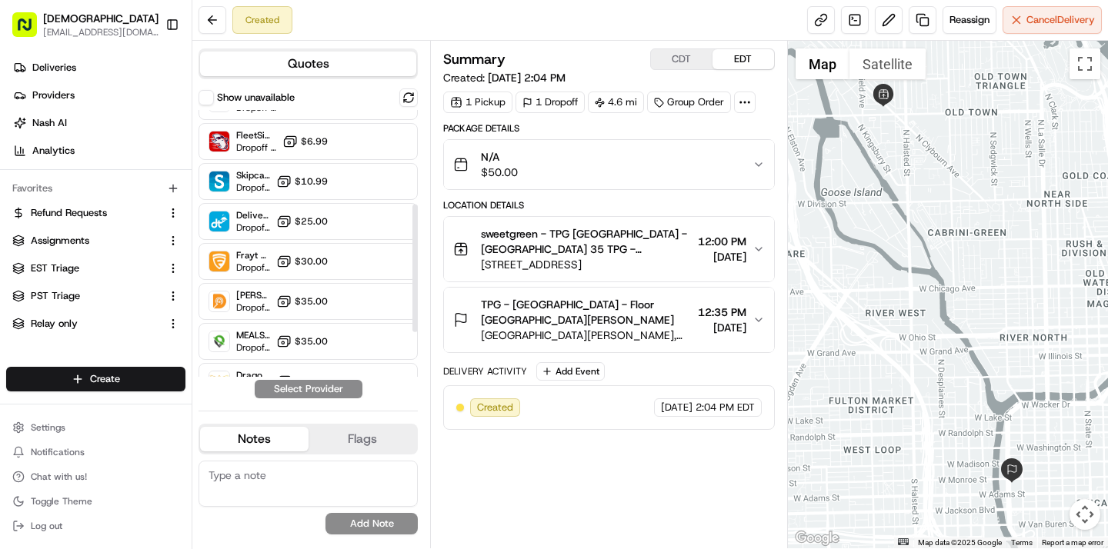
scroll to position [290, 0]
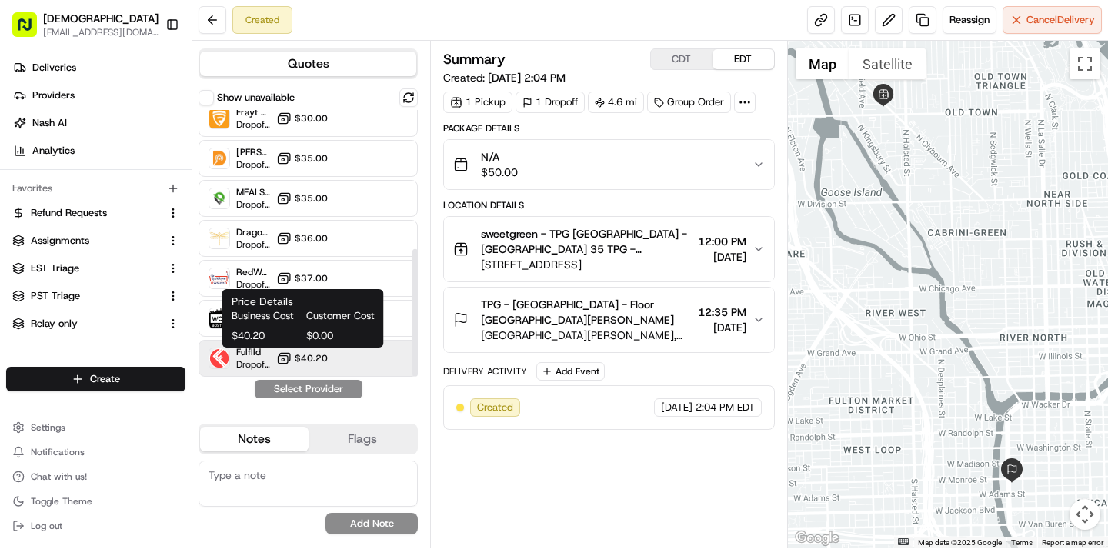
click at [314, 354] on span "$40.20" at bounding box center [311, 358] width 33 height 12
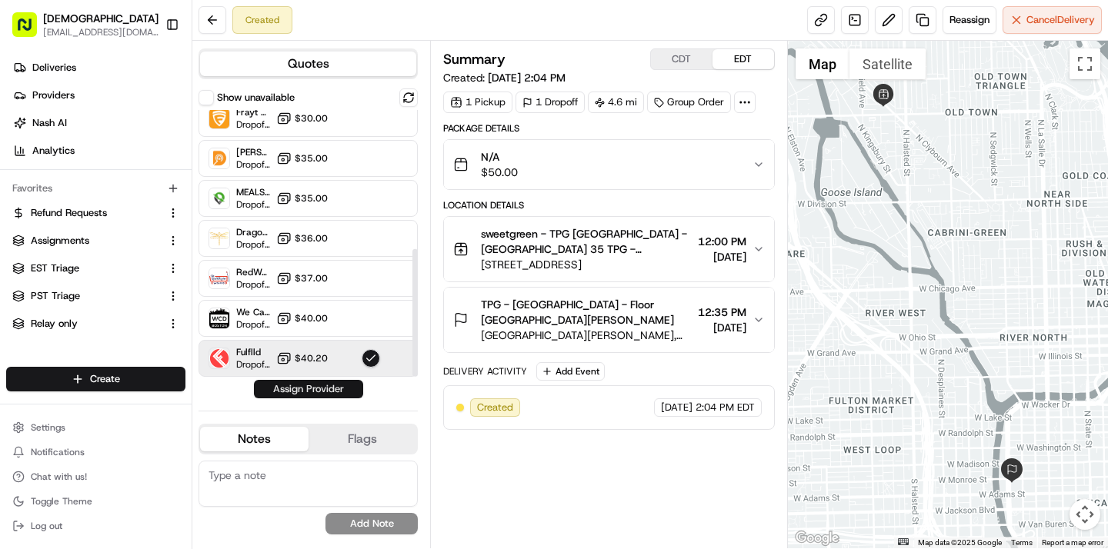
click at [315, 383] on button "Assign Provider" at bounding box center [308, 389] width 109 height 18
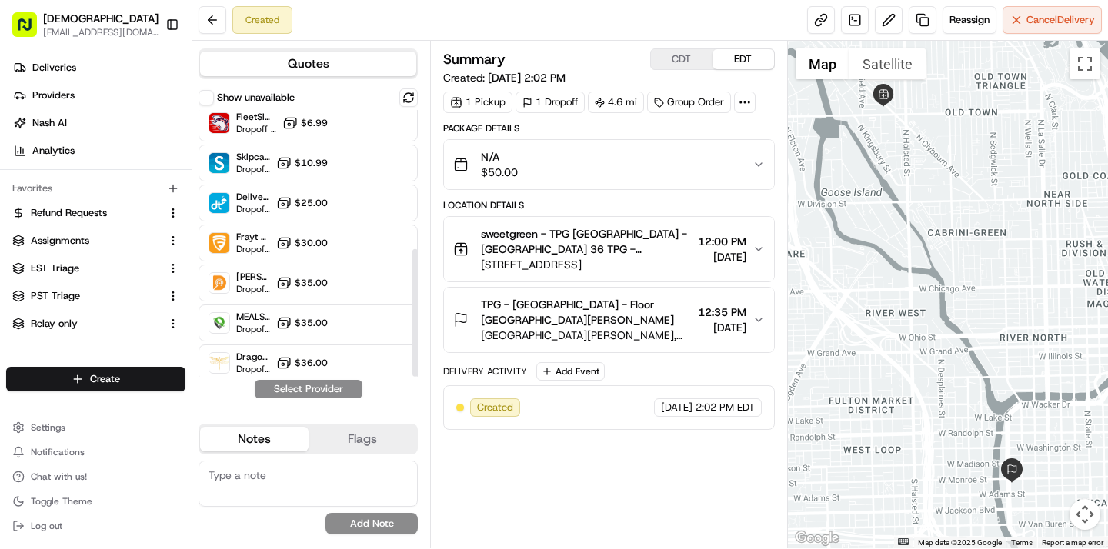
scroll to position [290, 0]
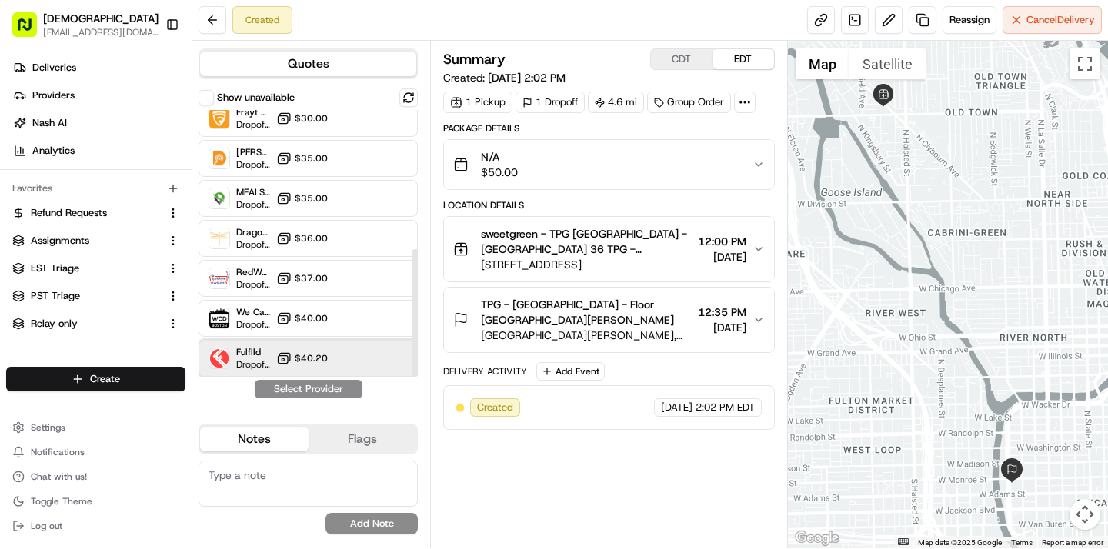
click at [275, 353] on div "Fulflld Dropoff ETA - $40.20" at bounding box center [308, 358] width 219 height 37
click at [292, 389] on button "Assign Provider" at bounding box center [308, 389] width 109 height 18
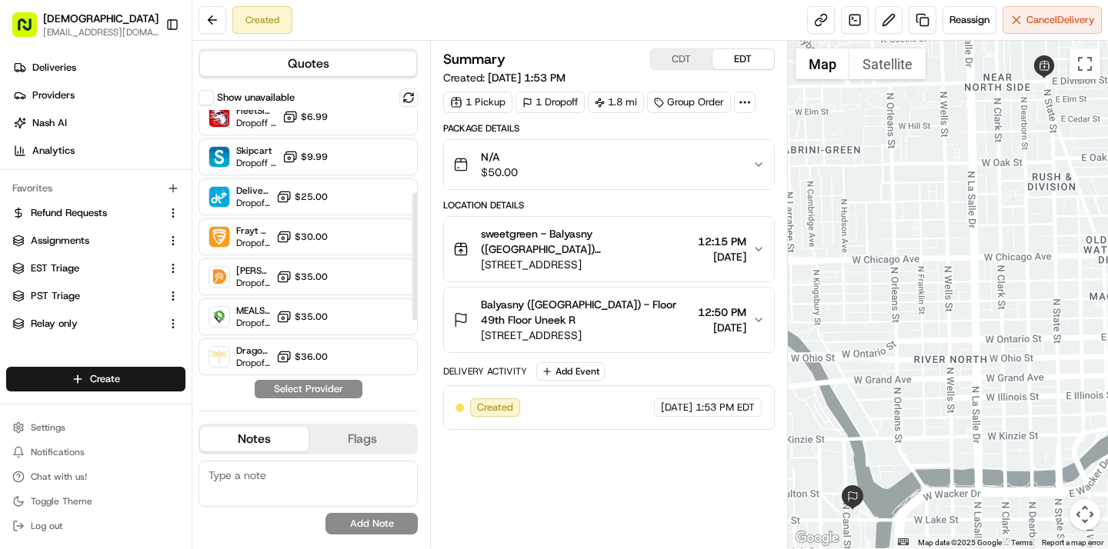
scroll to position [172, 0]
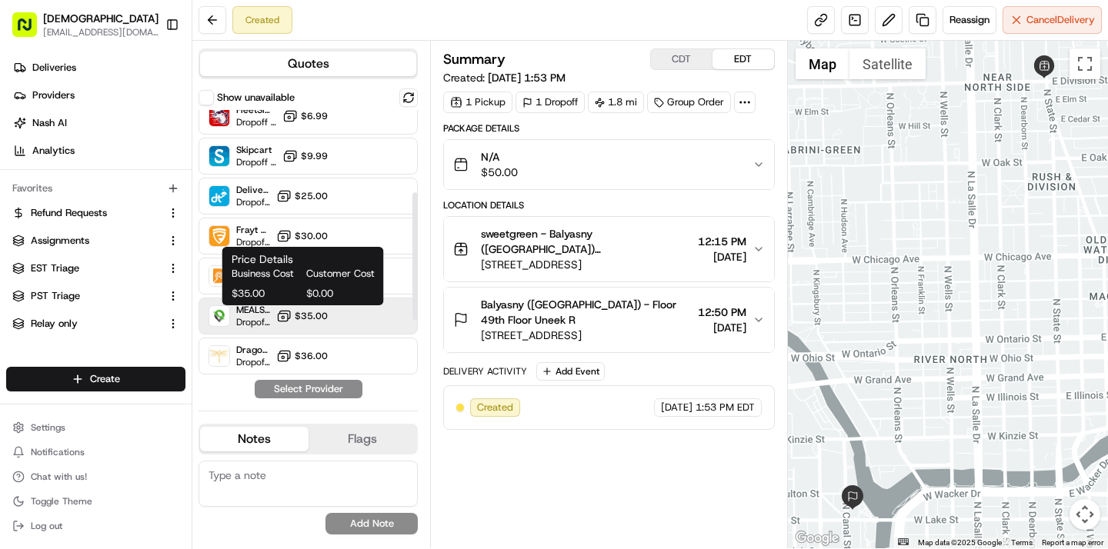
click at [313, 314] on span "$35.00" at bounding box center [311, 316] width 33 height 12
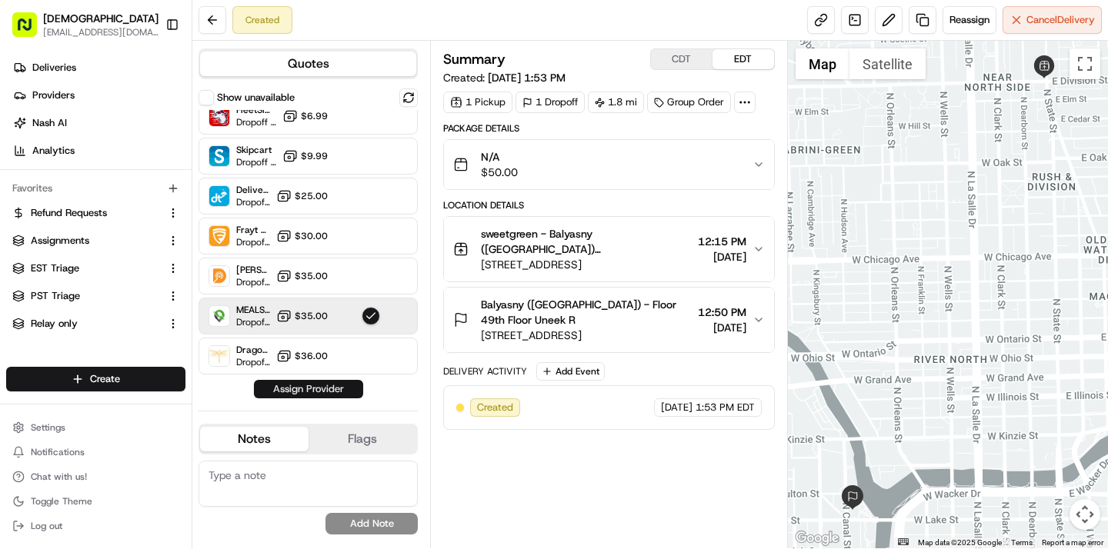
click at [316, 395] on button "Assign Provider" at bounding box center [308, 389] width 109 height 18
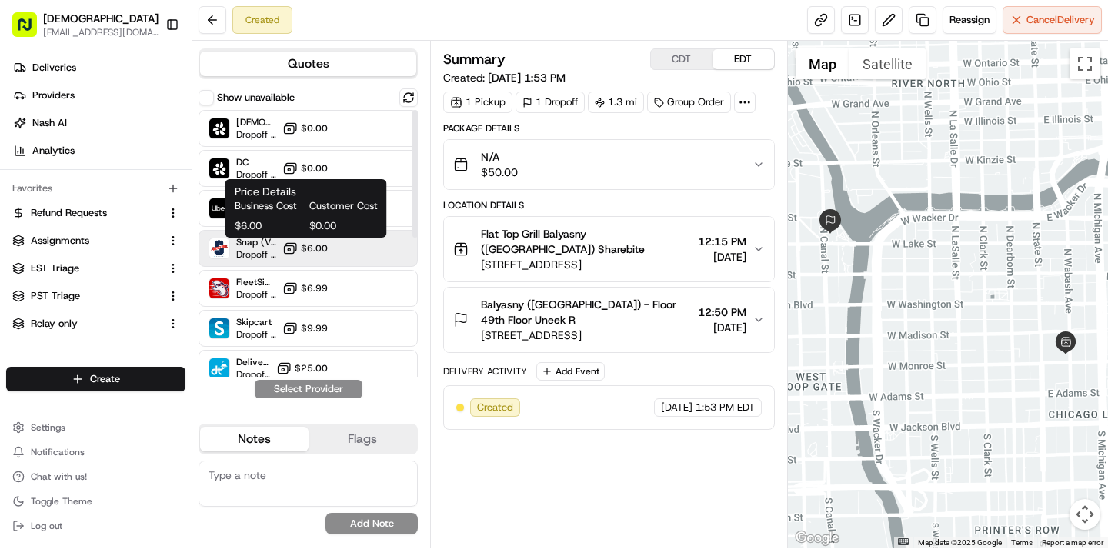
click at [318, 250] on span "$6.00" at bounding box center [314, 248] width 27 height 12
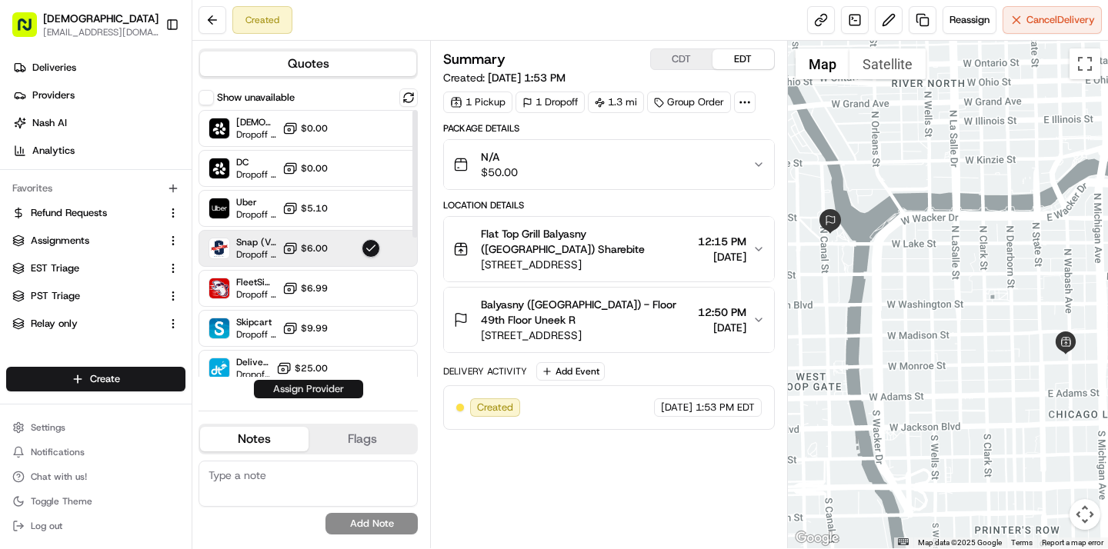
click at [322, 386] on button "Assign Provider" at bounding box center [308, 389] width 109 height 18
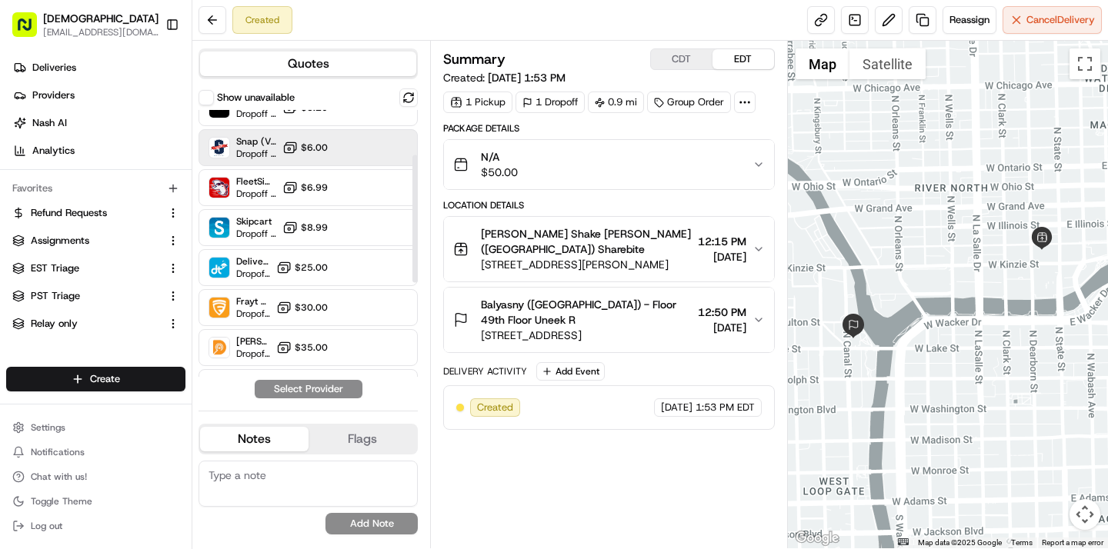
scroll to position [81, 0]
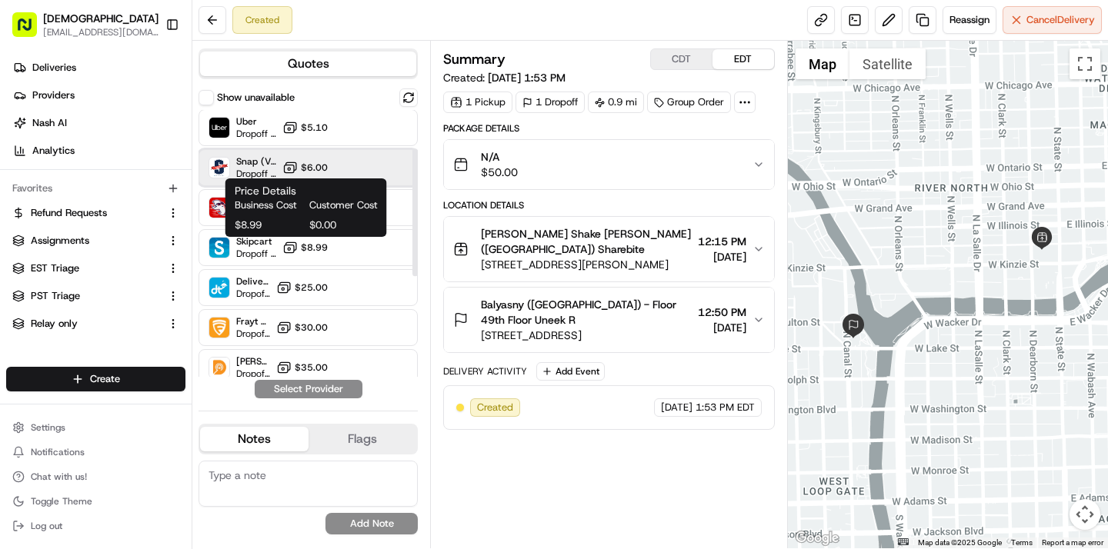
click at [359, 172] on div "Snap (Vromo) Dropoff ETA - $6.00" at bounding box center [308, 167] width 219 height 37
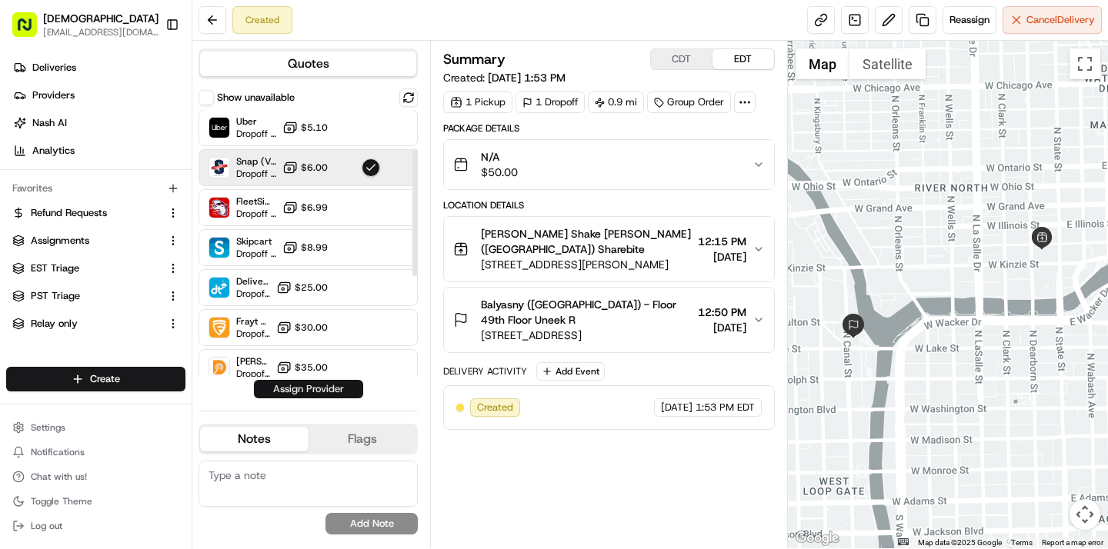
click at [331, 383] on button "Assign Provider" at bounding box center [308, 389] width 109 height 18
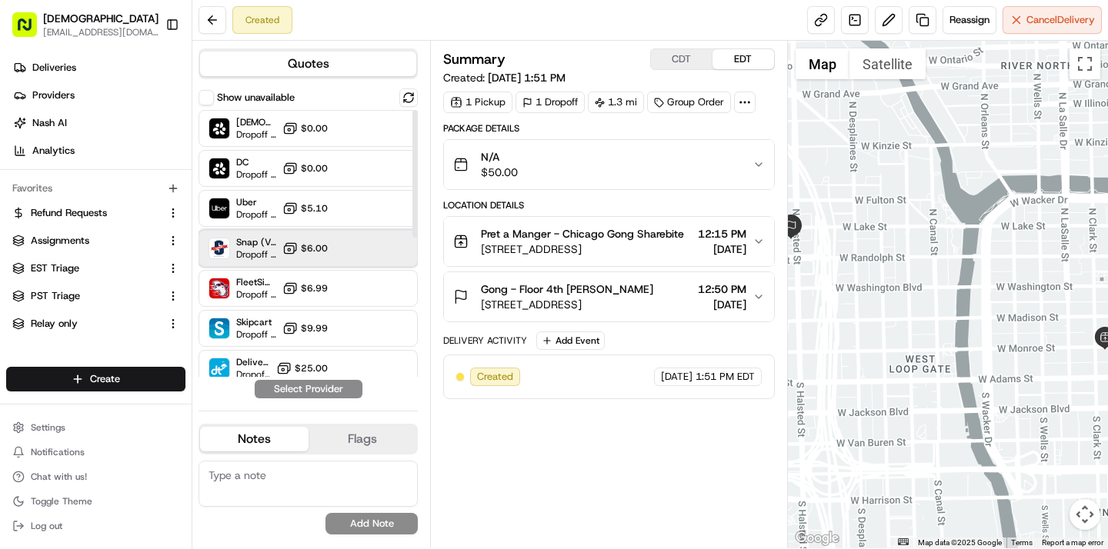
click at [329, 259] on div "Snap (Vromo) Dropoff ETA - $6.00" at bounding box center [308, 248] width 219 height 37
click at [325, 385] on button "Assign Provider" at bounding box center [308, 389] width 109 height 18
